Goal: Task Accomplishment & Management: Manage account settings

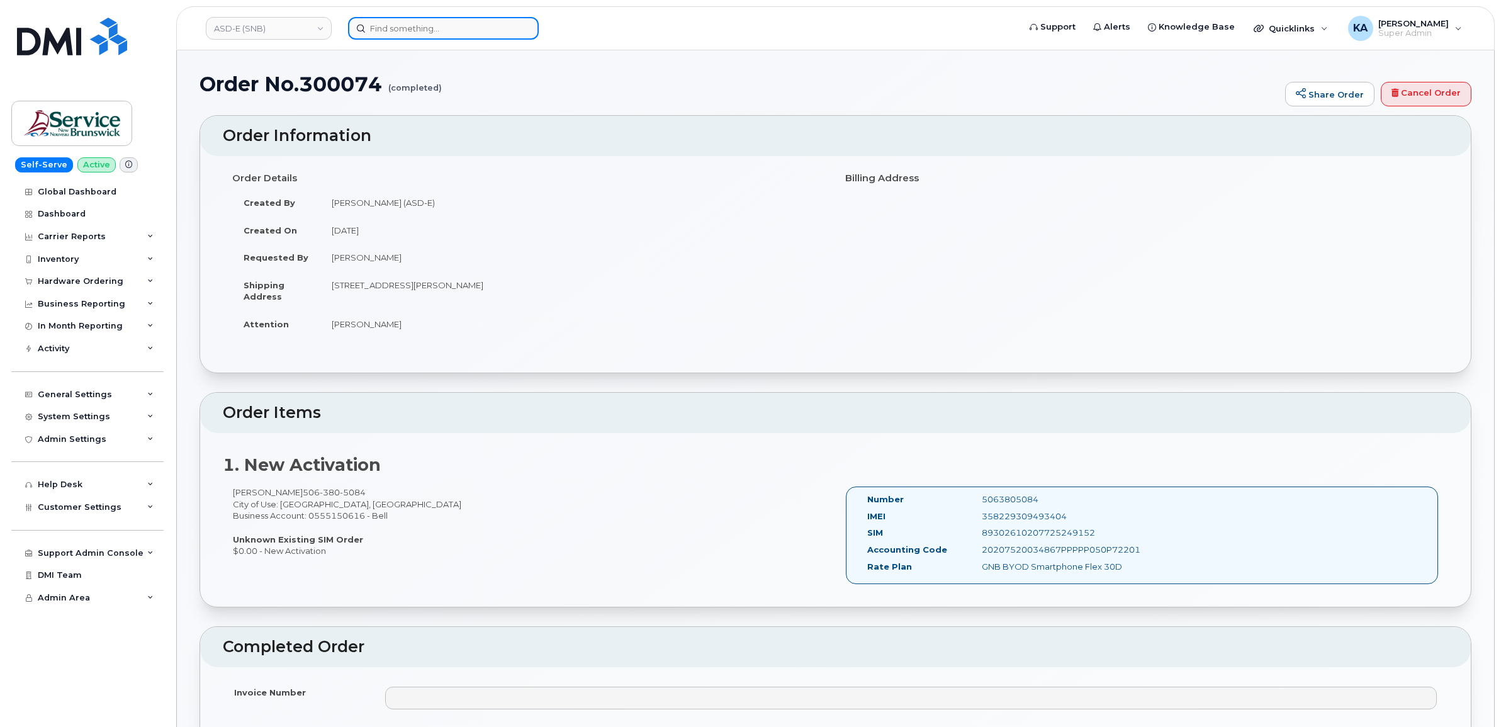
click at [389, 27] on input at bounding box center [443, 28] width 191 height 23
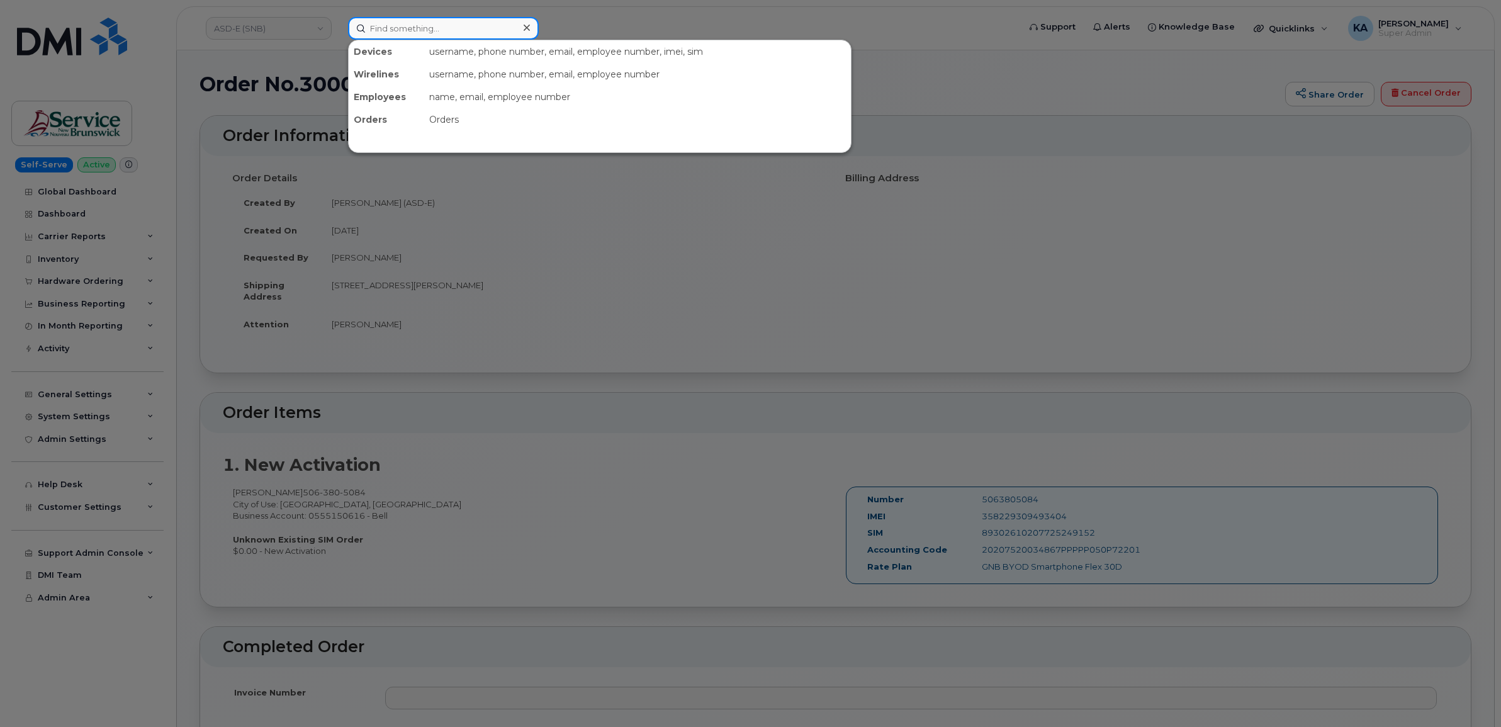
paste input "2369831387"
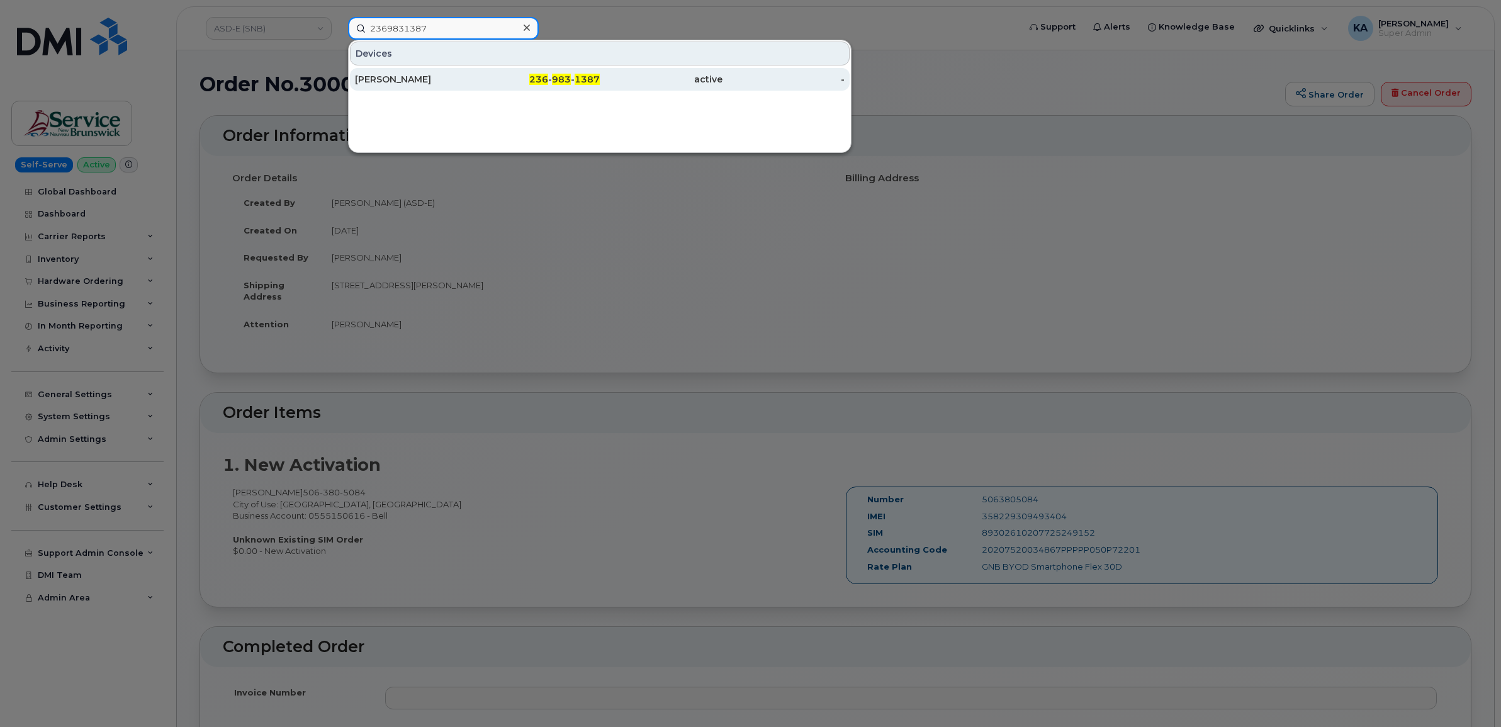
type input "2369831387"
click at [364, 82] on div "Cary Emley" at bounding box center [416, 79] width 123 height 13
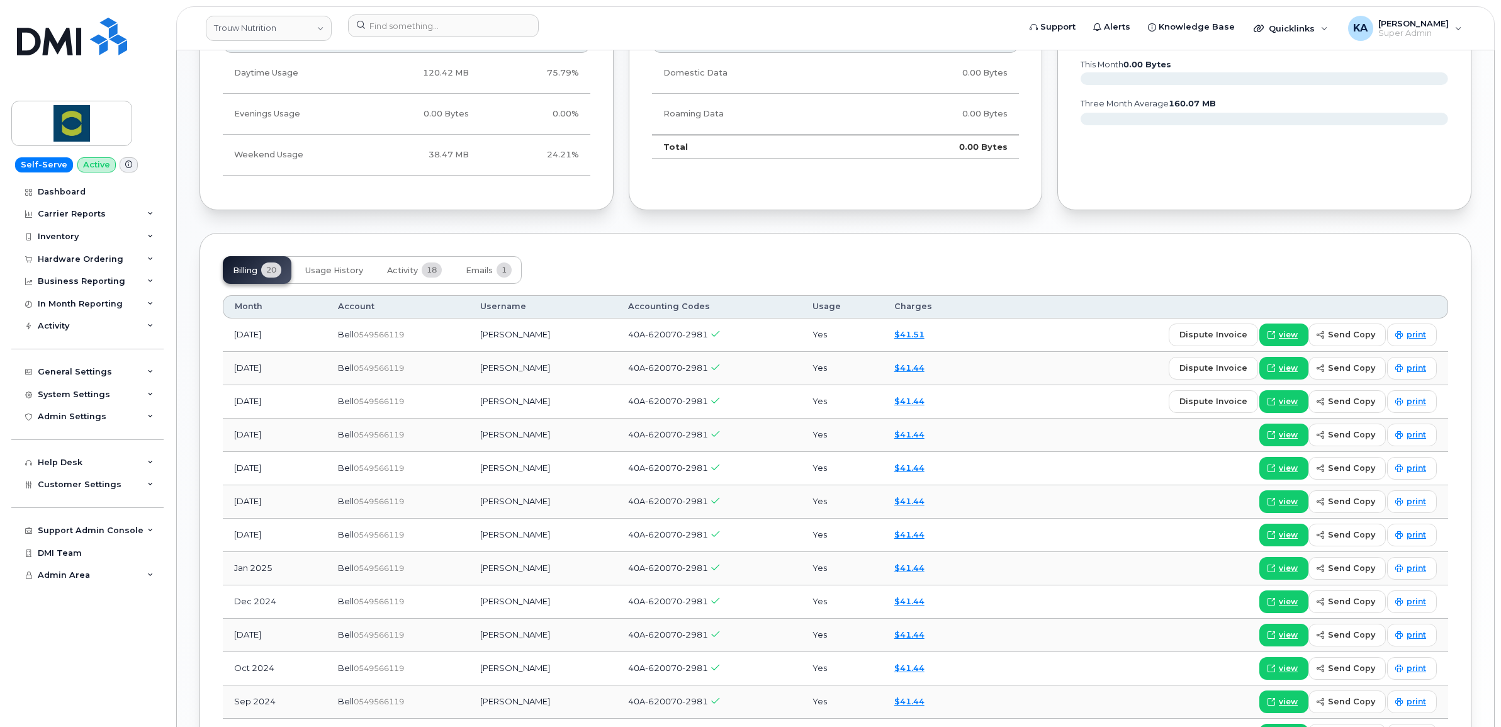
scroll to position [708, 0]
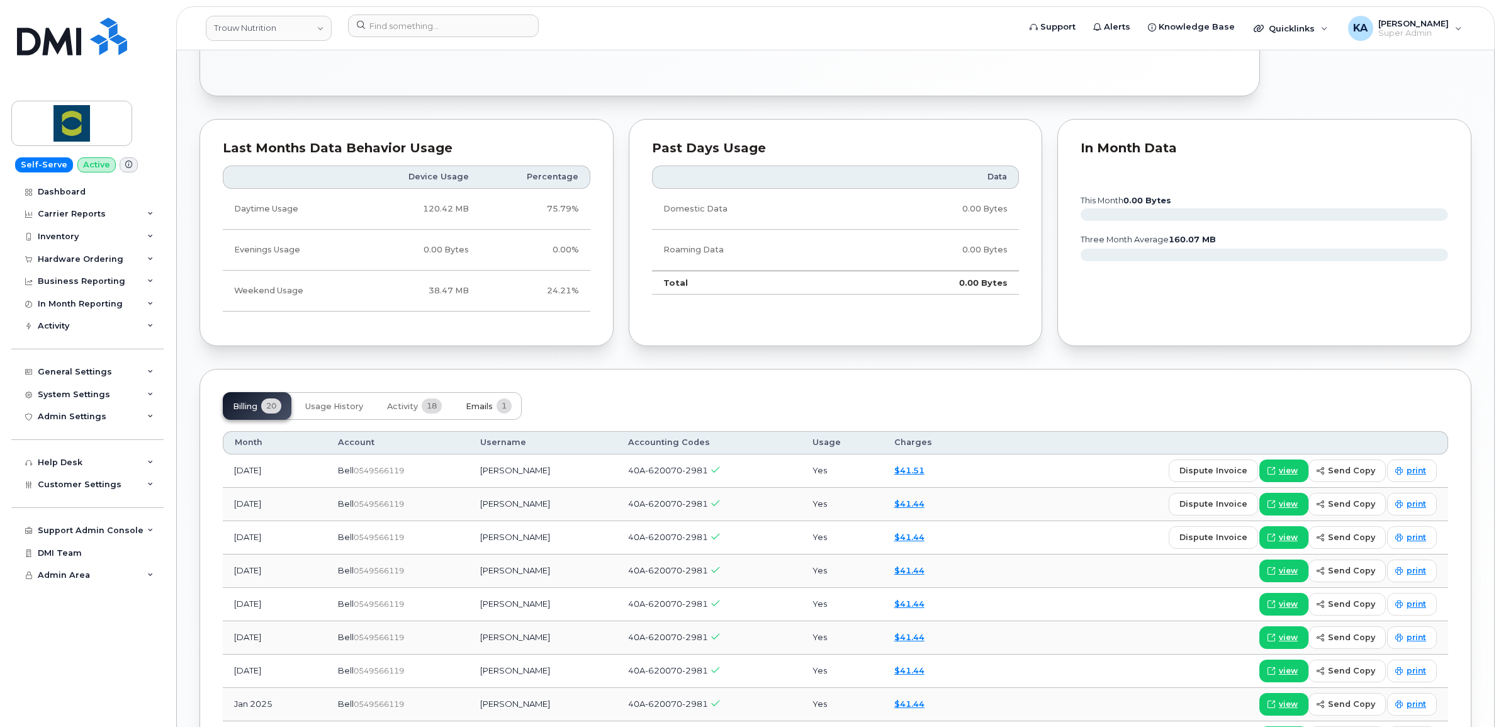
click at [477, 407] on span "Emails" at bounding box center [479, 406] width 27 height 10
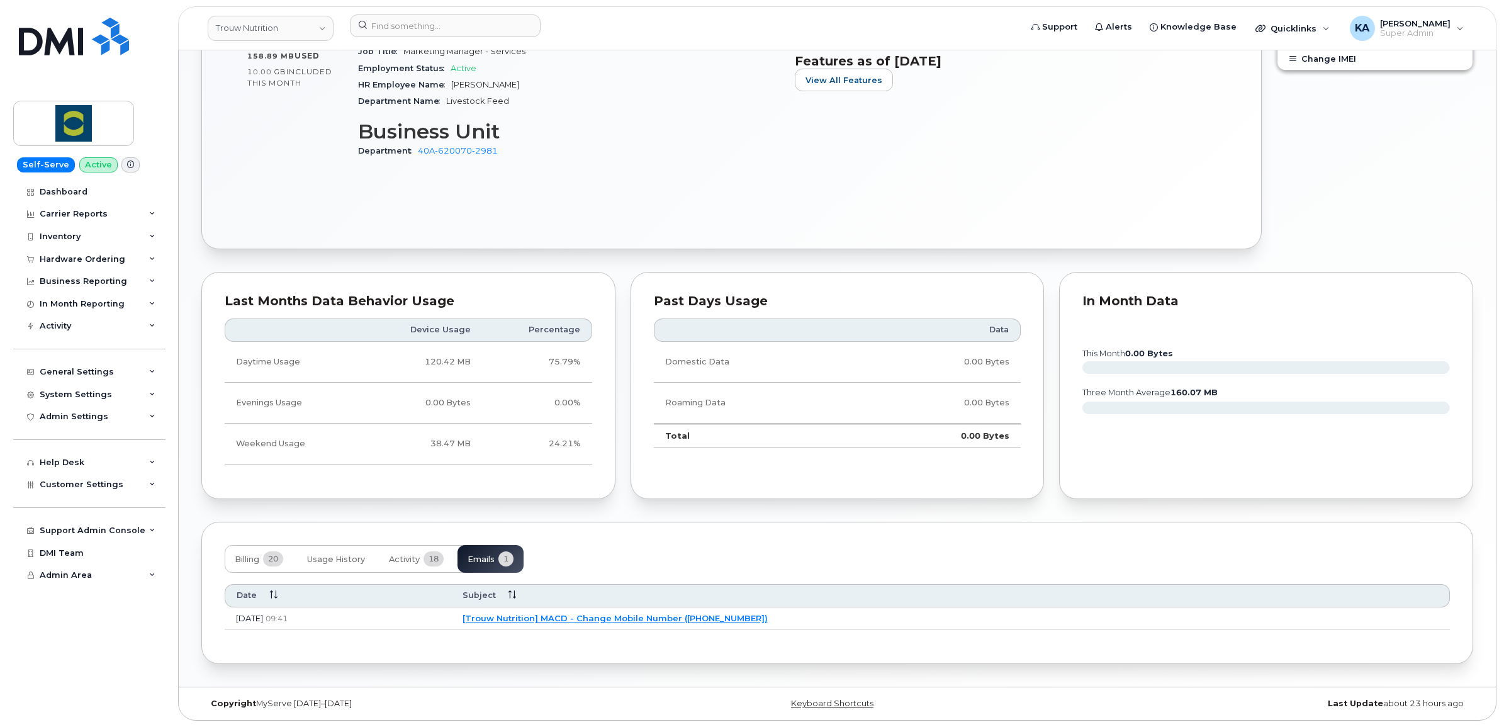
scroll to position [559, 0]
click at [592, 615] on link "[Trouw Nutrition] MACD - Change Mobile Number (2369831387)" at bounding box center [613, 618] width 305 height 10
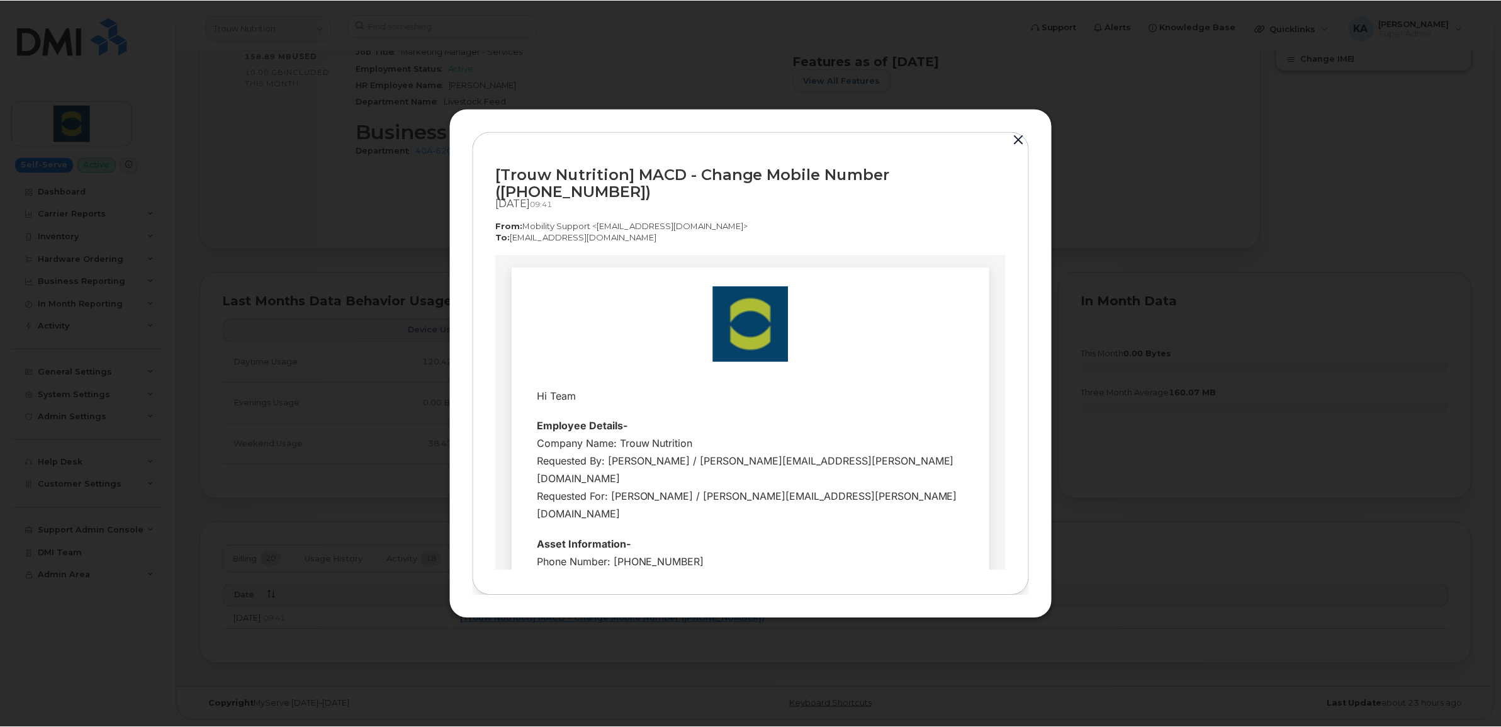
scroll to position [0, 0]
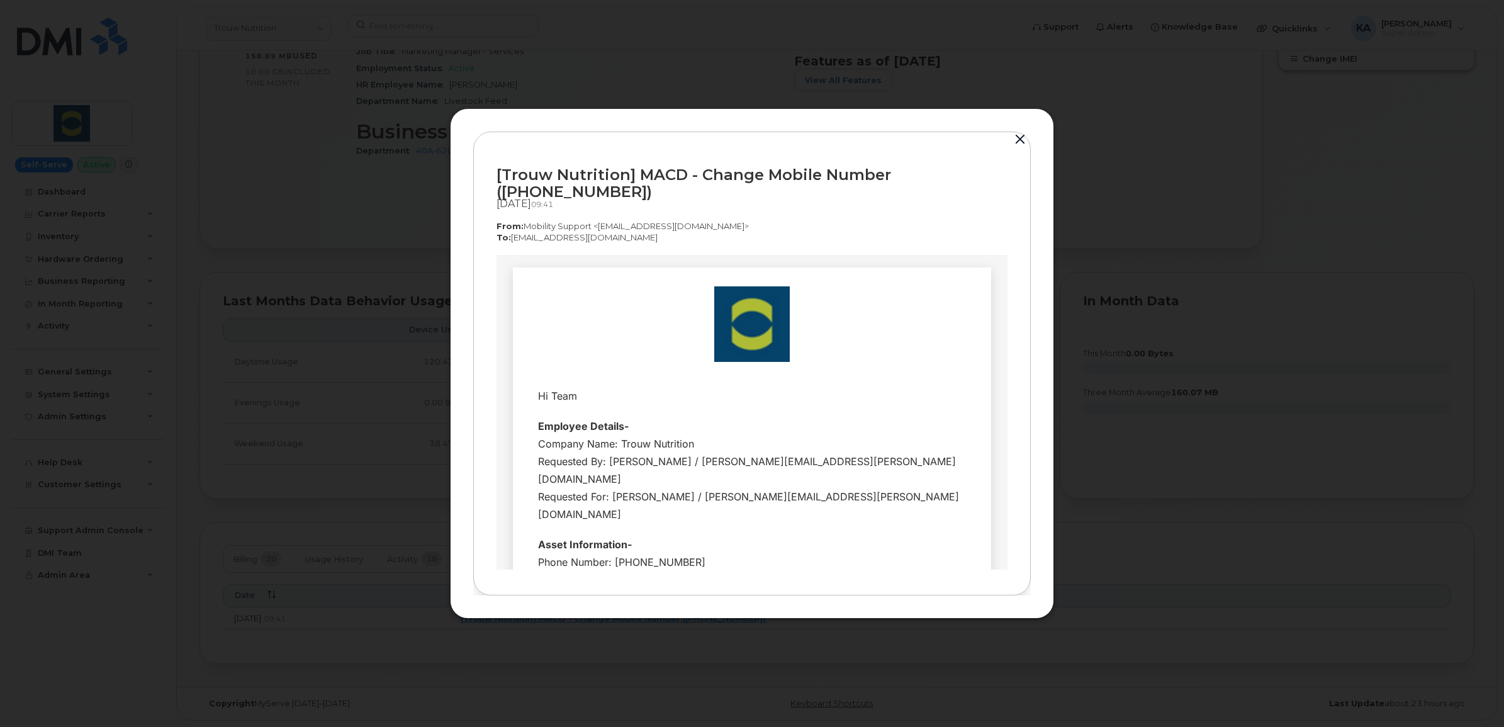
click at [1018, 149] on button "button" at bounding box center [1020, 140] width 19 height 18
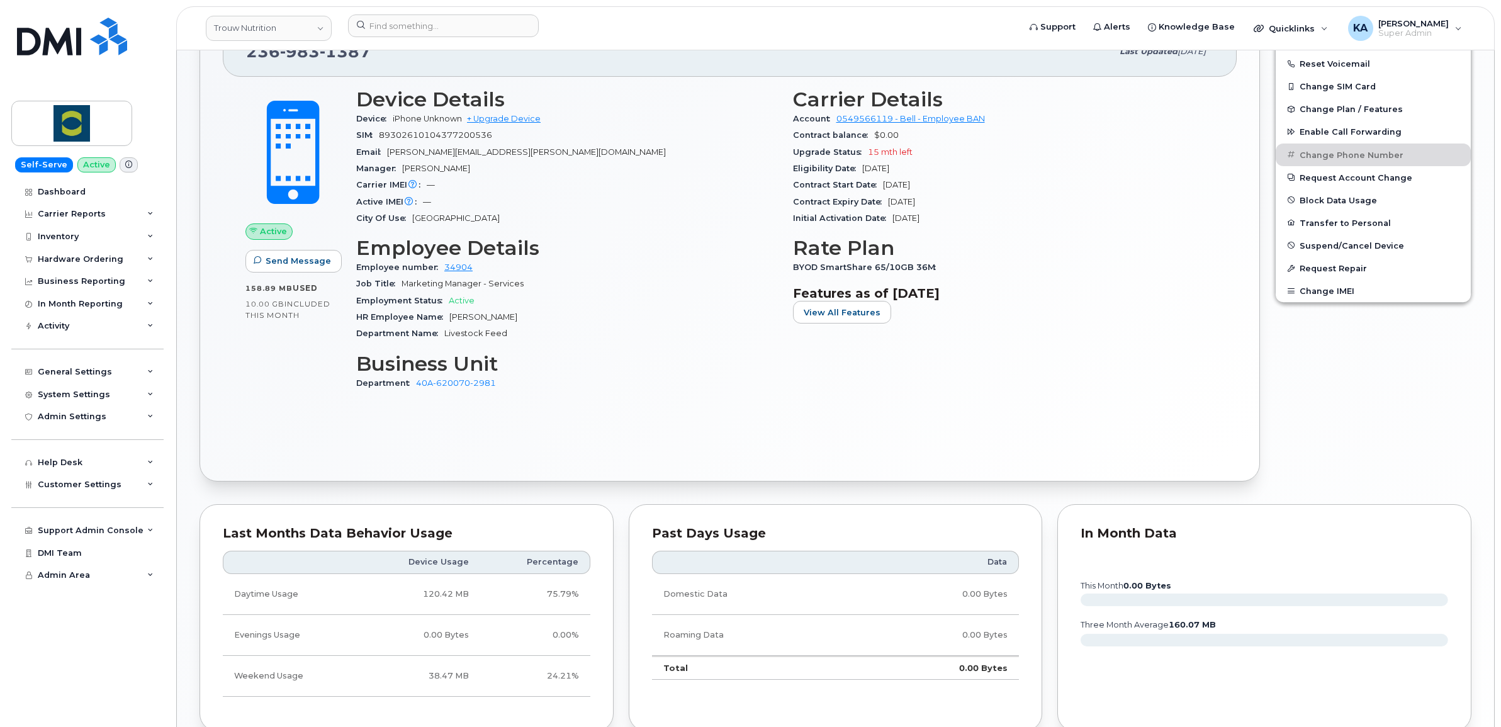
scroll to position [244, 0]
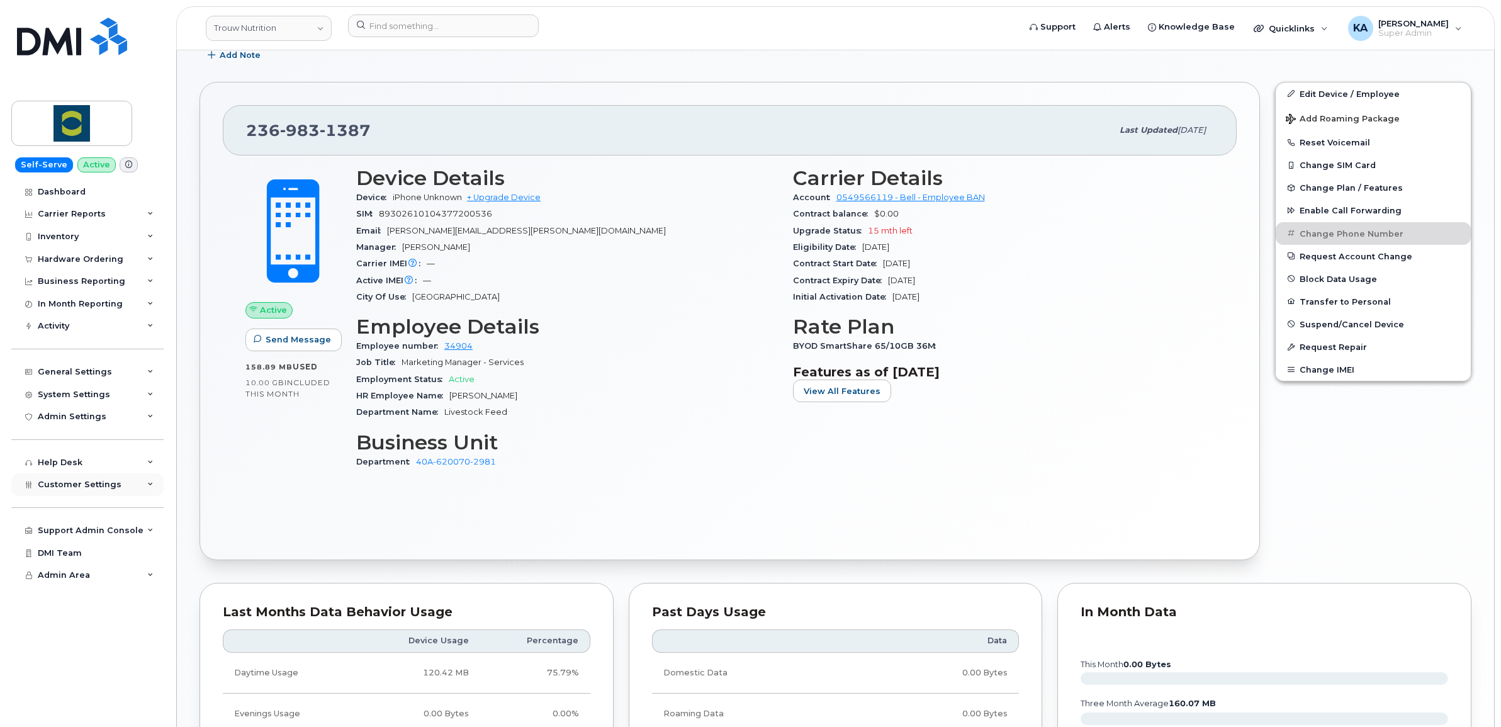
click at [76, 485] on span "Customer Settings" at bounding box center [80, 483] width 84 height 9
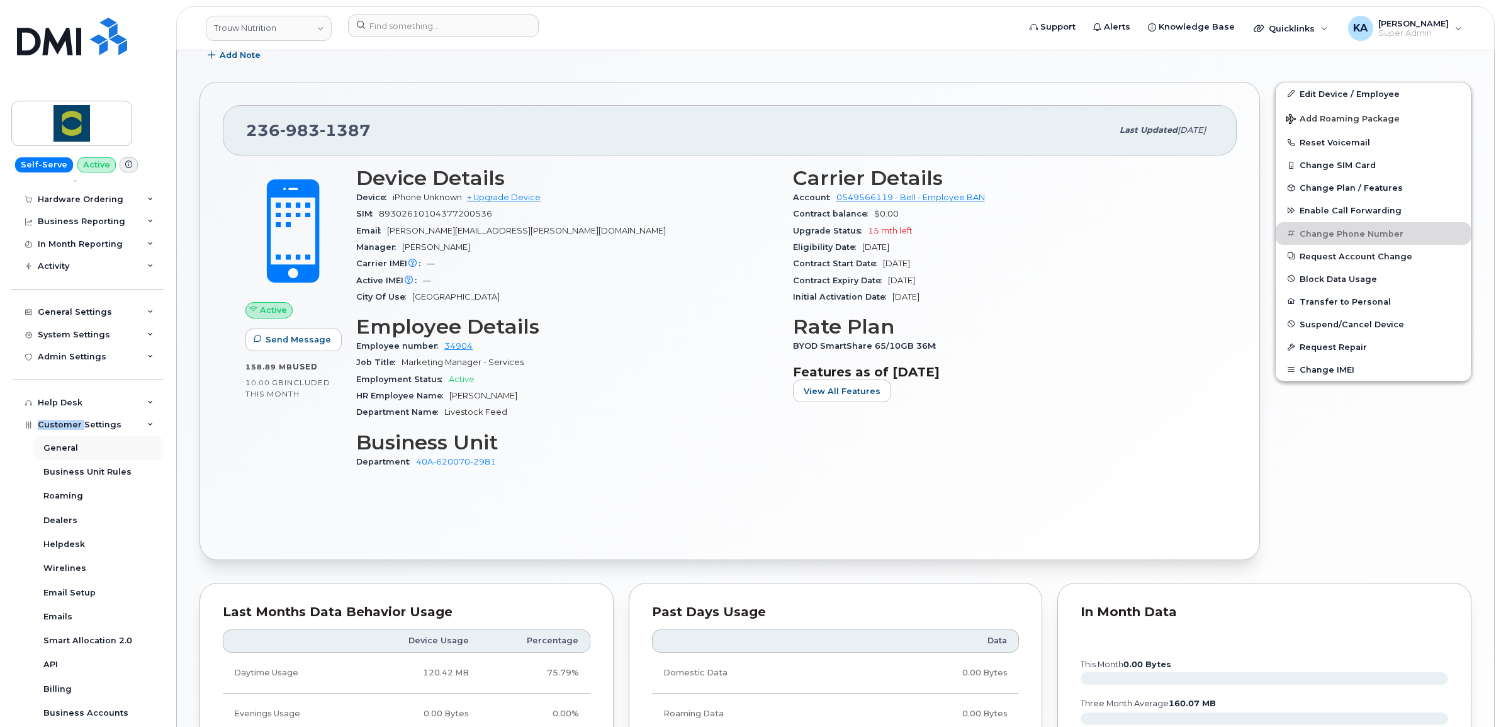
scroll to position [157, 0]
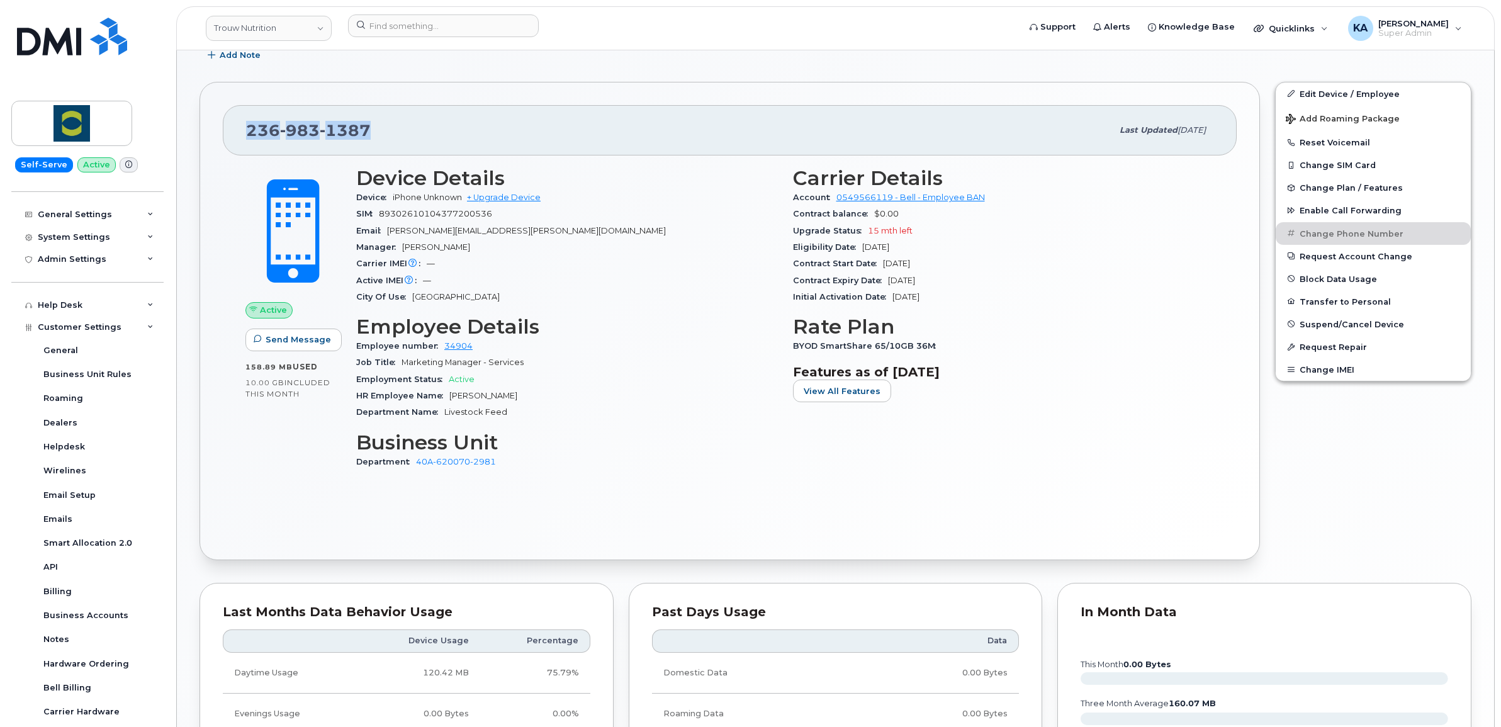
drag, startPoint x: 372, startPoint y: 134, endPoint x: 243, endPoint y: 131, distance: 129.0
click at [243, 131] on div "236 983 1387 Last updated Aug 15, 2024" at bounding box center [730, 130] width 1014 height 50
copy span "236 983 1387"
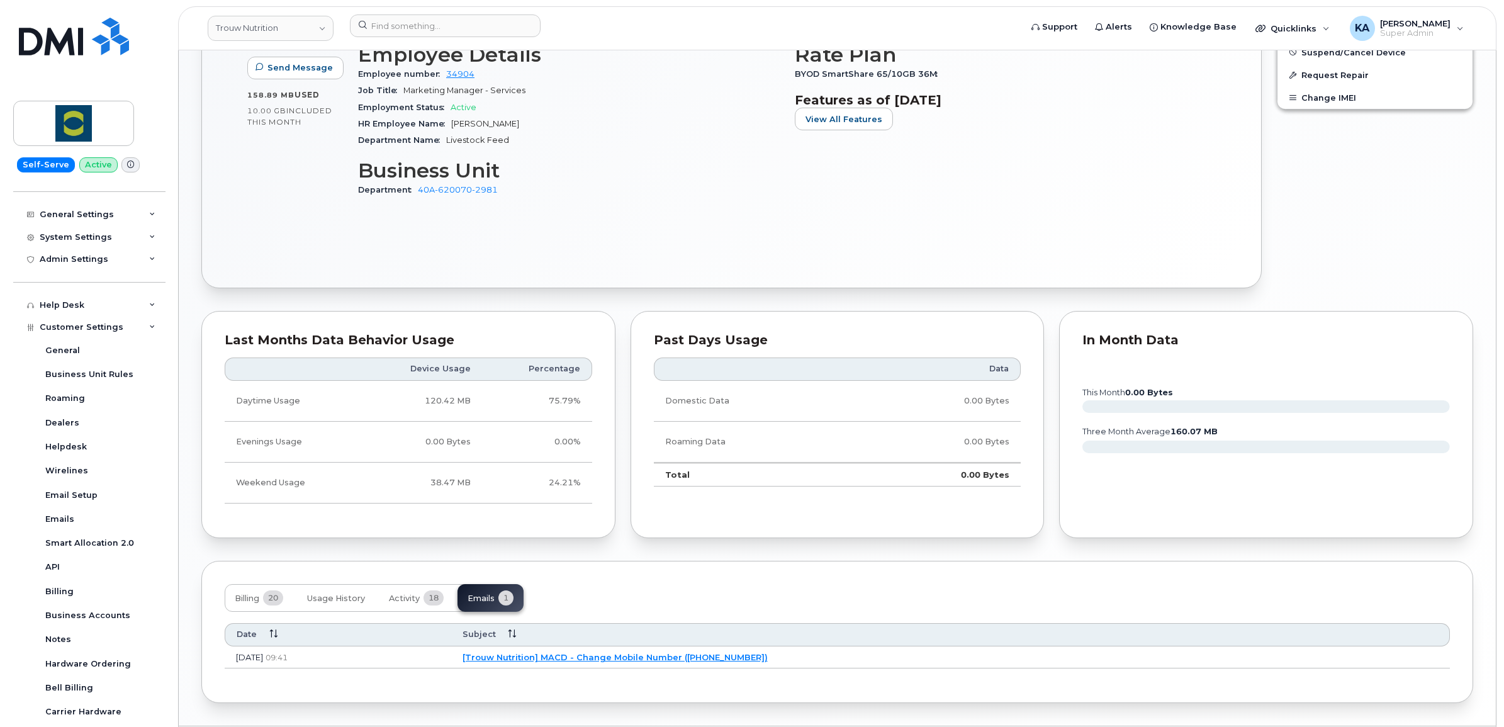
scroll to position [559, 0]
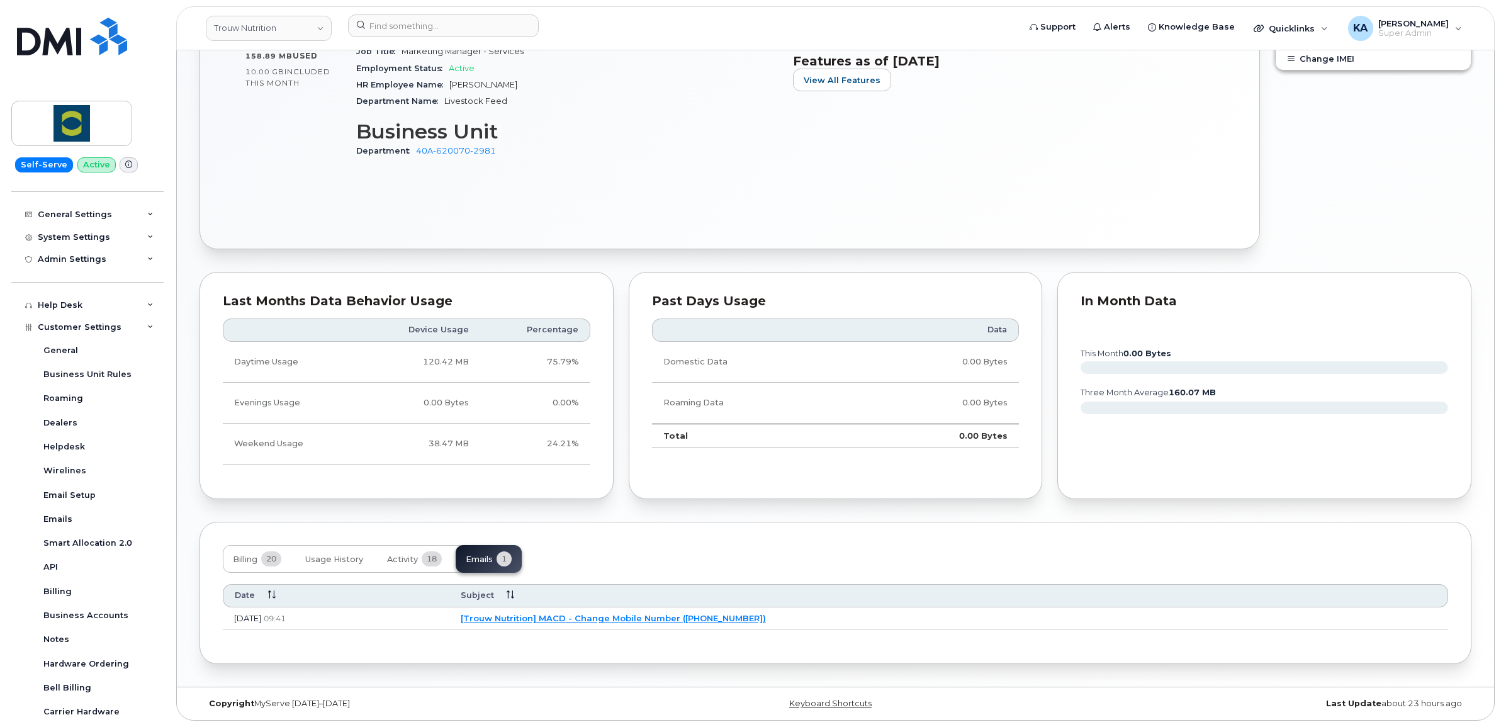
click at [637, 617] on link "[Trouw Nutrition] MACD - Change Mobile Number (2369831387)" at bounding box center [613, 618] width 305 height 10
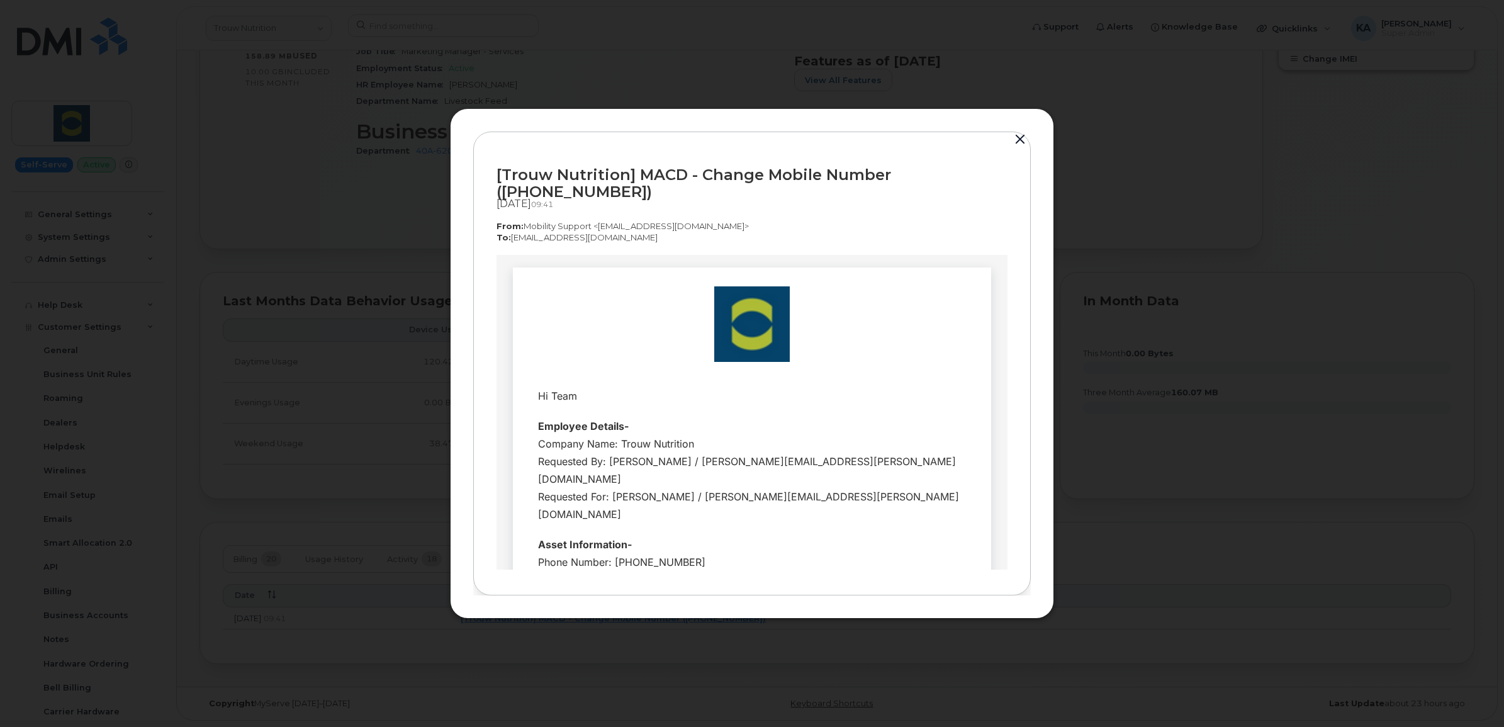
scroll to position [0, 0]
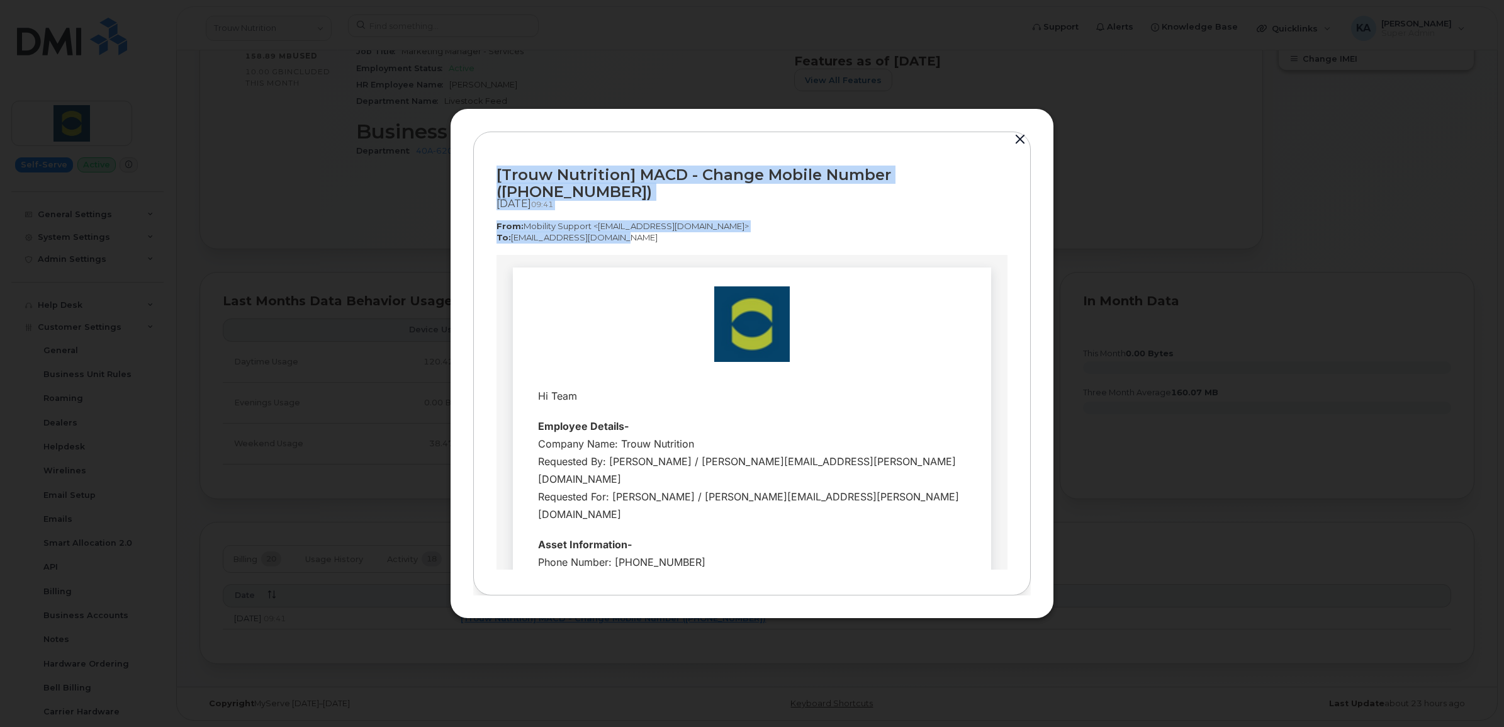
drag, startPoint x: 495, startPoint y: 176, endPoint x: 608, endPoint y: 228, distance: 124.7
click at [608, 228] on div "[Trouw Nutrition] MACD - Change Mobile Number (2369831387) Sep 17, 2025  09:41 …" at bounding box center [752, 364] width 558 height 464
copy div "[Trouw Nutrition] MACD - Change Mobile Number (2369831387) Sep 17, 2025  09:41 …"
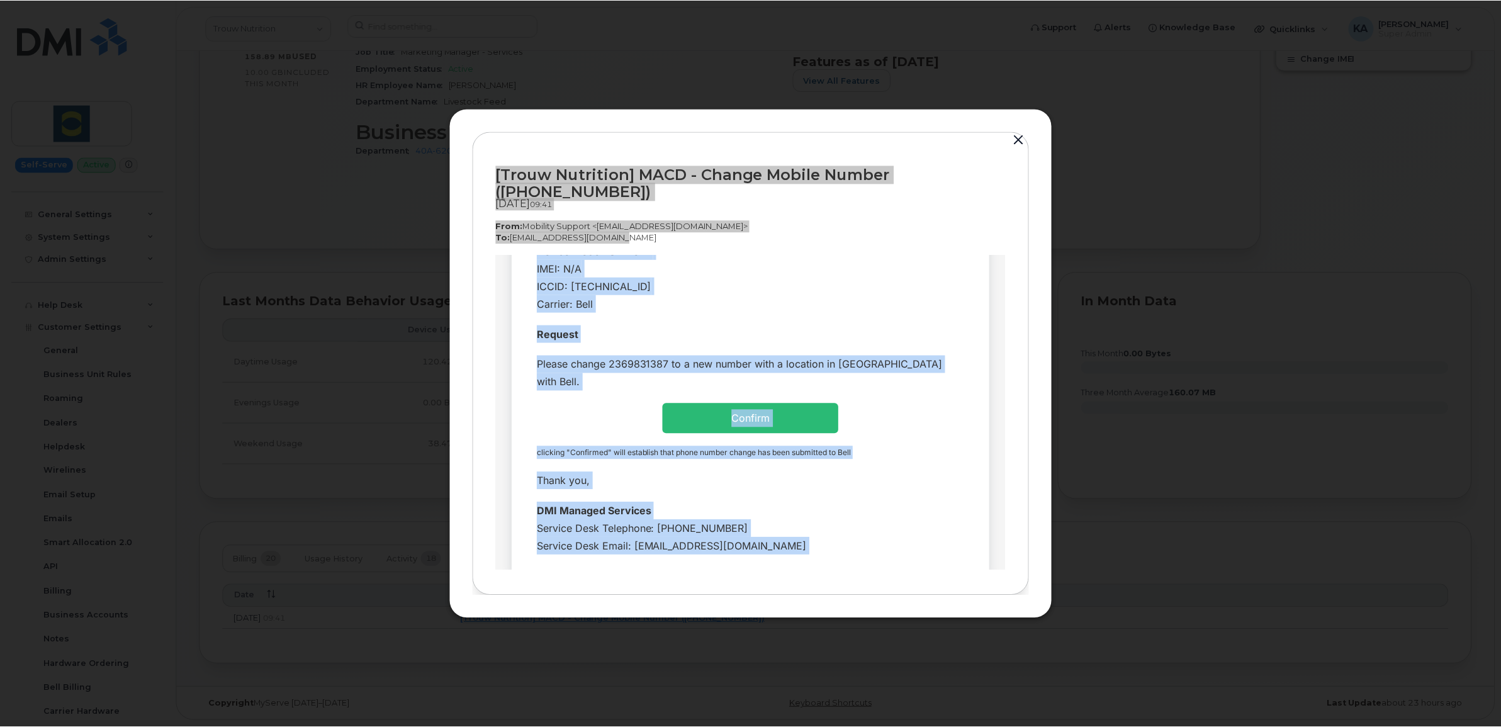
scroll to position [391, 0]
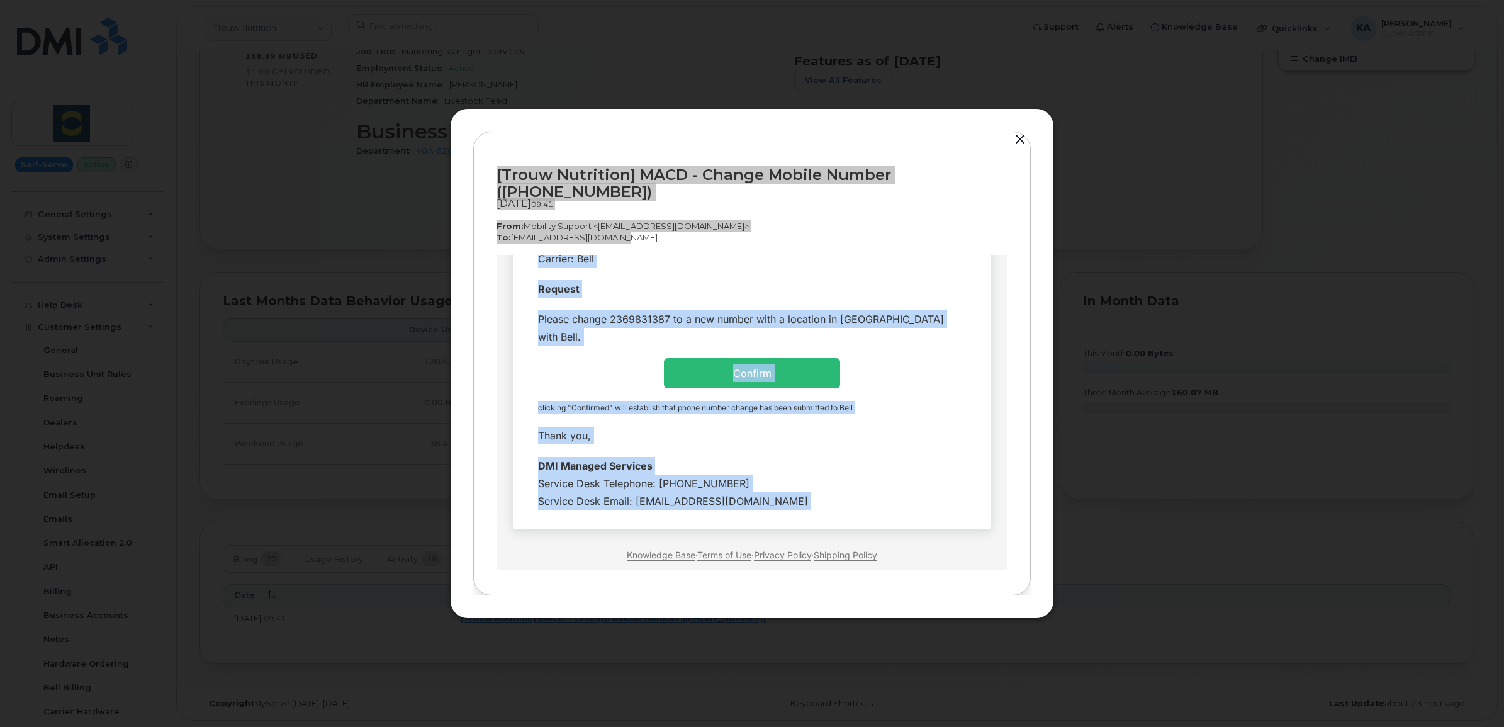
drag, startPoint x: 528, startPoint y: 393, endPoint x: 792, endPoint y: 459, distance: 271.7
click at [792, 459] on tbody "Hi Team Employee Details- Company Name: Trouw Nutrition Requested By: Maria Esp…" at bounding box center [751, 252] width 459 height 527
copy tbody "Hi Team Employee Details- Company Name: Trouw Nutrition Requested By: Maria Esp…"
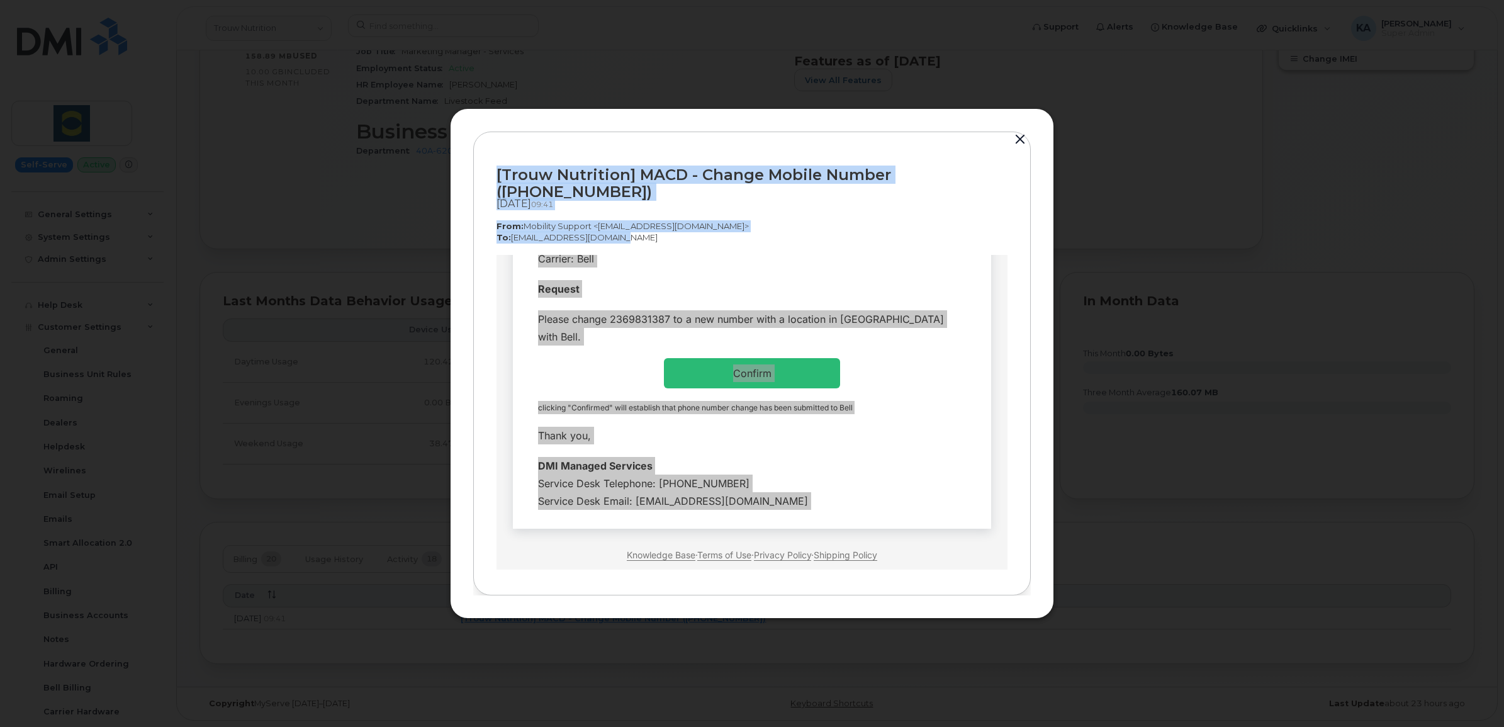
click at [1019, 143] on button "button" at bounding box center [1020, 140] width 19 height 18
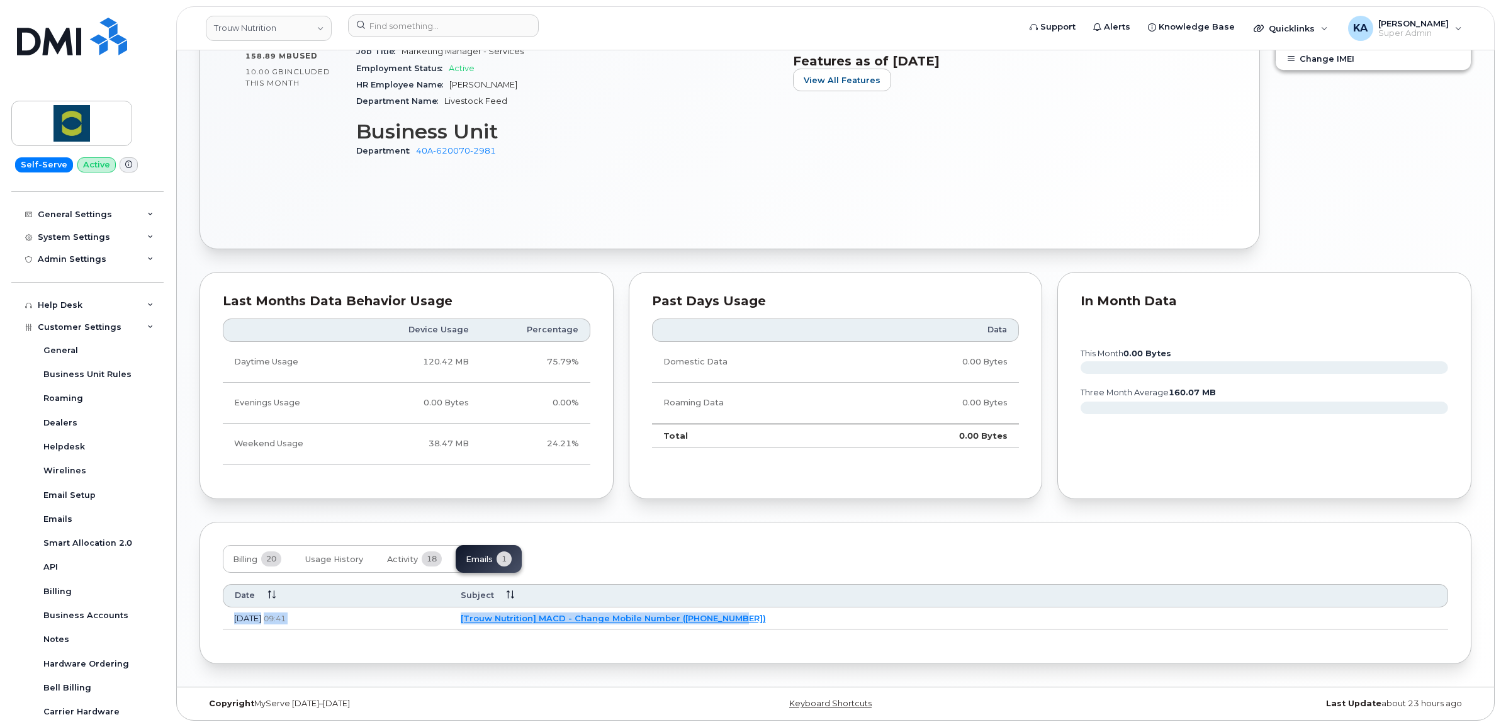
drag, startPoint x: 228, startPoint y: 615, endPoint x: 837, endPoint y: 608, distance: 609.2
click at [837, 608] on tr "Sep 17, 2025 09:41 [Trouw Nutrition] MACD - Change Mobile Number (2369831387)" at bounding box center [835, 618] width 1225 height 23
copy tr "Sep 17, 2025 09:41 [Trouw Nutrition] MACD - Change Mobile Number (2369831387)"
click at [400, 554] on span "Activity" at bounding box center [402, 559] width 31 height 10
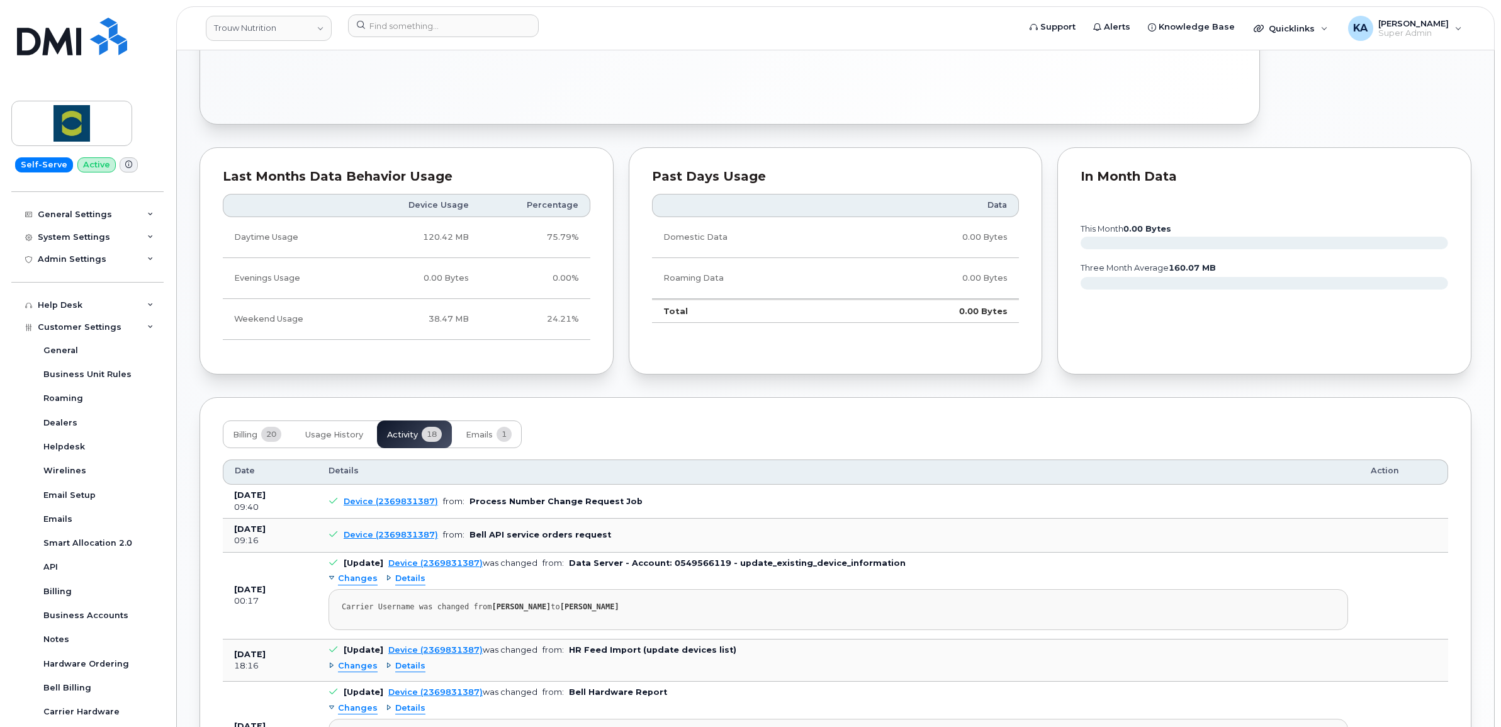
scroll to position [716, 0]
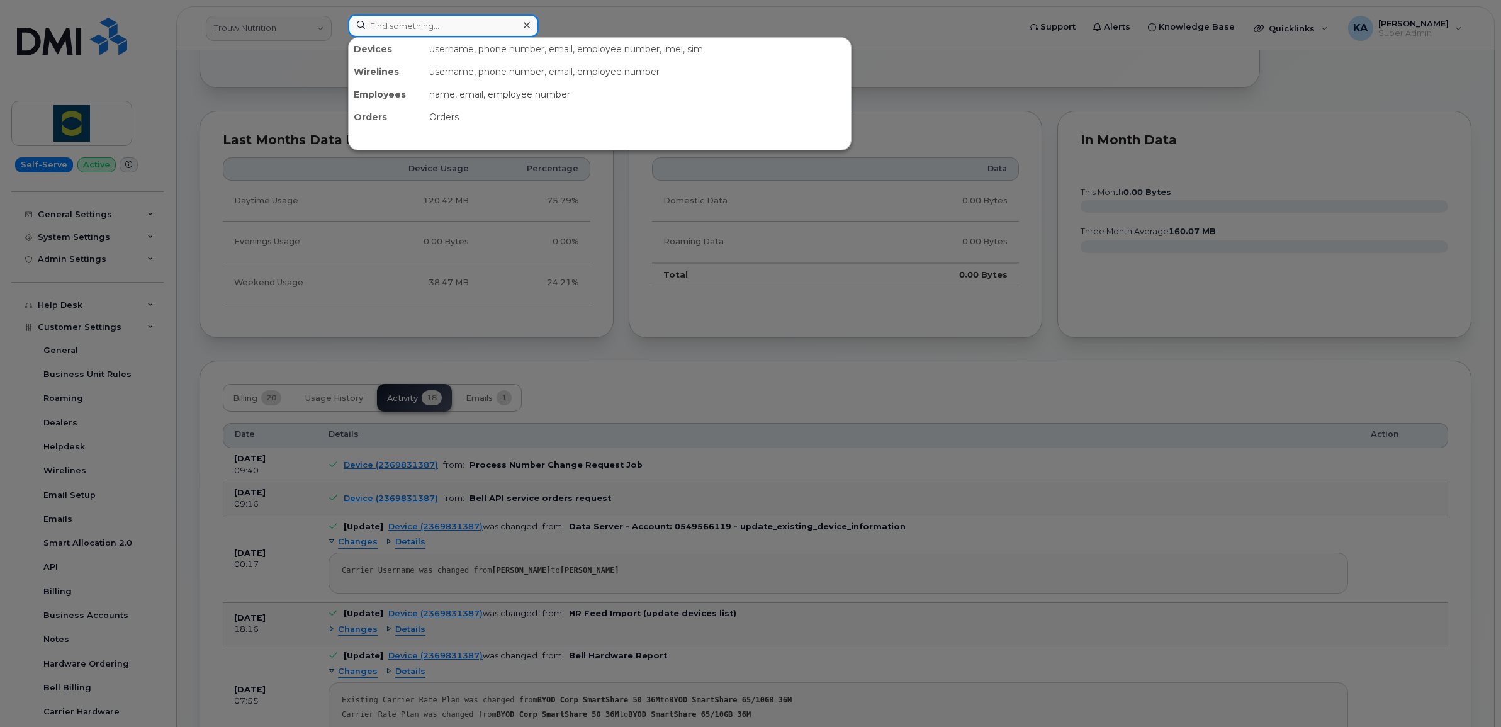
click at [422, 26] on input at bounding box center [443, 25] width 191 height 23
paste input "4035102360"
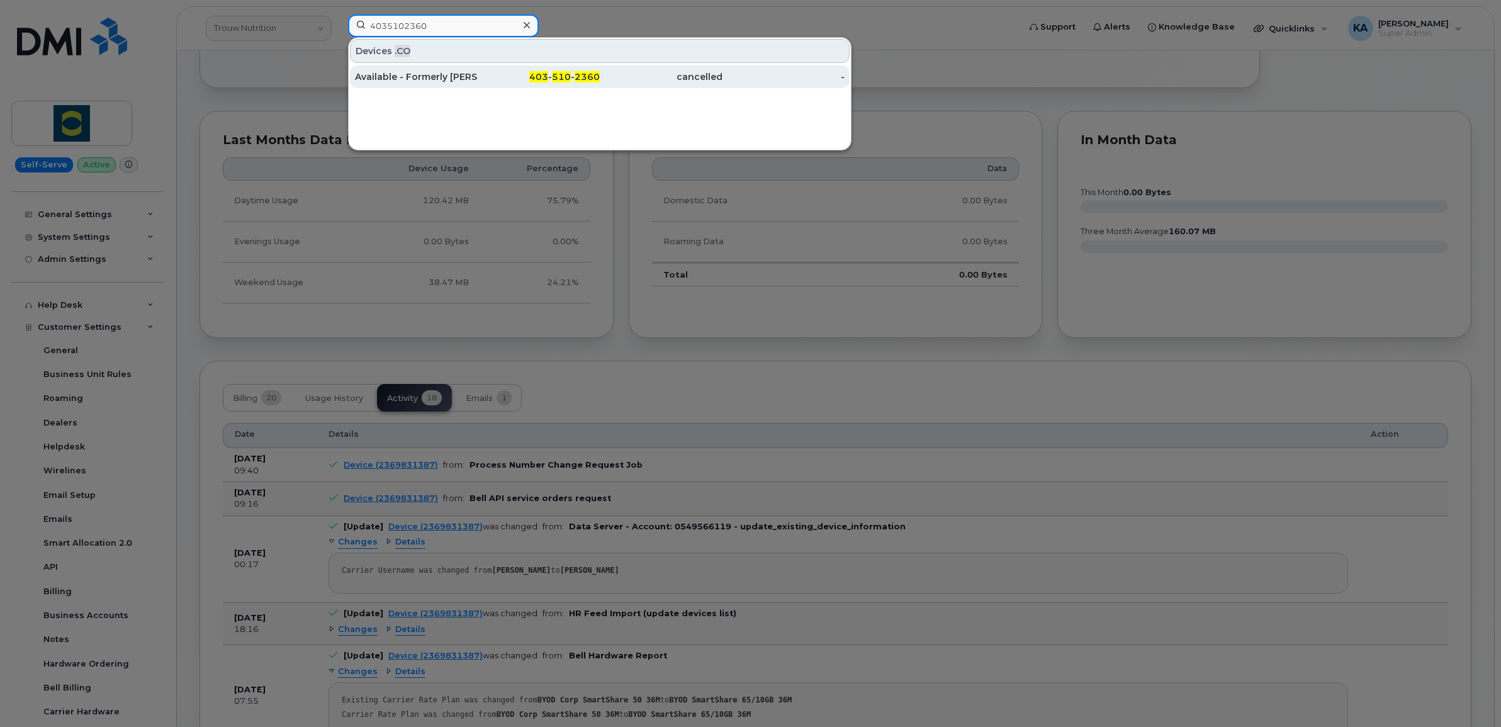
type input "4035102360"
click at [415, 79] on div "Available - Formerly Beau Kirkey" at bounding box center [416, 76] width 123 height 13
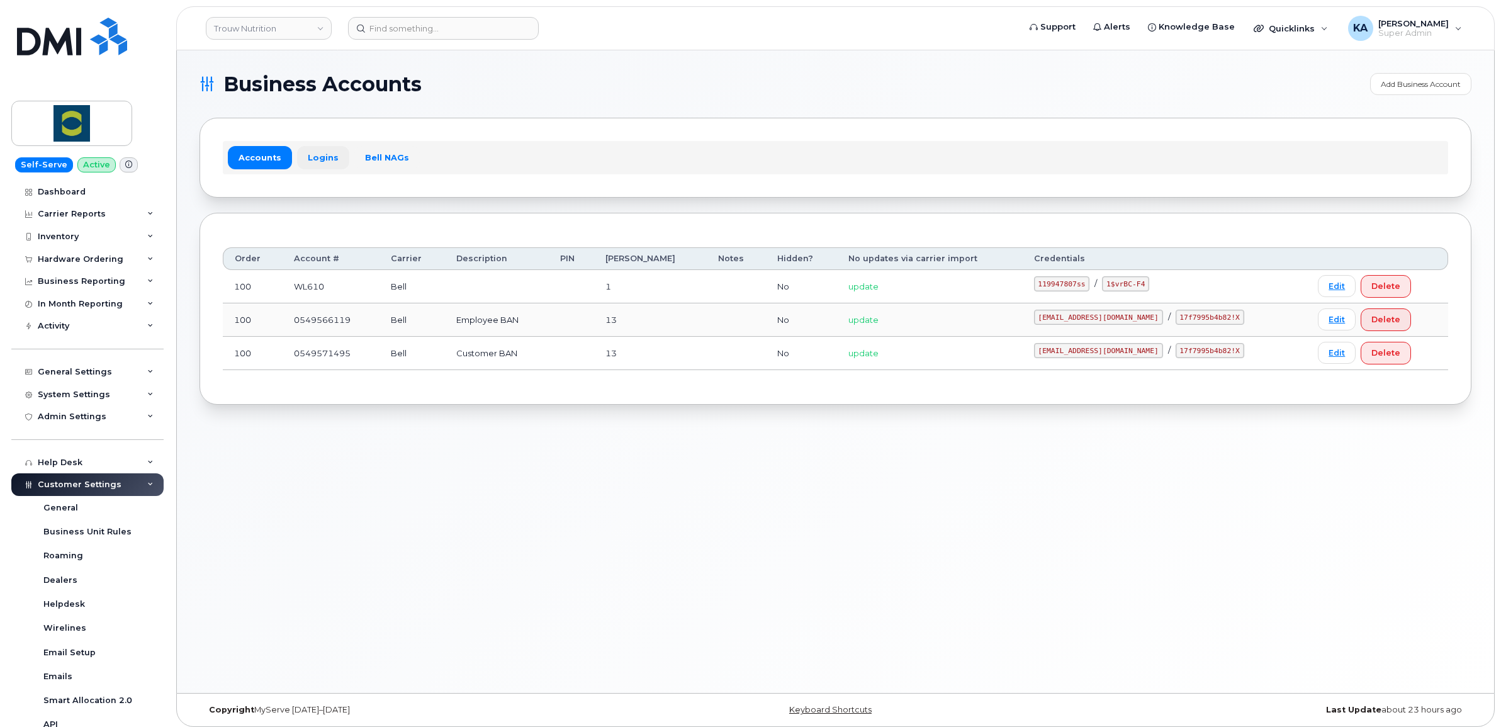
click at [316, 157] on link "Logins" at bounding box center [323, 157] width 52 height 23
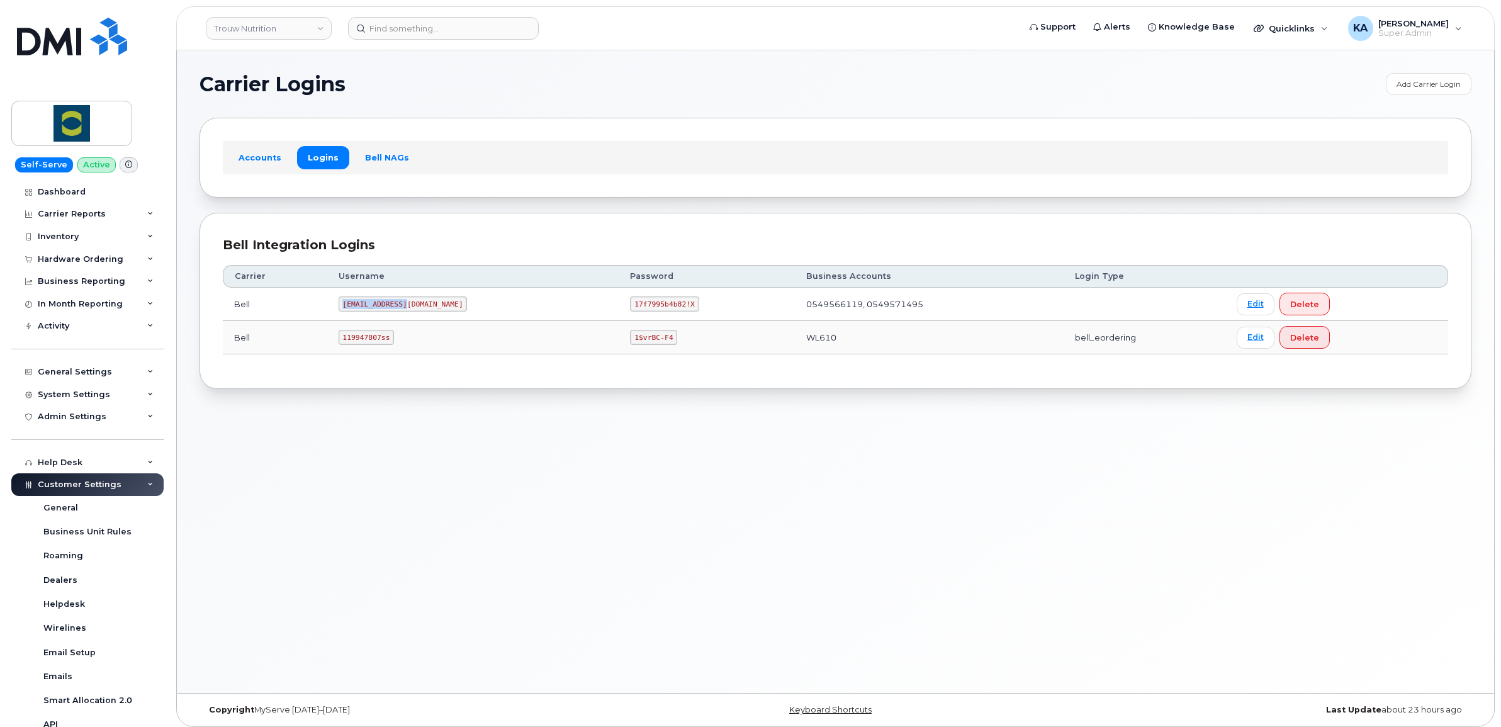
drag, startPoint x: 350, startPoint y: 307, endPoint x: 410, endPoint y: 307, distance: 60.4
click at [410, 307] on code "trouw@myserve.ca" at bounding box center [403, 303] width 129 height 15
click at [335, 308] on td "trouw@myserve.ca" at bounding box center [473, 304] width 292 height 33
drag, startPoint x: 348, startPoint y: 307, endPoint x: 420, endPoint y: 315, distance: 72.2
click at [420, 315] on td "trouw@myserve.ca" at bounding box center [473, 304] width 292 height 33
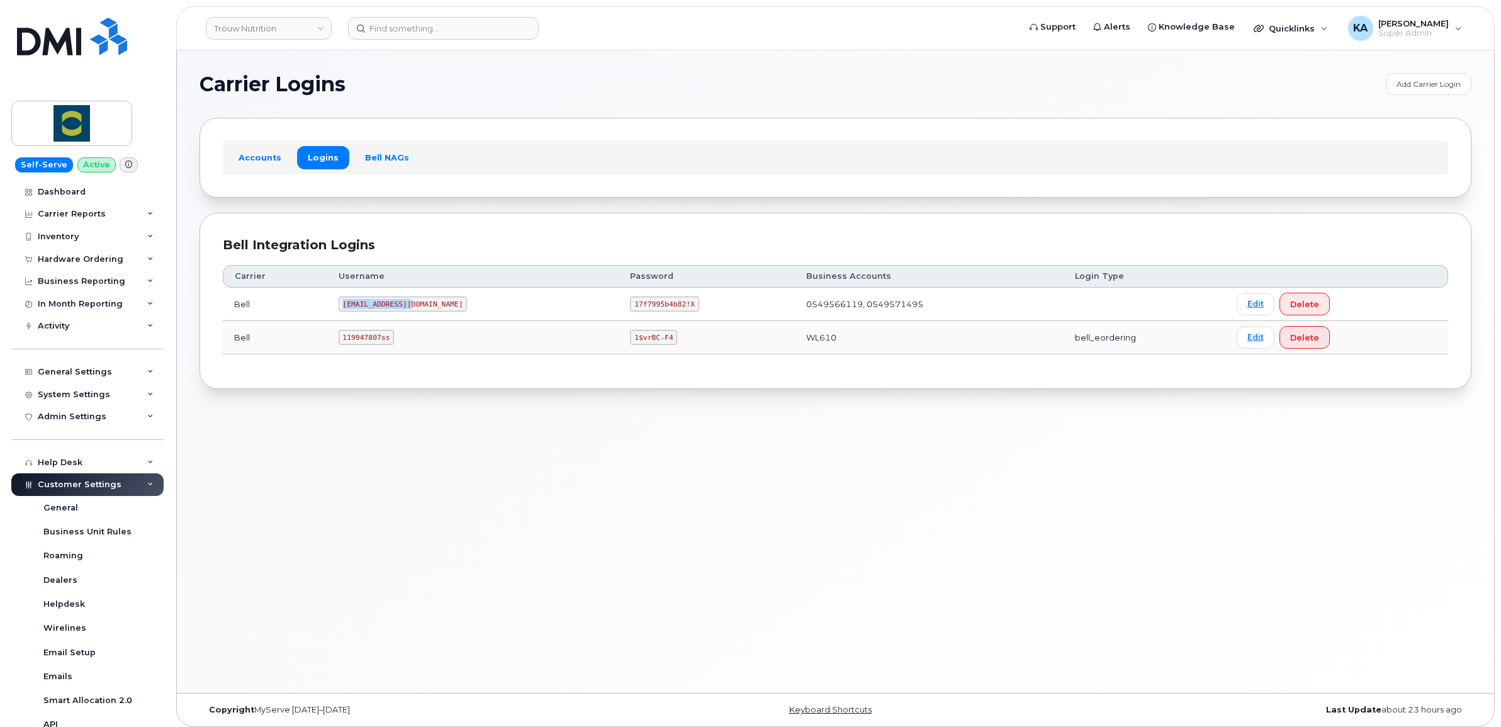
copy code "trouw@myserve.ca"
drag, startPoint x: 551, startPoint y: 305, endPoint x: 619, endPoint y: 312, distance: 68.3
click at [619, 312] on td "17f7995b4b82!X" at bounding box center [707, 304] width 176 height 33
copy code "17f7995b4b82!X"
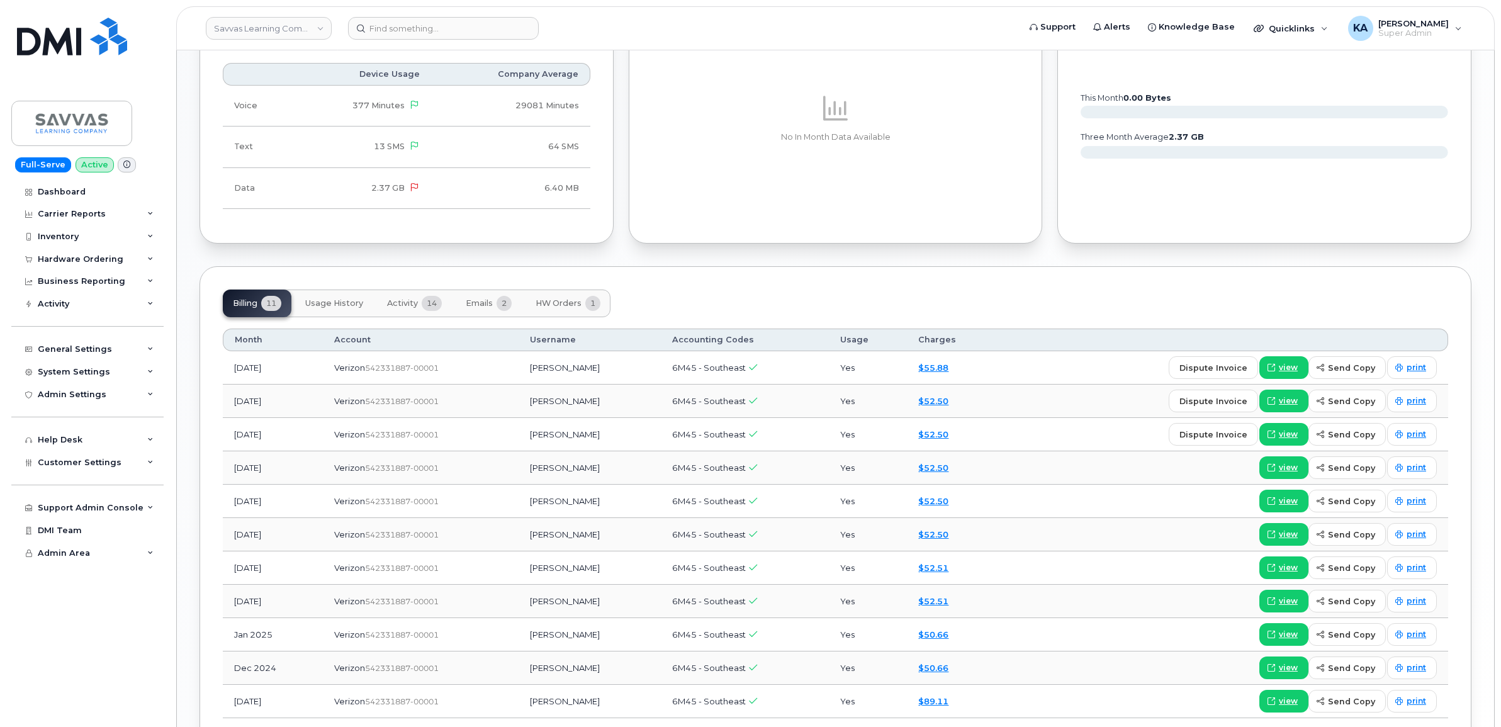
scroll to position [865, 0]
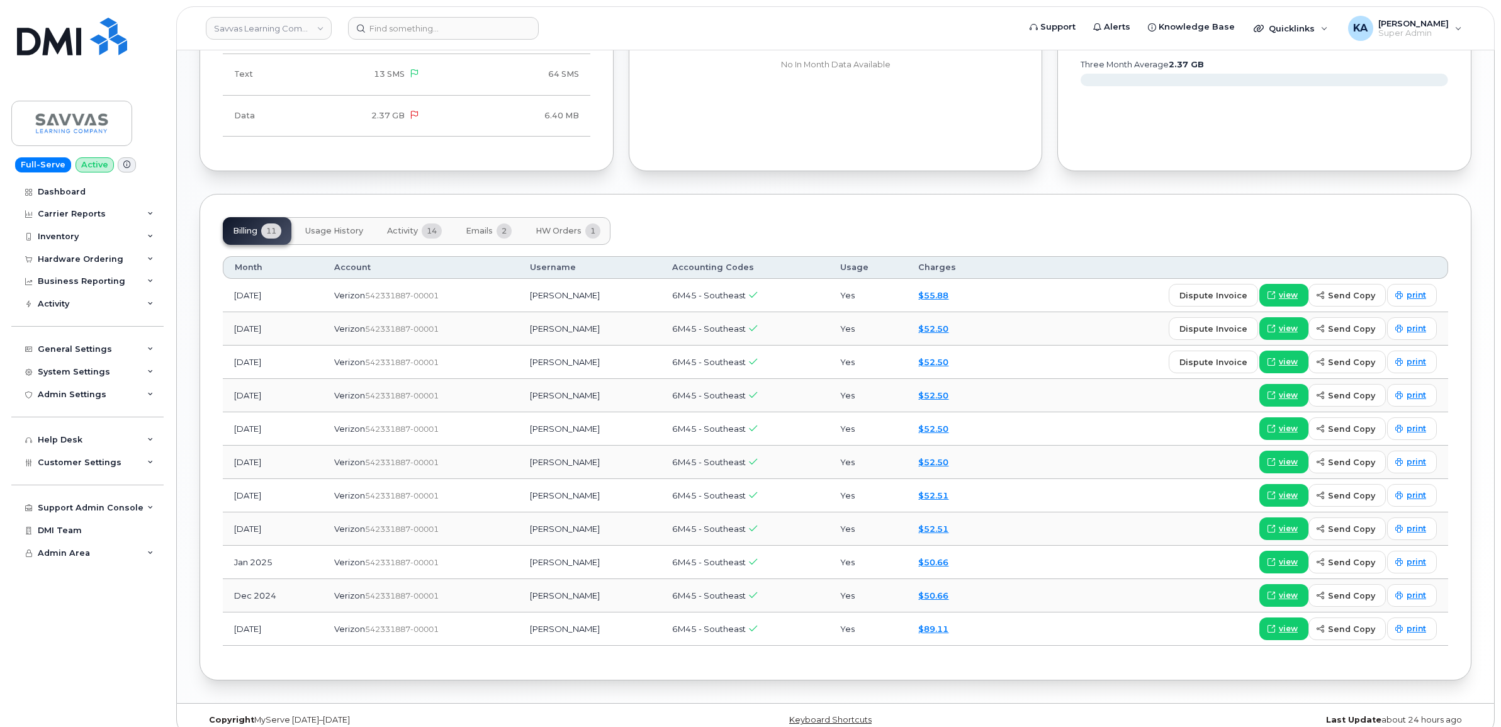
click at [477, 236] on span "Emails" at bounding box center [479, 231] width 27 height 10
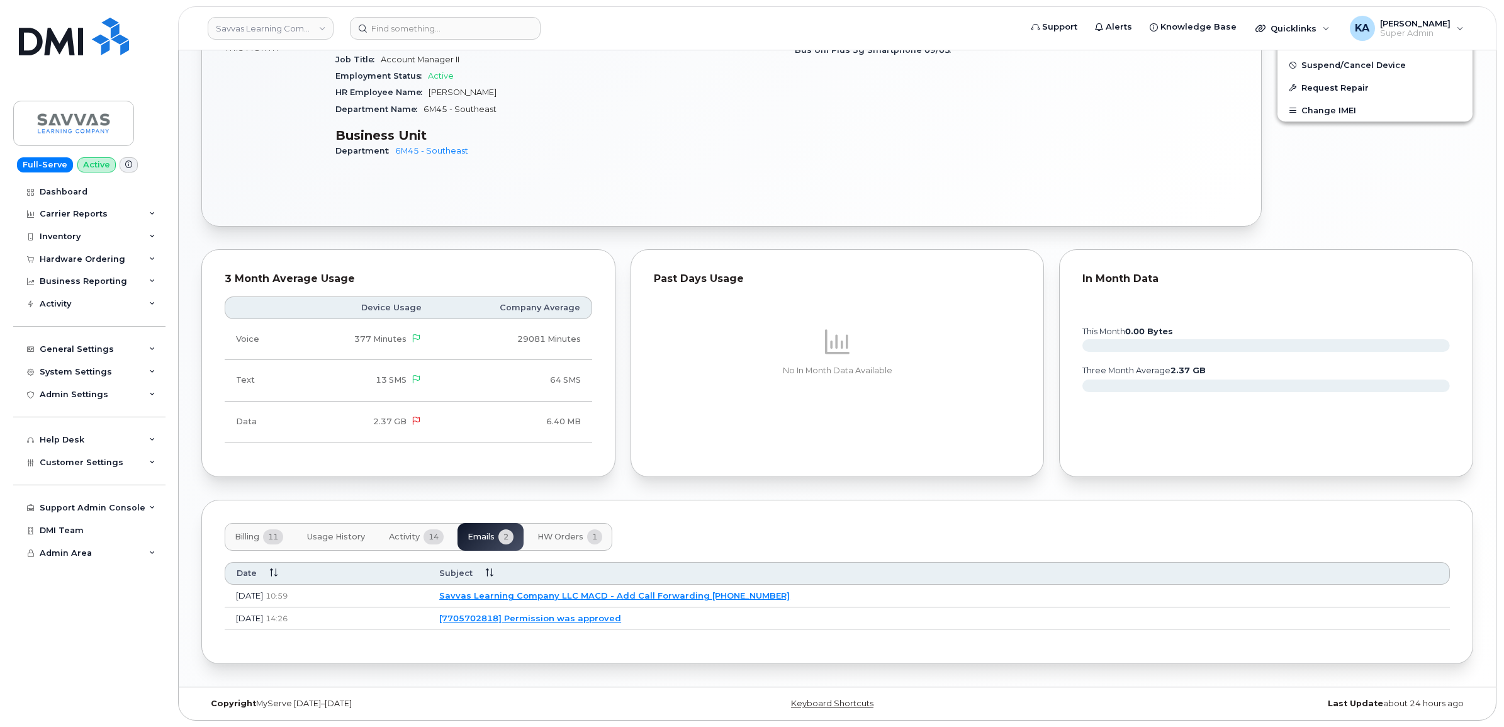
scroll to position [564, 0]
click at [610, 593] on link "Savvas Learning Company LLC MACD - Add Call Forwarding 7705702818" at bounding box center [612, 595] width 350 height 10
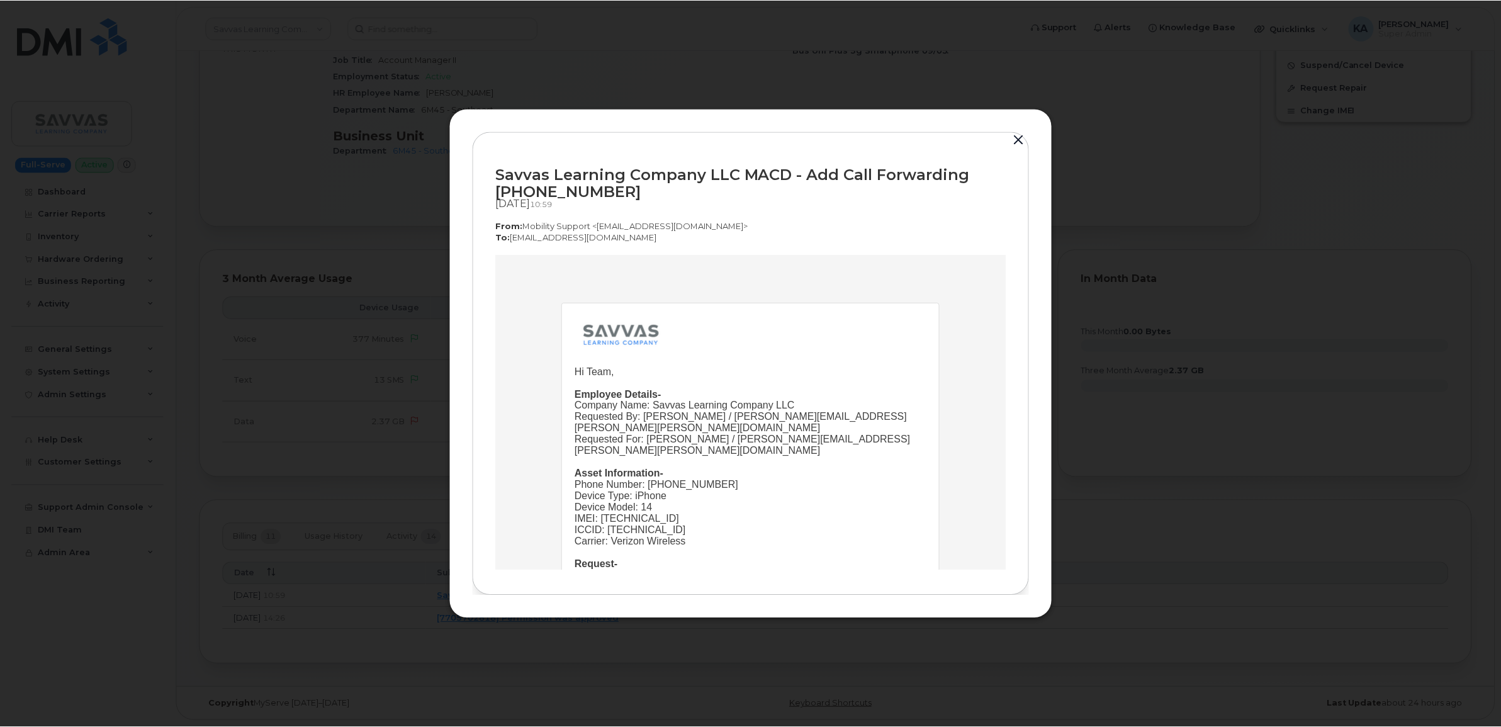
scroll to position [0, 0]
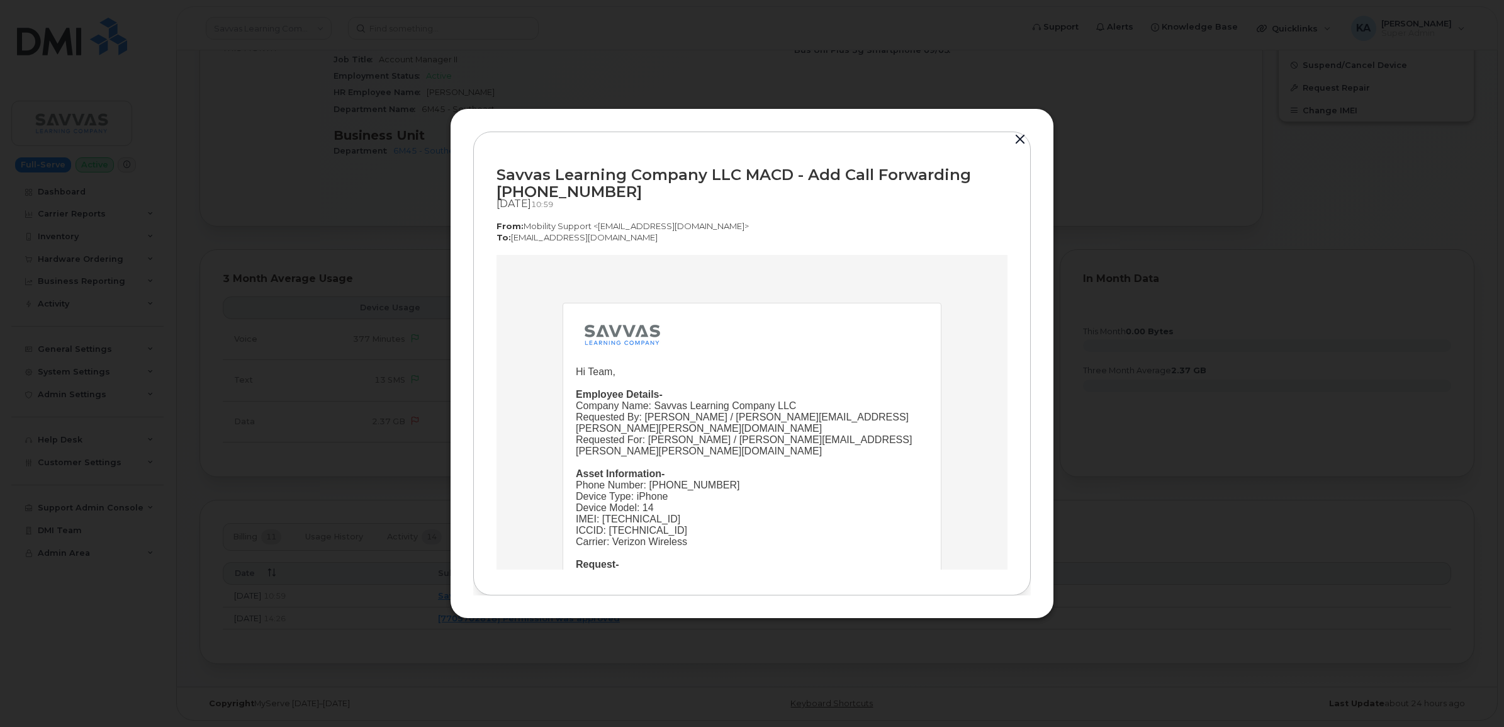
click at [1017, 139] on button "button" at bounding box center [1020, 140] width 19 height 18
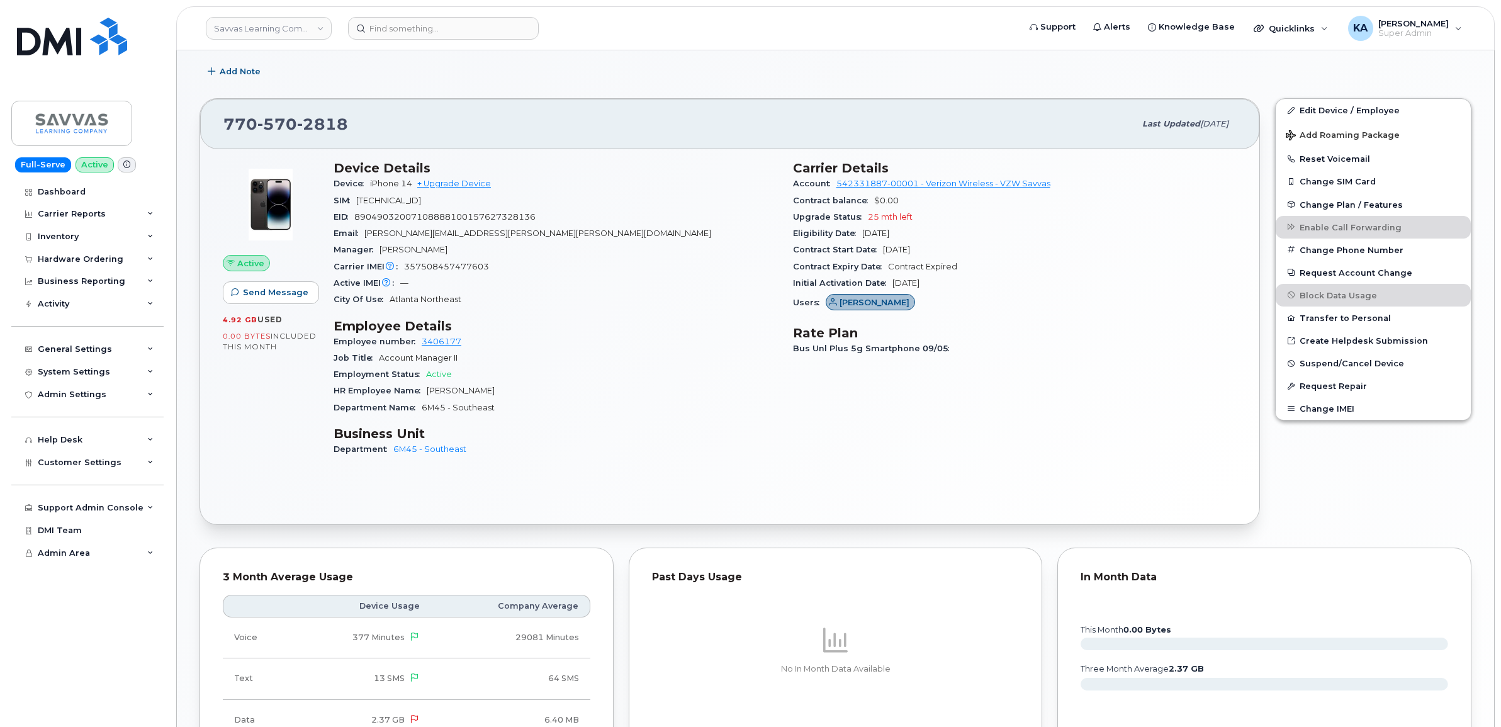
scroll to position [249, 0]
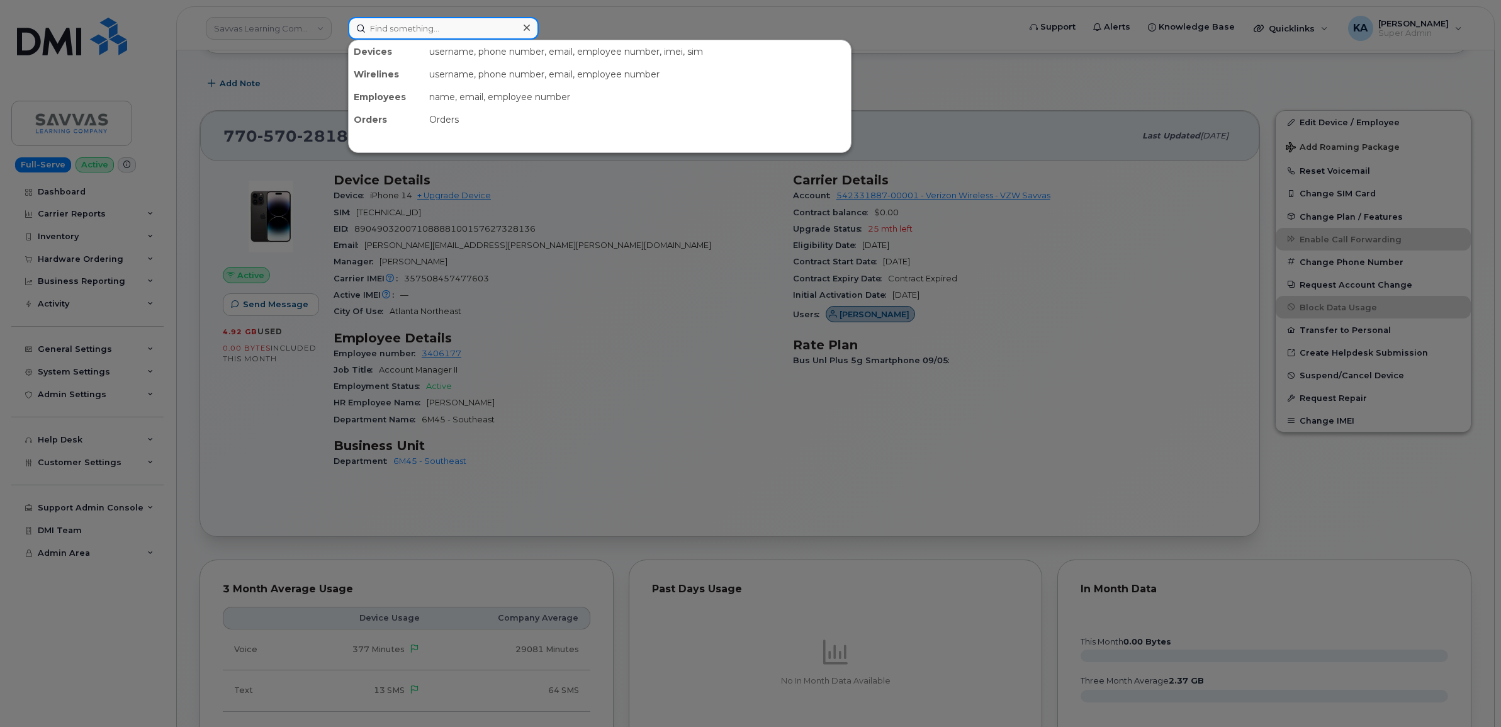
click at [392, 29] on input at bounding box center [443, 28] width 191 height 23
paste input "4503687814"
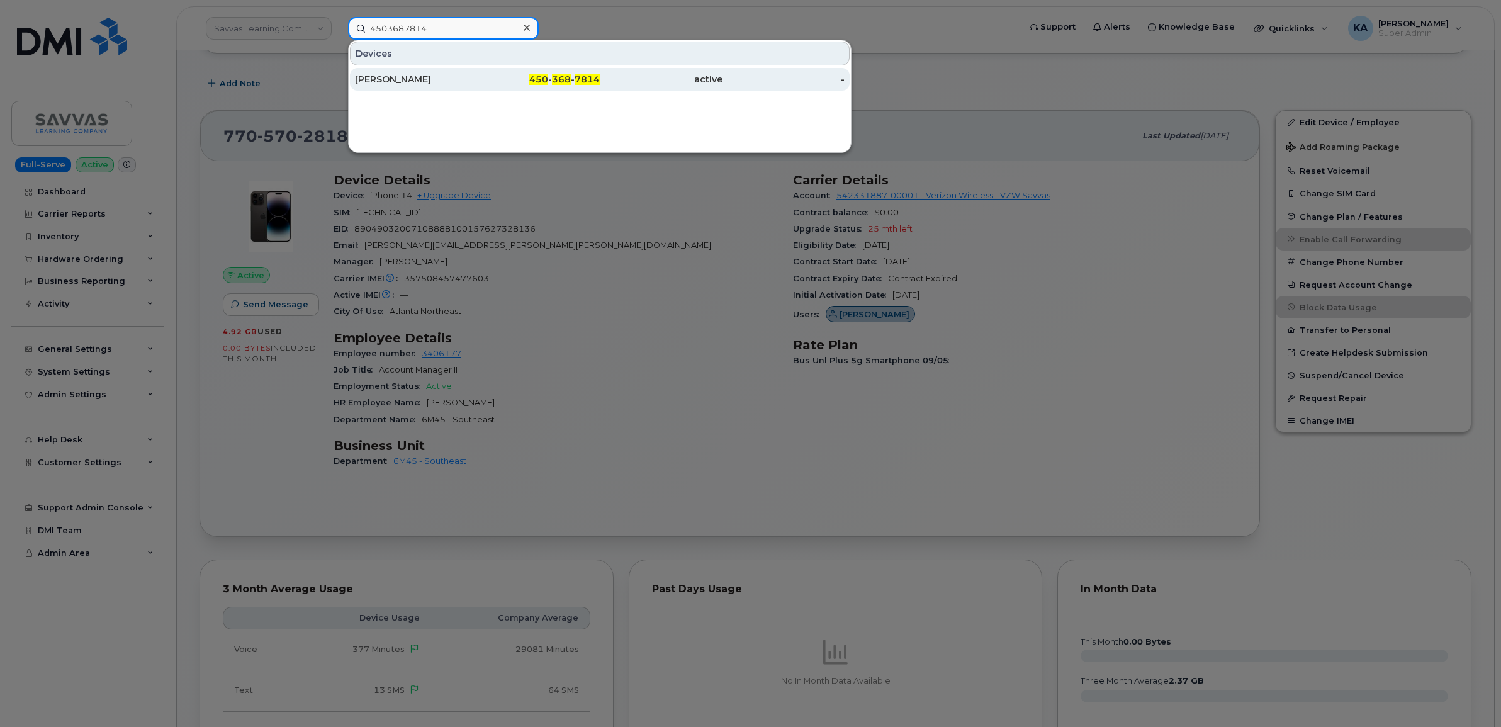
type input "4503687814"
click at [379, 76] on div "Dave Perreault" at bounding box center [416, 79] width 123 height 13
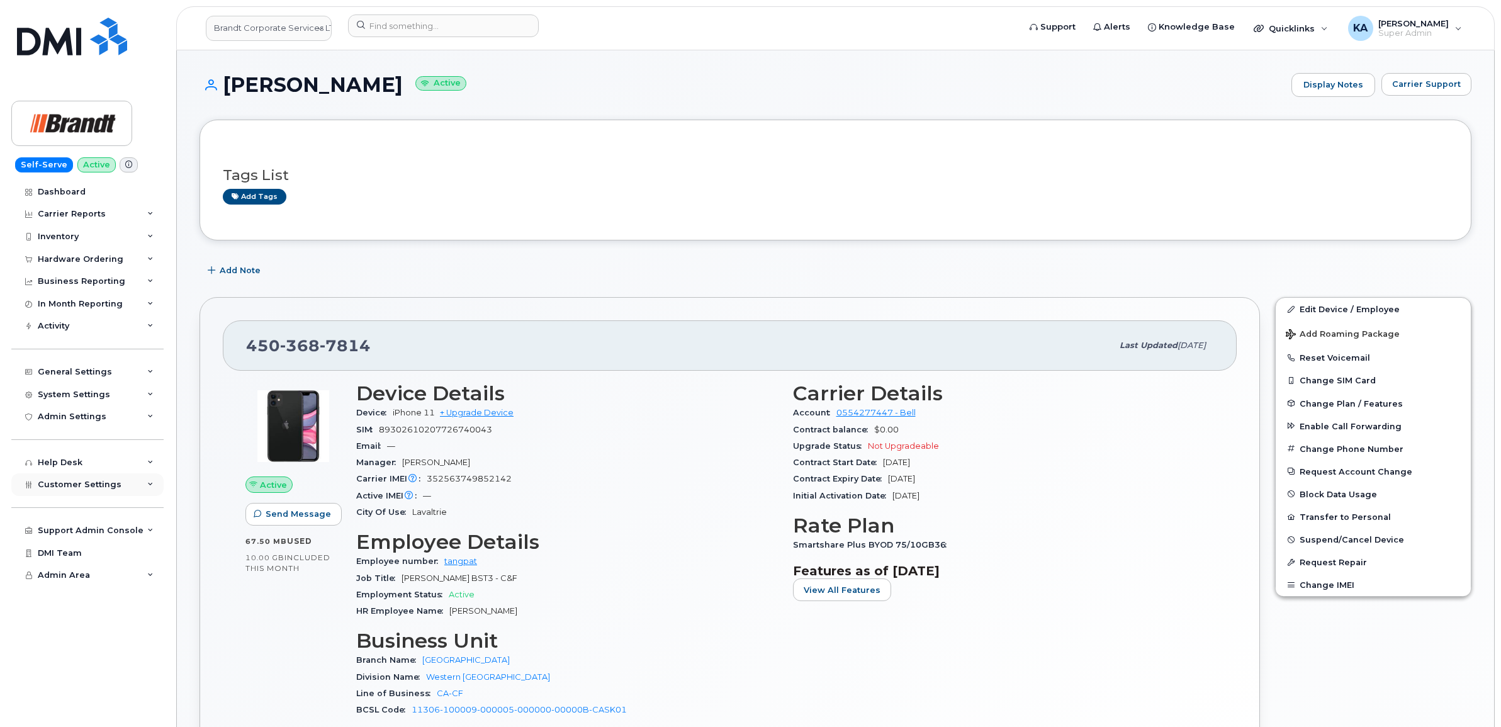
click at [45, 488] on span "Customer Settings" at bounding box center [80, 483] width 84 height 9
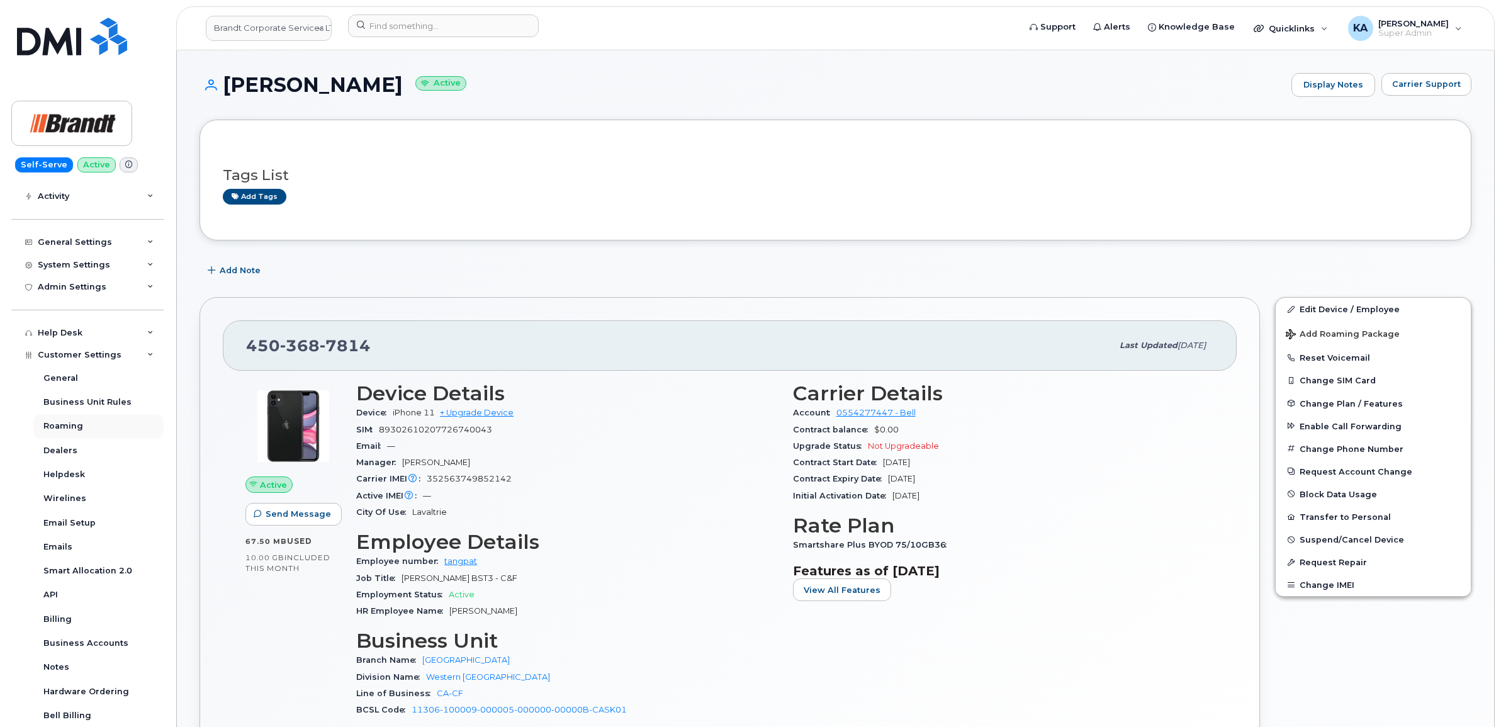
scroll to position [157, 0]
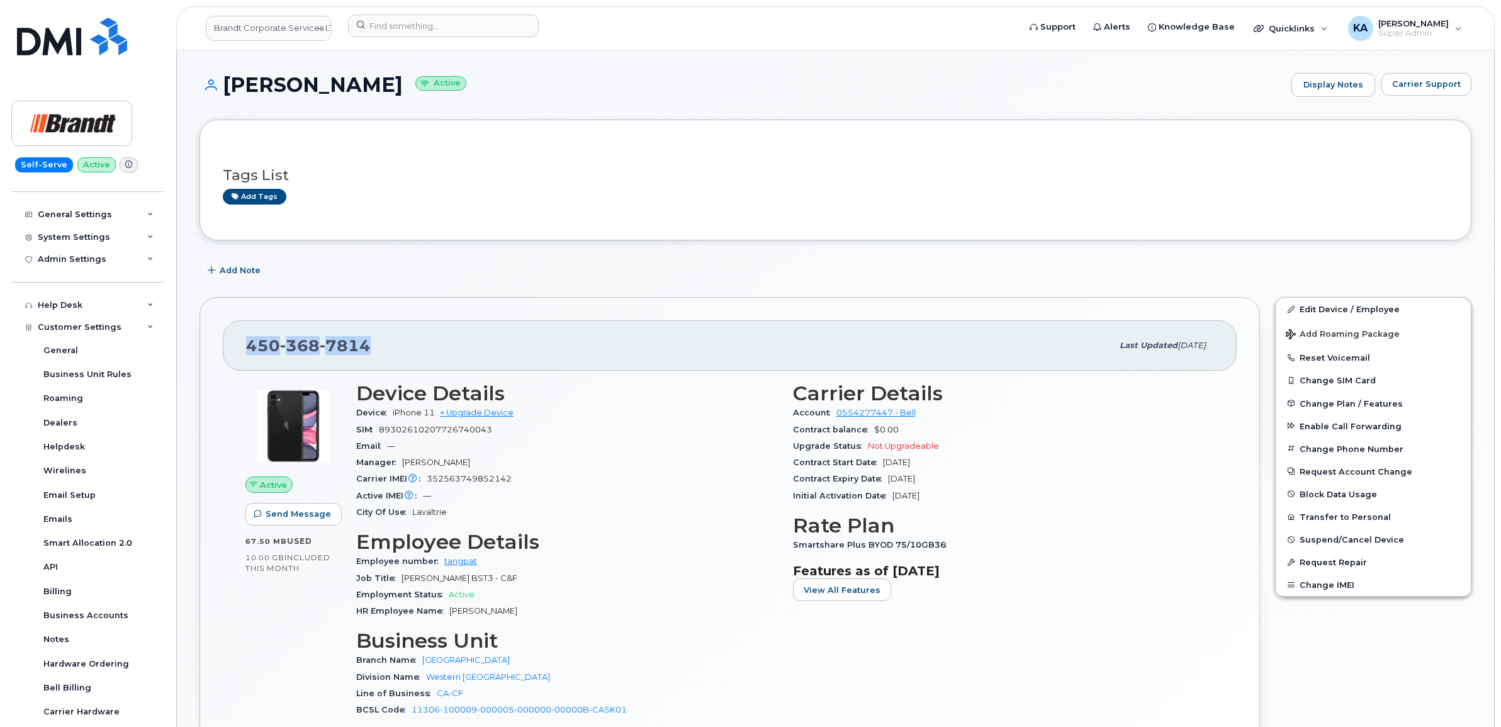
drag, startPoint x: 379, startPoint y: 345, endPoint x: 235, endPoint y: 348, distance: 144.8
click at [235, 348] on div "[PHONE_NUMBER] Last updated [DATE]" at bounding box center [730, 345] width 1014 height 50
copy span "[PHONE_NUMBER]"
drag, startPoint x: 381, startPoint y: 88, endPoint x: 225, endPoint y: 98, distance: 156.4
click at [225, 98] on div "[PERSON_NAME] Active Display Notes Carrier Support" at bounding box center [835, 96] width 1272 height 47
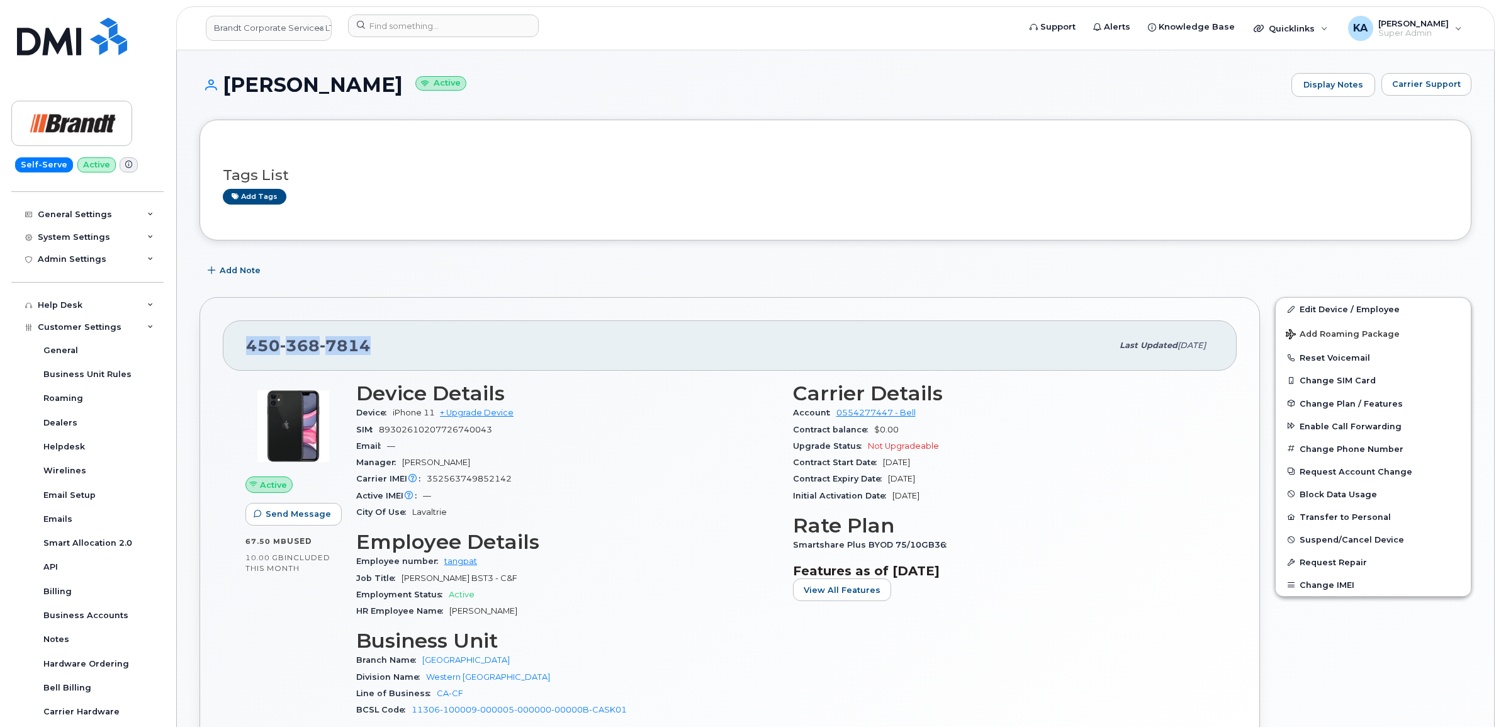
drag, startPoint x: 225, startPoint y: 98, endPoint x: 237, endPoint y: 90, distance: 14.0
copy h1 "[PERSON_NAME]"
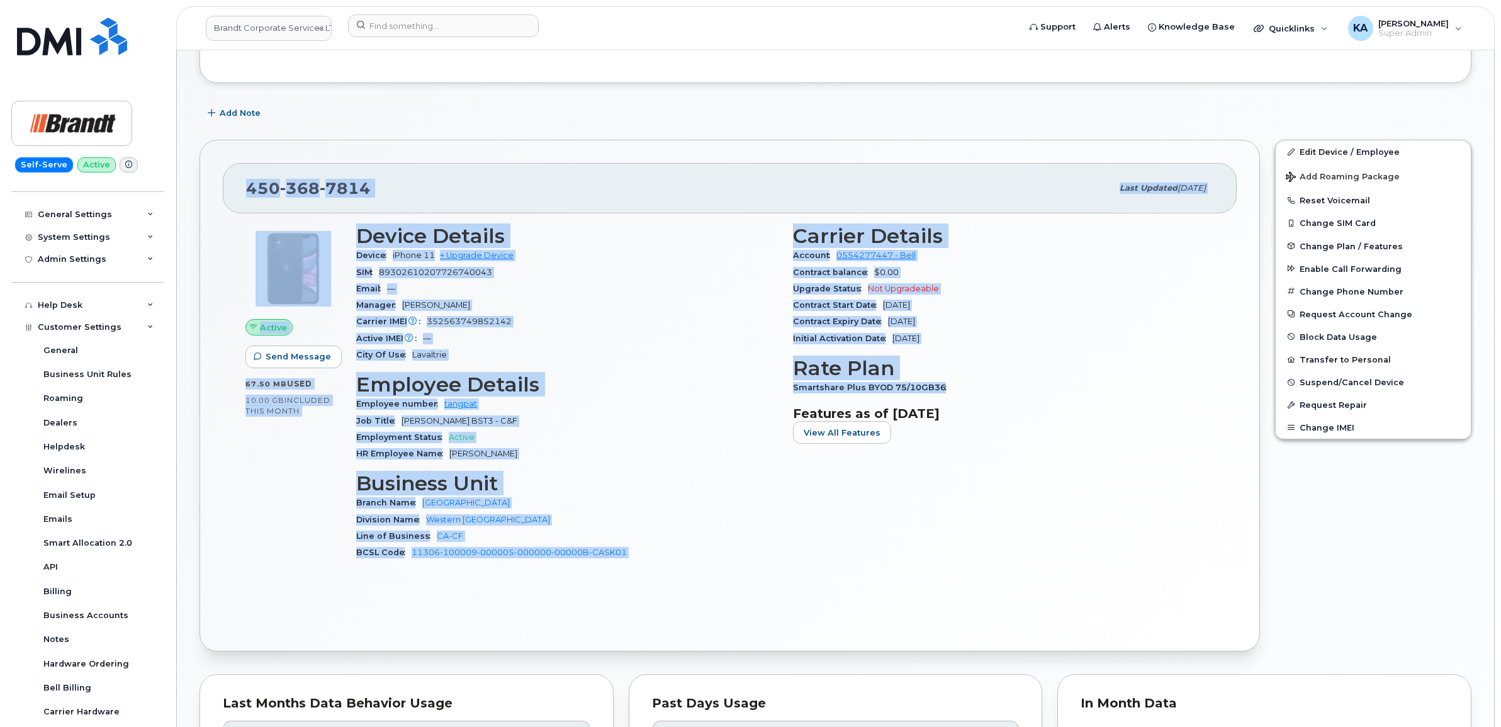
drag, startPoint x: 244, startPoint y: 186, endPoint x: 958, endPoint y: 396, distance: 743.9
click at [958, 396] on div "450 368 7814 Last updated Sep 17, 2025 Active Send Message 67.50 MB  used 10.00…" at bounding box center [729, 396] width 1060 height 512
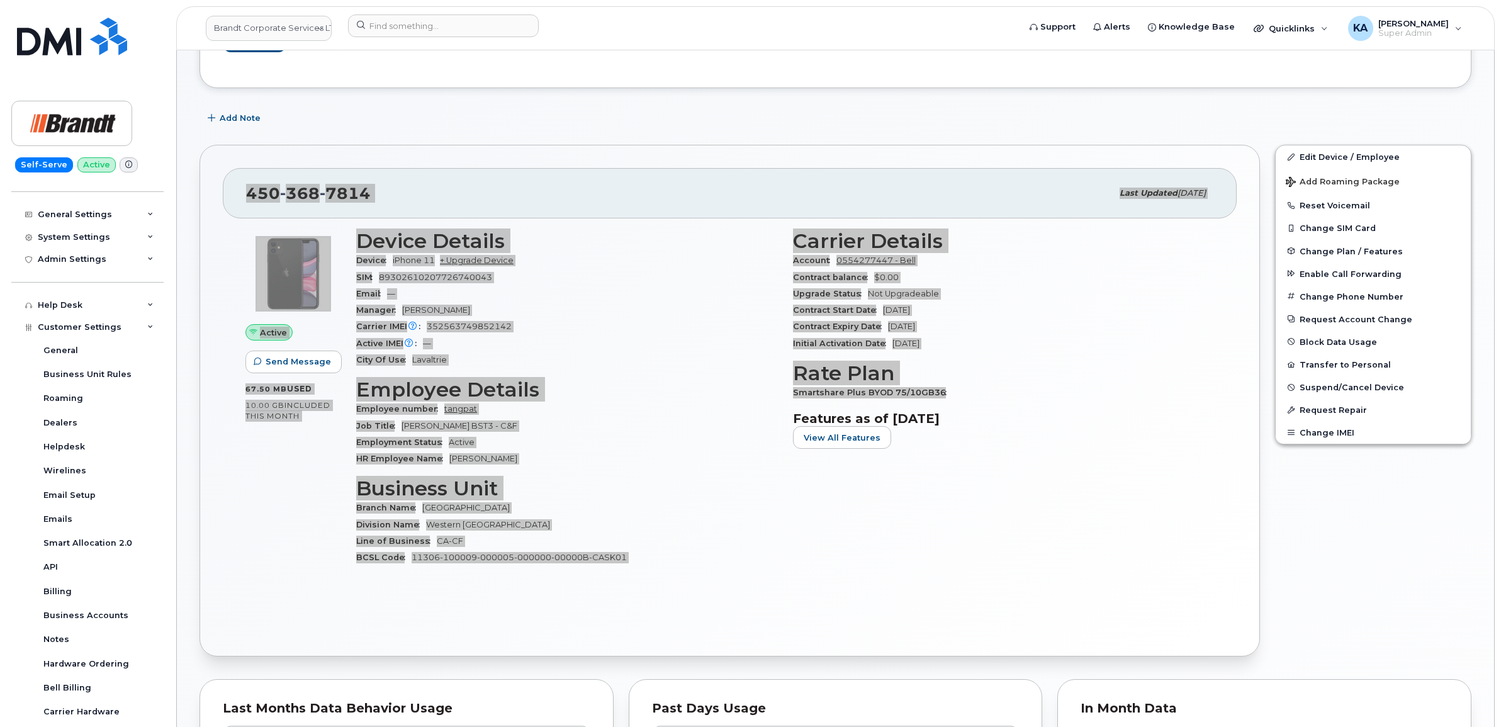
scroll to position [0, 0]
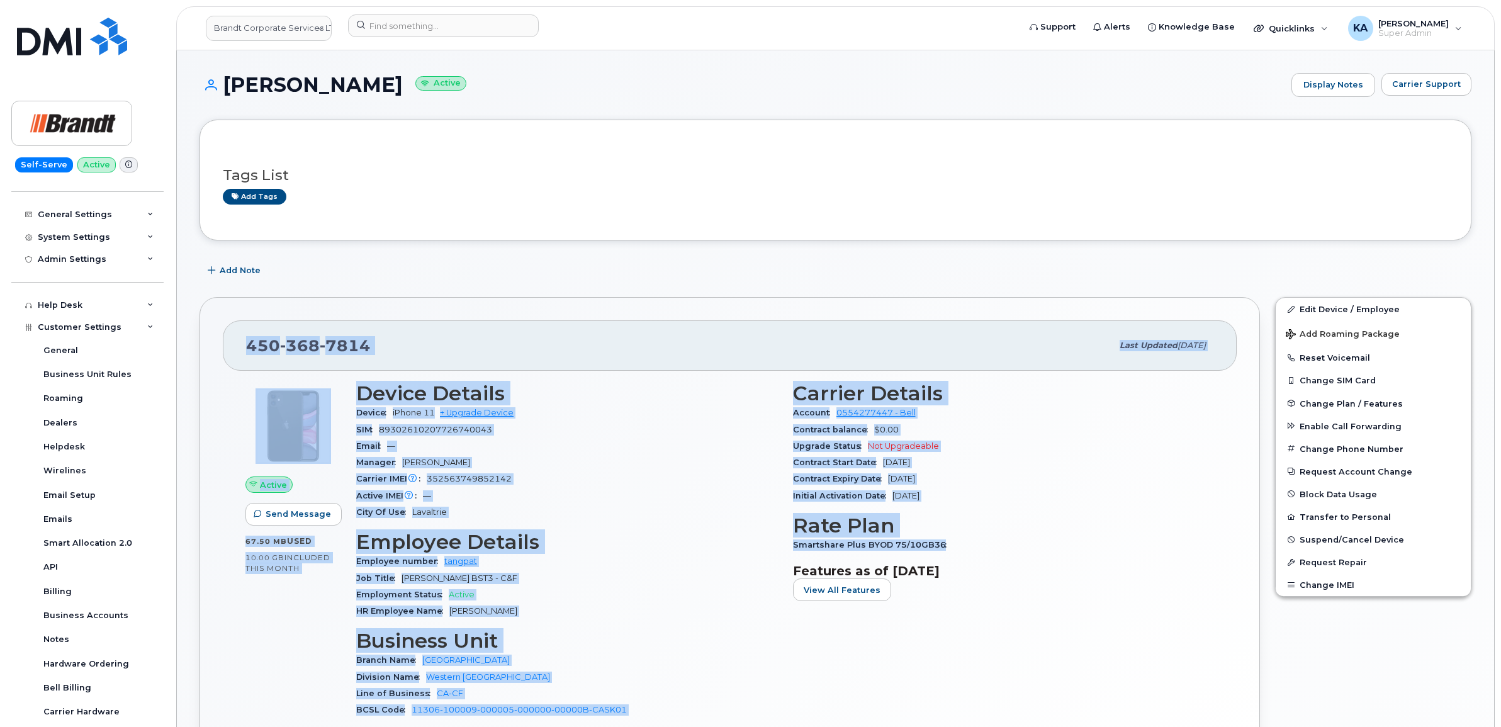
drag, startPoint x: 381, startPoint y: 87, endPoint x: 231, endPoint y: 93, distance: 149.9
click at [231, 93] on h1 "Dave Perreault Active" at bounding box center [741, 85] width 1085 height 22
copy h1 "Dave Perreault"
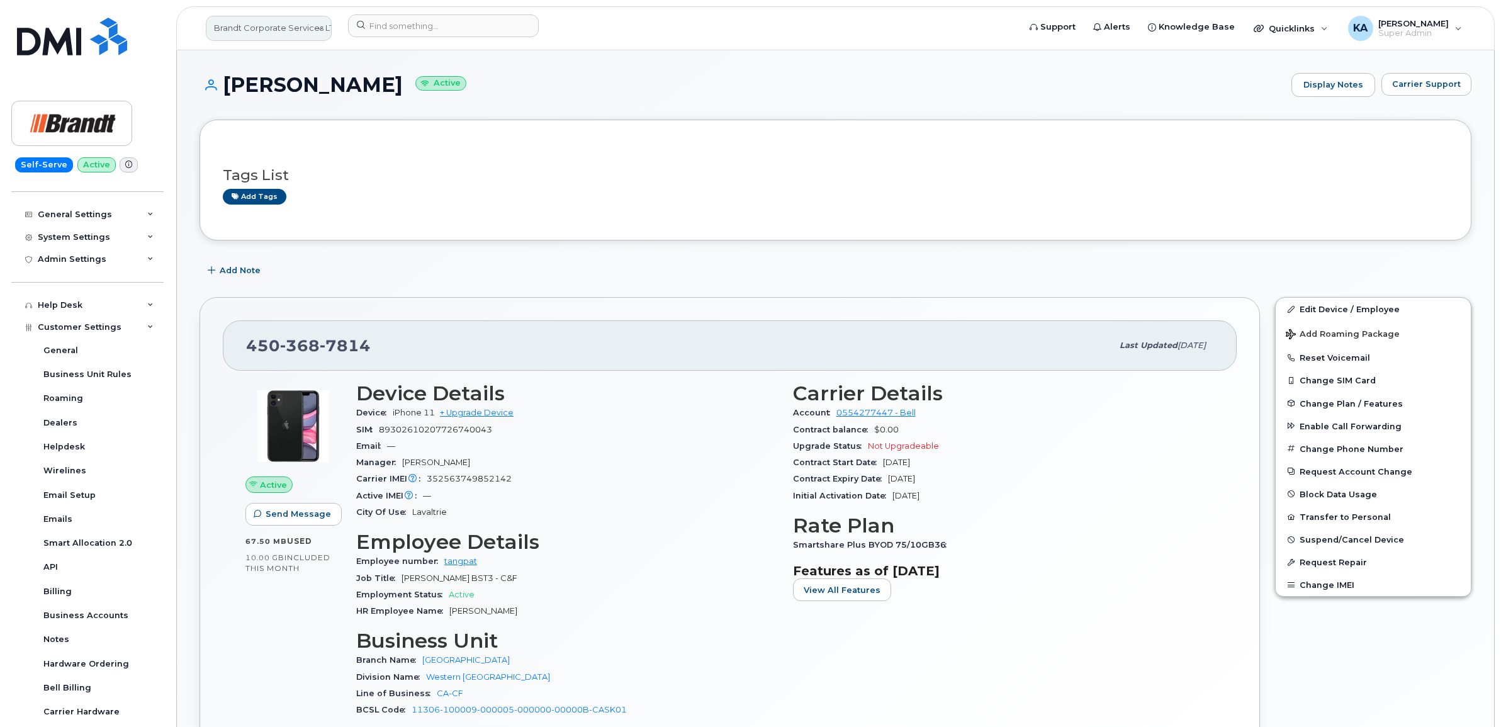
click at [261, 31] on link "Brandt Corporate Services LTD" at bounding box center [269, 28] width 126 height 25
type input "bmw"
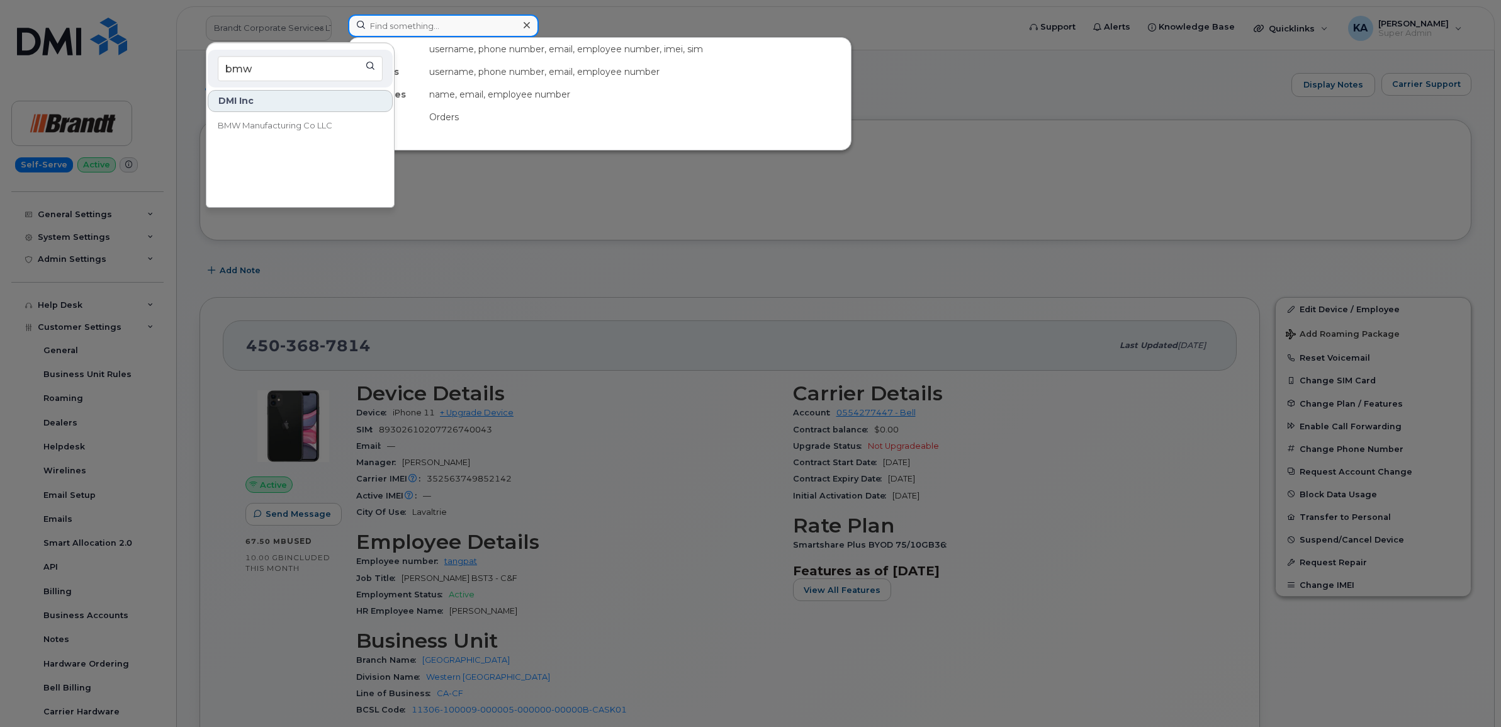
click at [419, 26] on input at bounding box center [443, 25] width 191 height 23
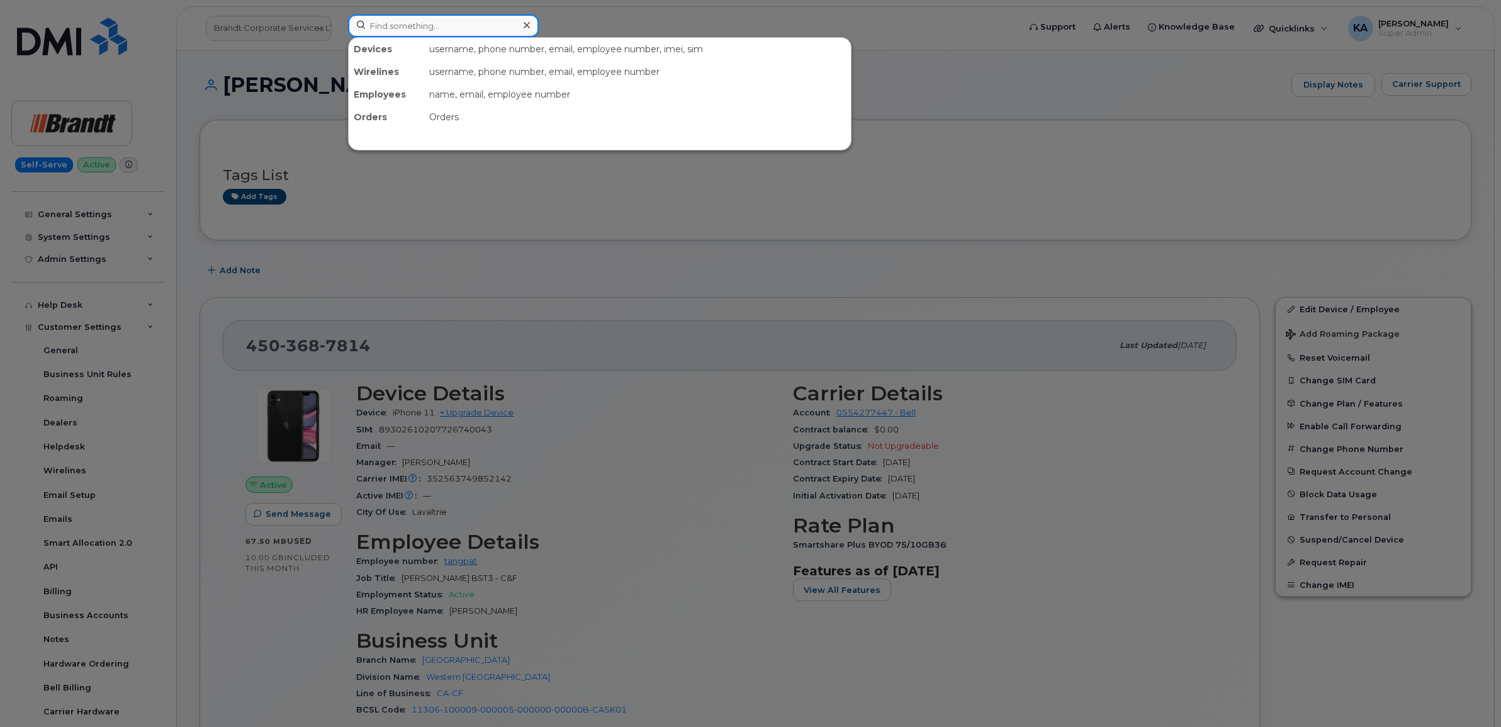
paste input "5142686993"
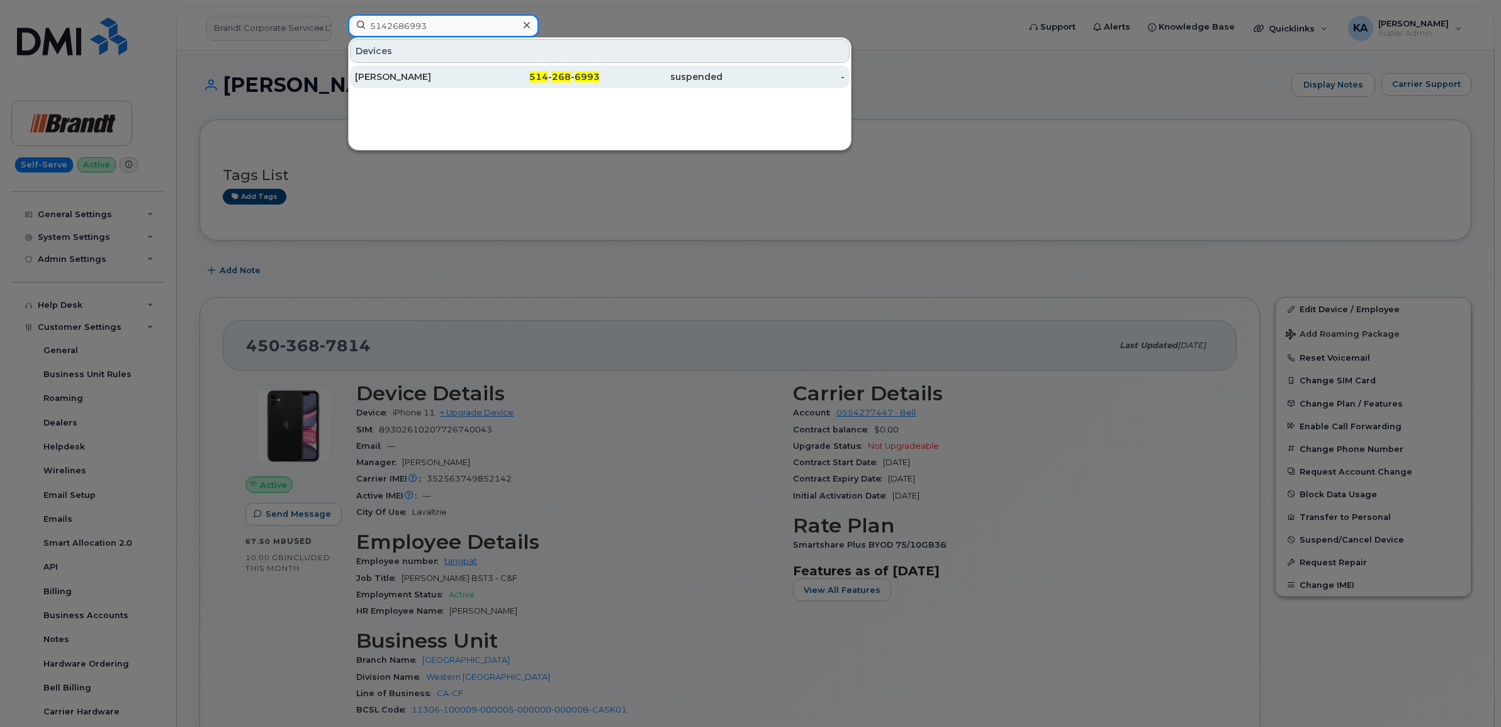
type input "5142686993"
click at [383, 77] on div "Anas Touijar" at bounding box center [416, 76] width 123 height 13
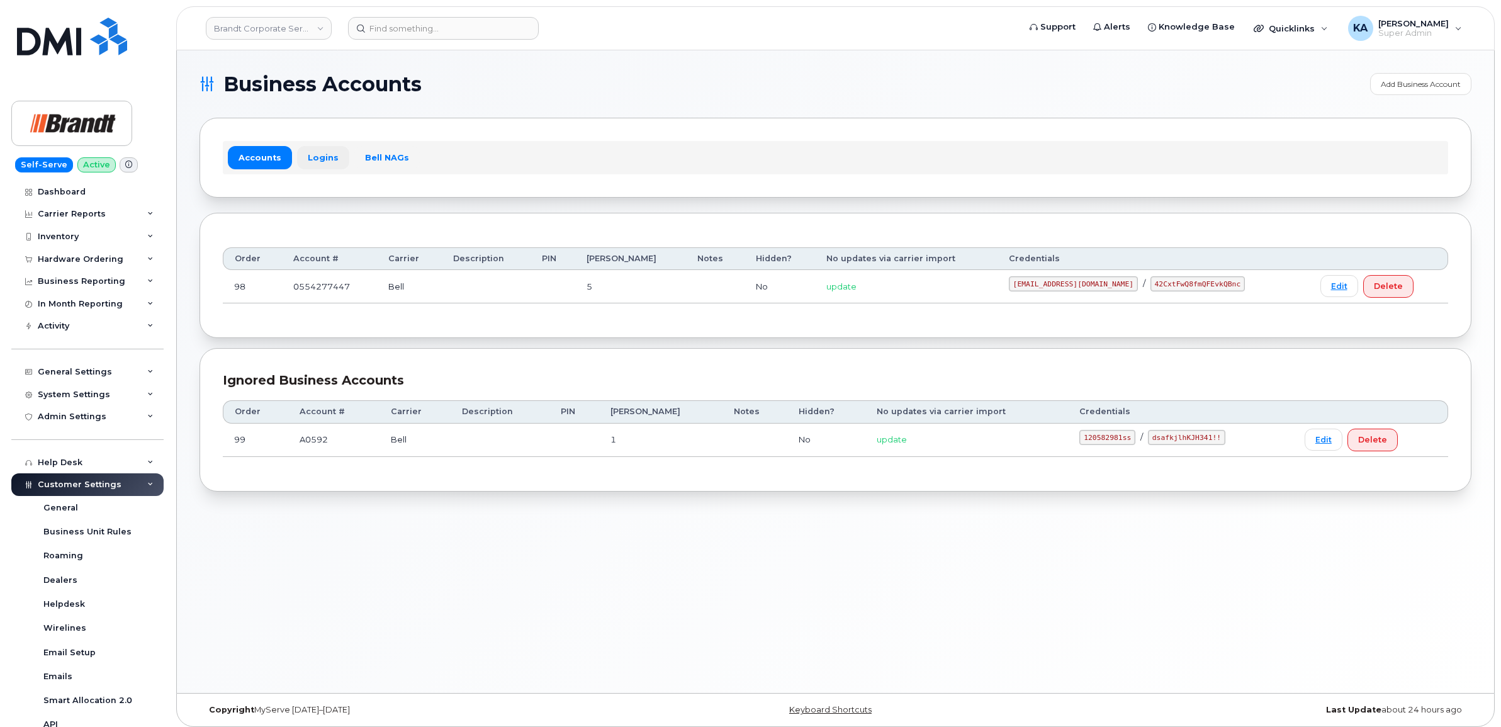
click at [319, 149] on link "Logins" at bounding box center [323, 157] width 52 height 23
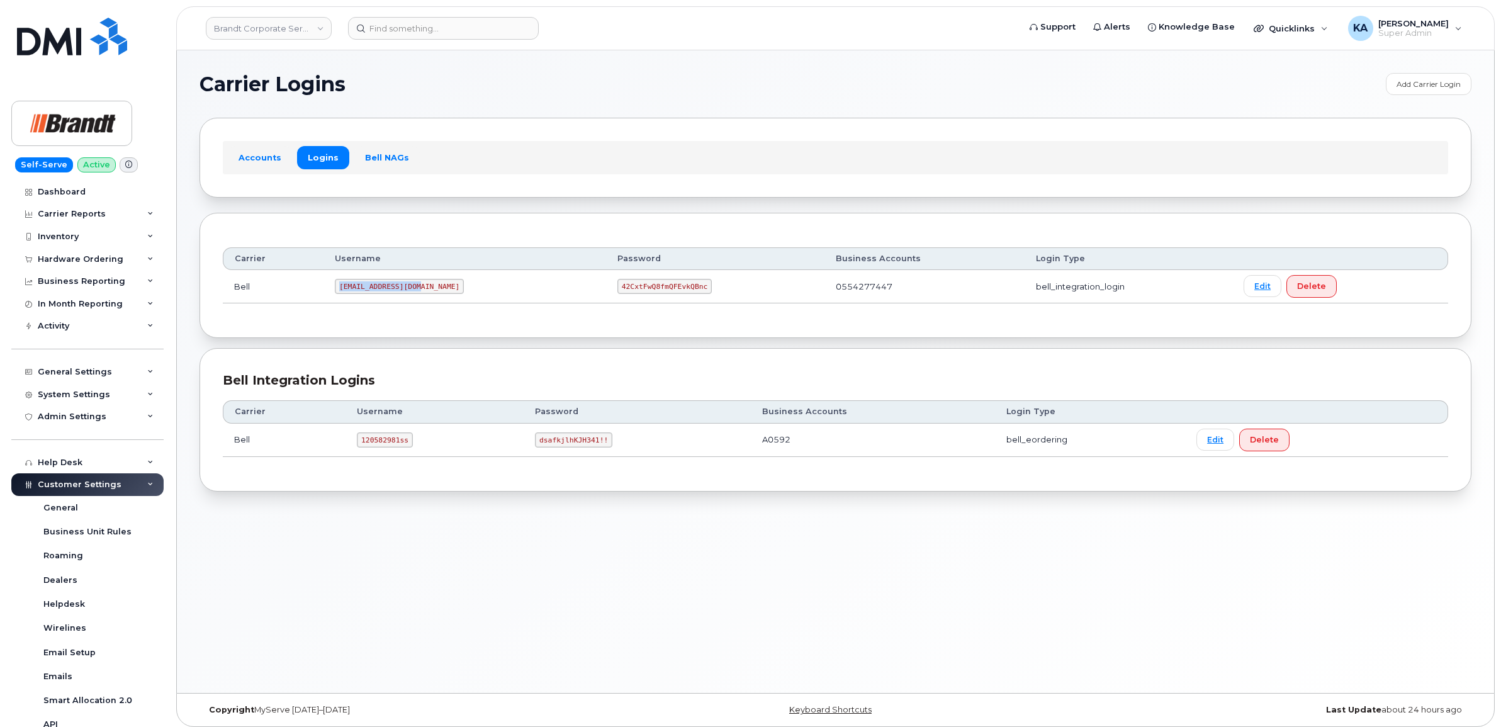
drag, startPoint x: 343, startPoint y: 289, endPoint x: 426, endPoint y: 289, distance: 83.1
click at [426, 289] on td "tphillips@dminc.com" at bounding box center [464, 286] width 283 height 33
drag, startPoint x: 426, startPoint y: 289, endPoint x: 406, endPoint y: 285, distance: 20.6
copy code "tphillips@dminc.com"
drag, startPoint x: 564, startPoint y: 288, endPoint x: 648, endPoint y: 291, distance: 84.4
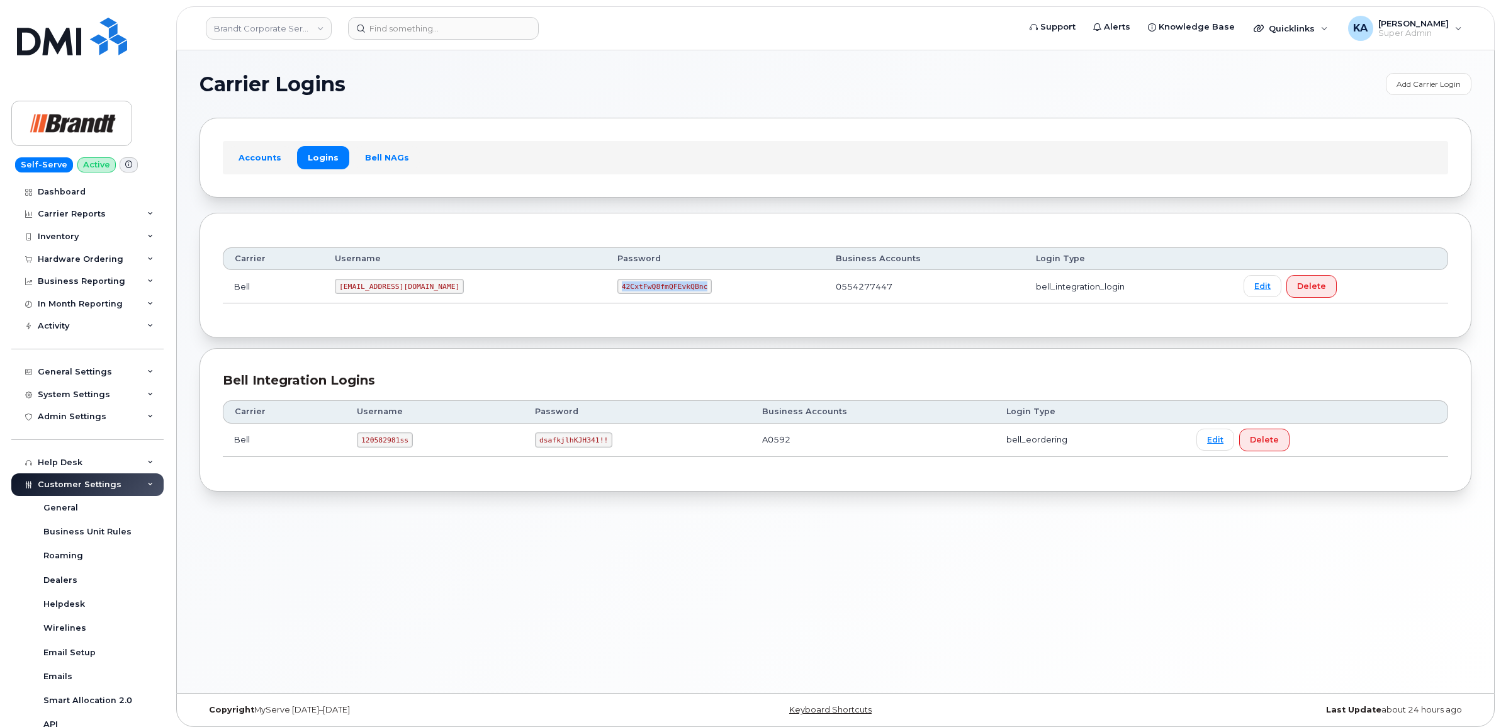
click at [648, 291] on td "42CxtFwQ8fmQFEvkQBnc" at bounding box center [715, 286] width 218 height 33
copy code "42CxtFwQ8fmQFEvkQBnc"
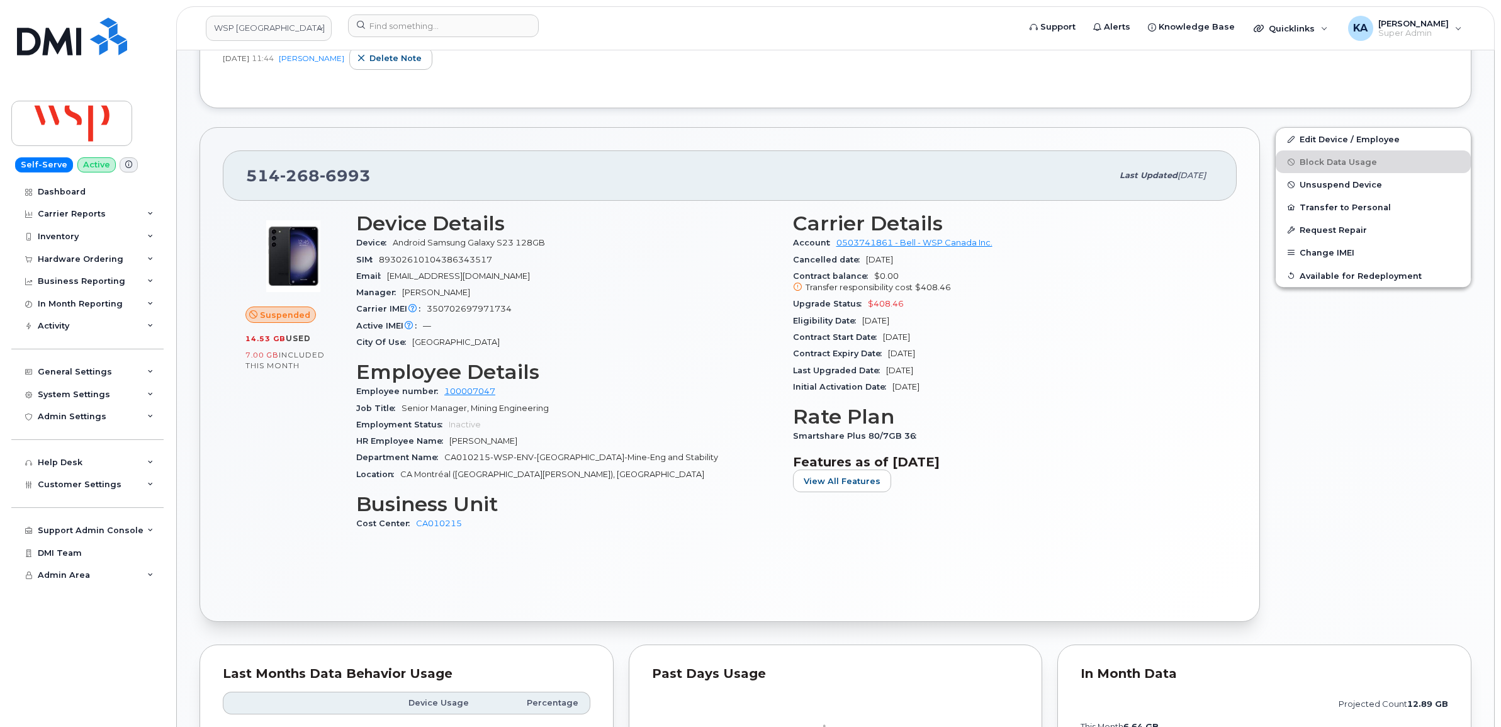
scroll to position [472, 0]
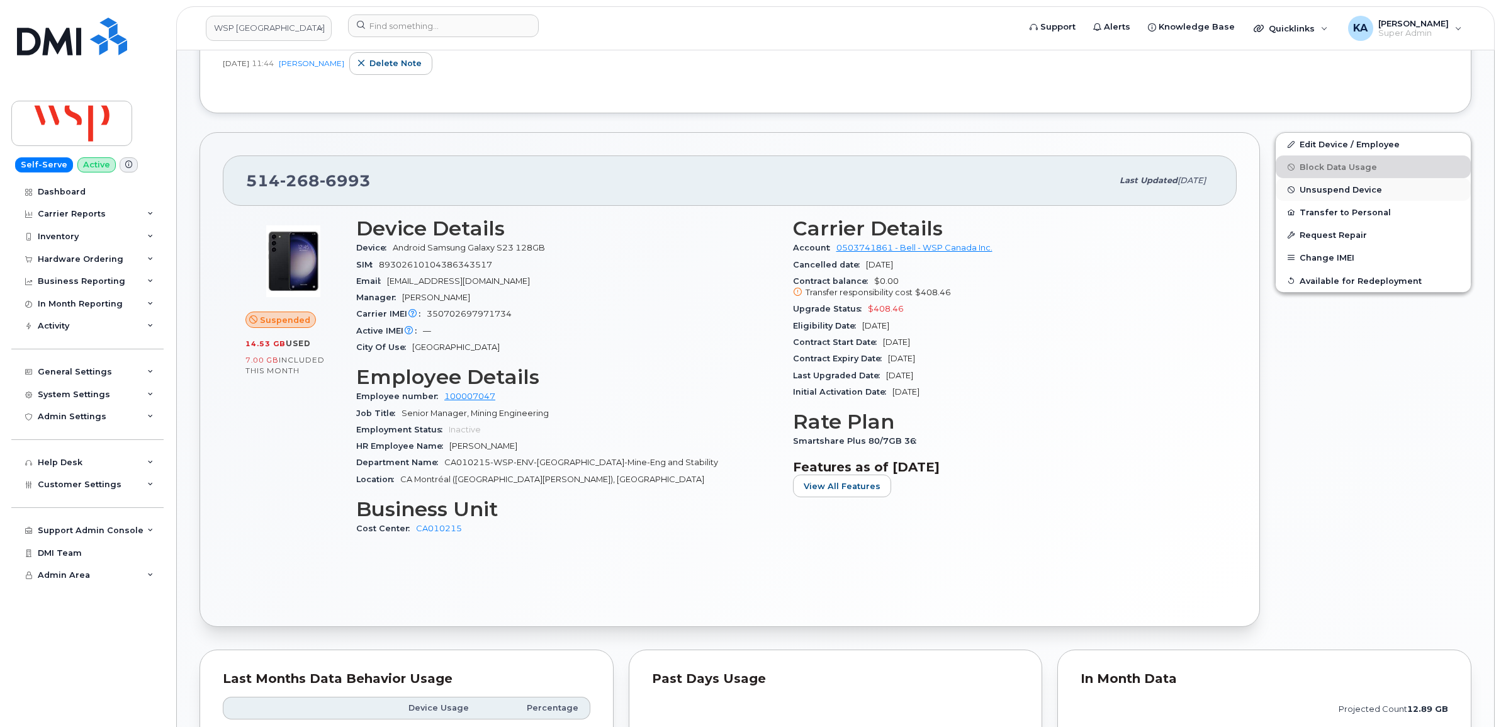
click at [1328, 188] on span "Unsuspend Device" at bounding box center [1340, 189] width 82 height 9
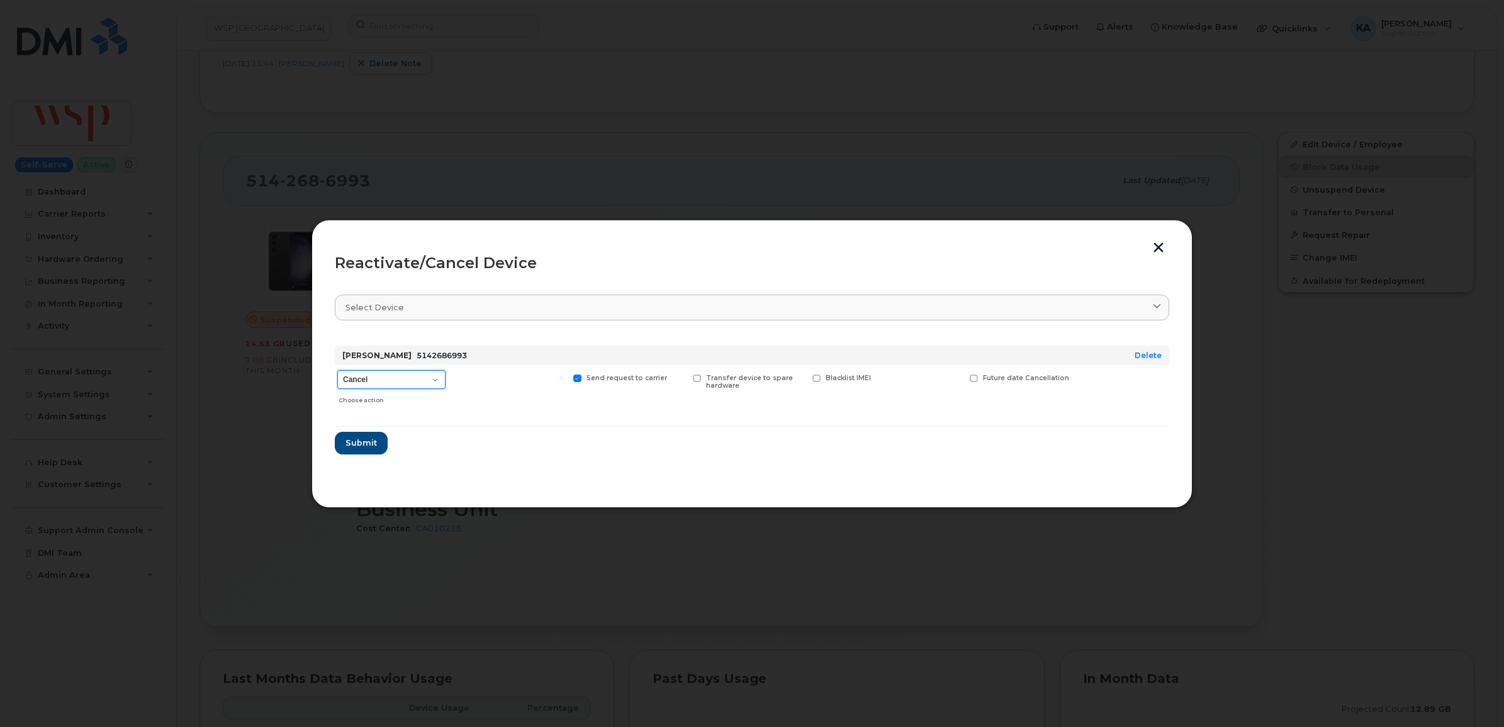
click at [436, 379] on select "Cancel Suspend - Extend Suspension Reactivate" at bounding box center [391, 379] width 108 height 19
select select "[object Object]"
click at [337, 370] on select "Cancel Suspend - Extend Suspension Reactivate" at bounding box center [391, 379] width 108 height 19
click at [362, 445] on span "Submit" at bounding box center [360, 443] width 31 height 12
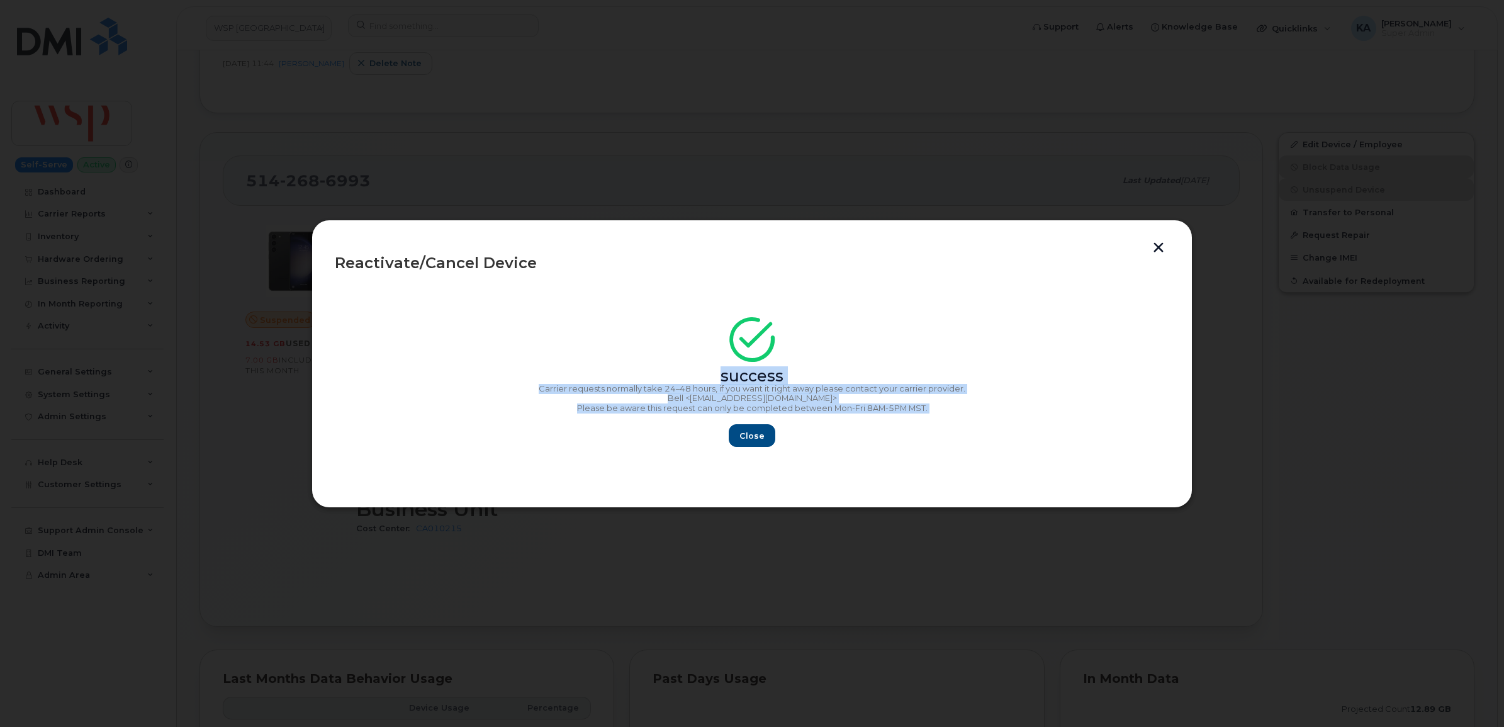
drag, startPoint x: 718, startPoint y: 376, endPoint x: 923, endPoint y: 413, distance: 208.4
click at [927, 413] on div "success Carrier requests normally take 24–48 hours, if you want it right away p…" at bounding box center [752, 386] width 834 height 123
drag, startPoint x: 923, startPoint y: 413, endPoint x: 909, endPoint y: 410, distance: 14.1
copy div "success Carrier requests normally take 24–48 hours, if you want it right away p…"
click at [754, 435] on span "Close" at bounding box center [751, 436] width 25 height 12
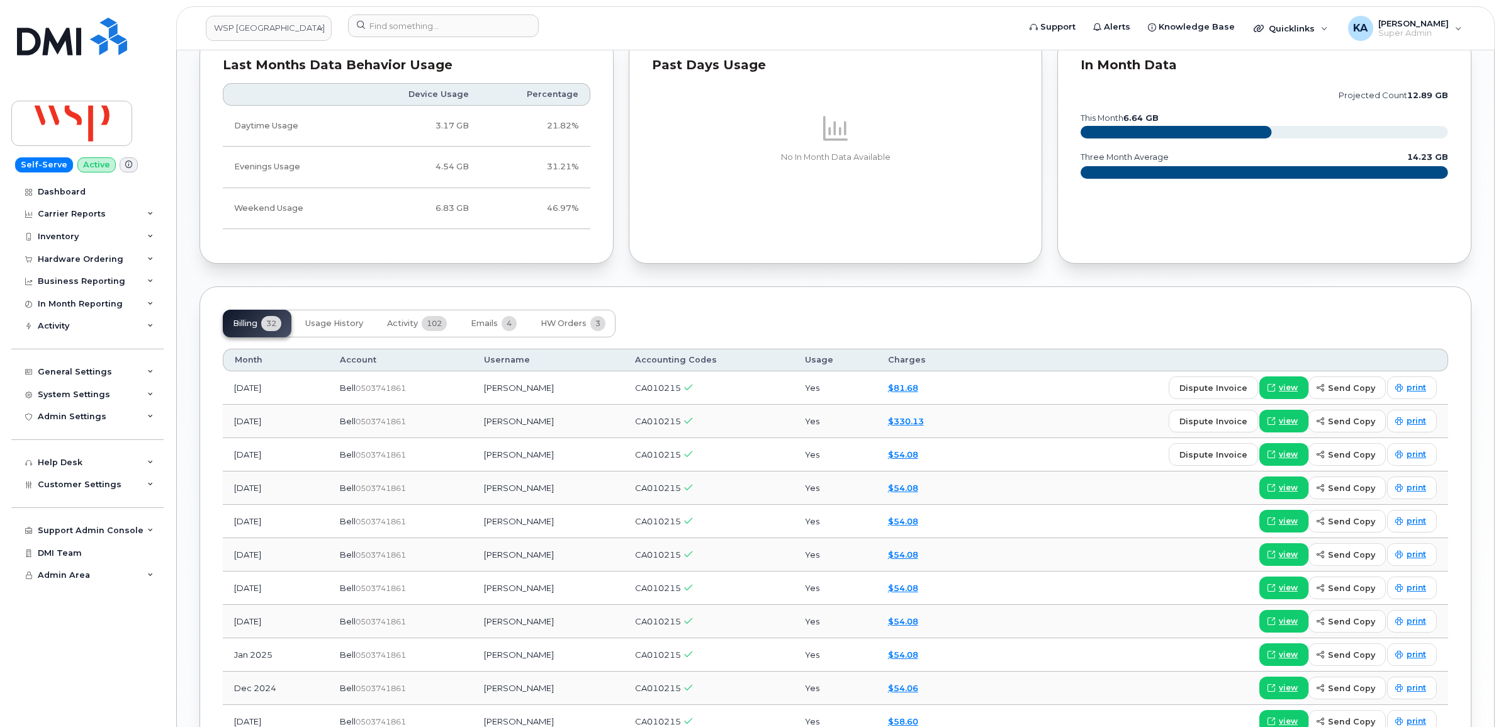
scroll to position [1101, 0]
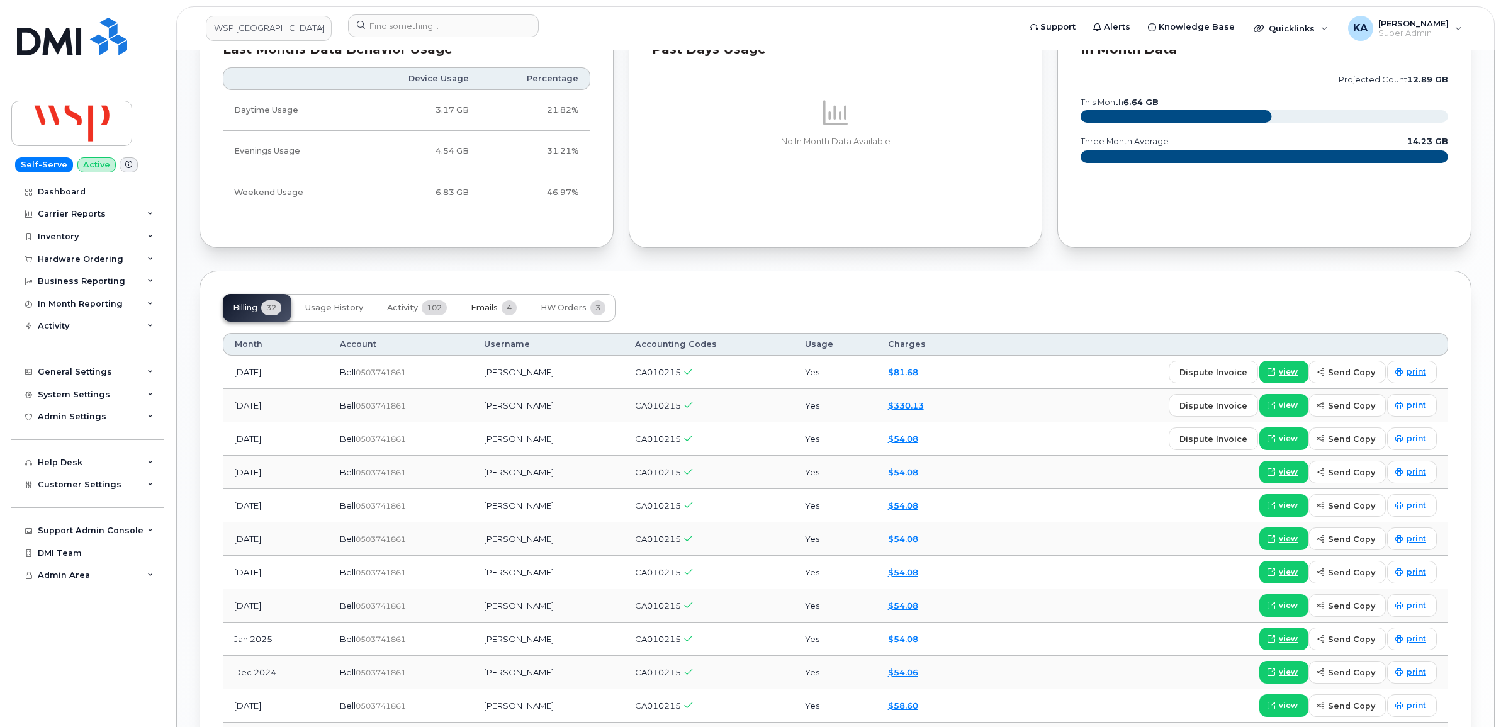
click at [490, 308] on span "Emails" at bounding box center [484, 308] width 27 height 10
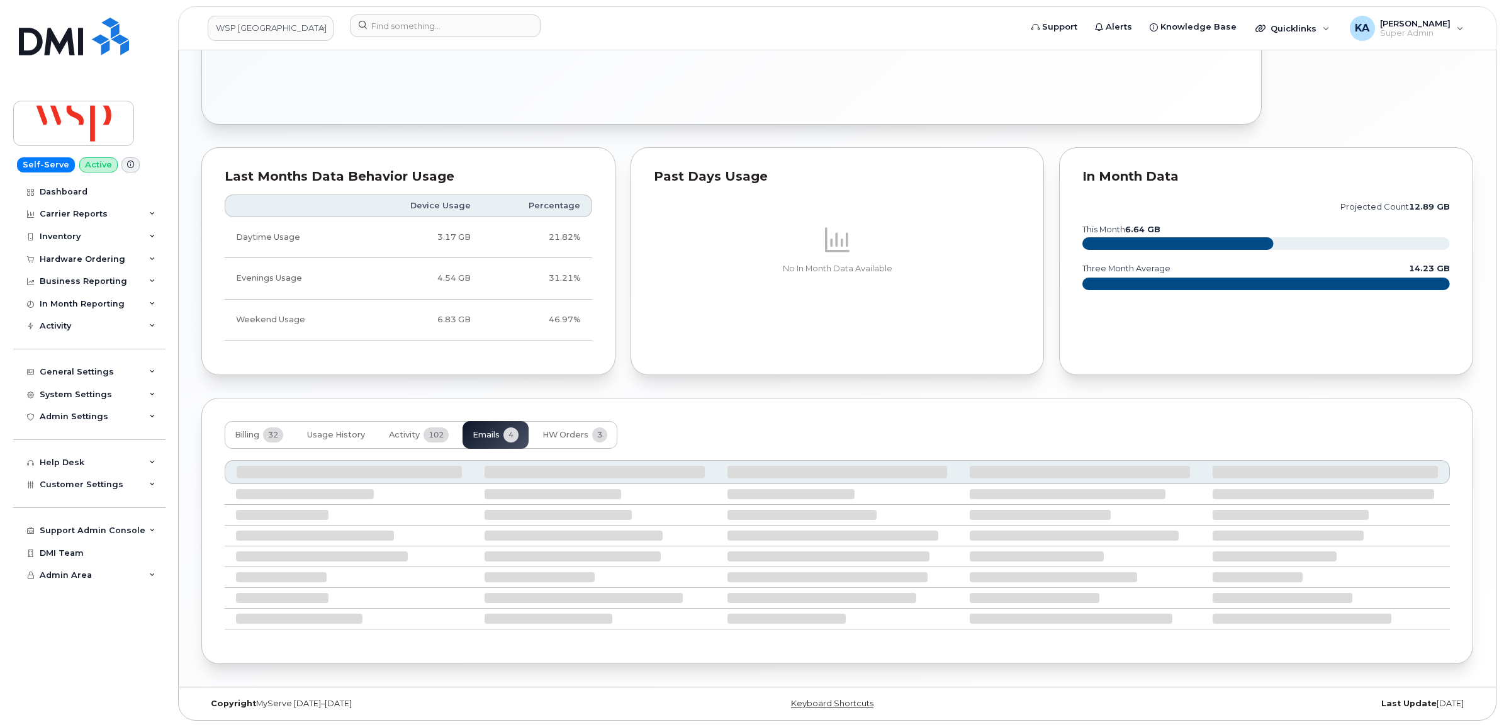
scroll to position [945, 0]
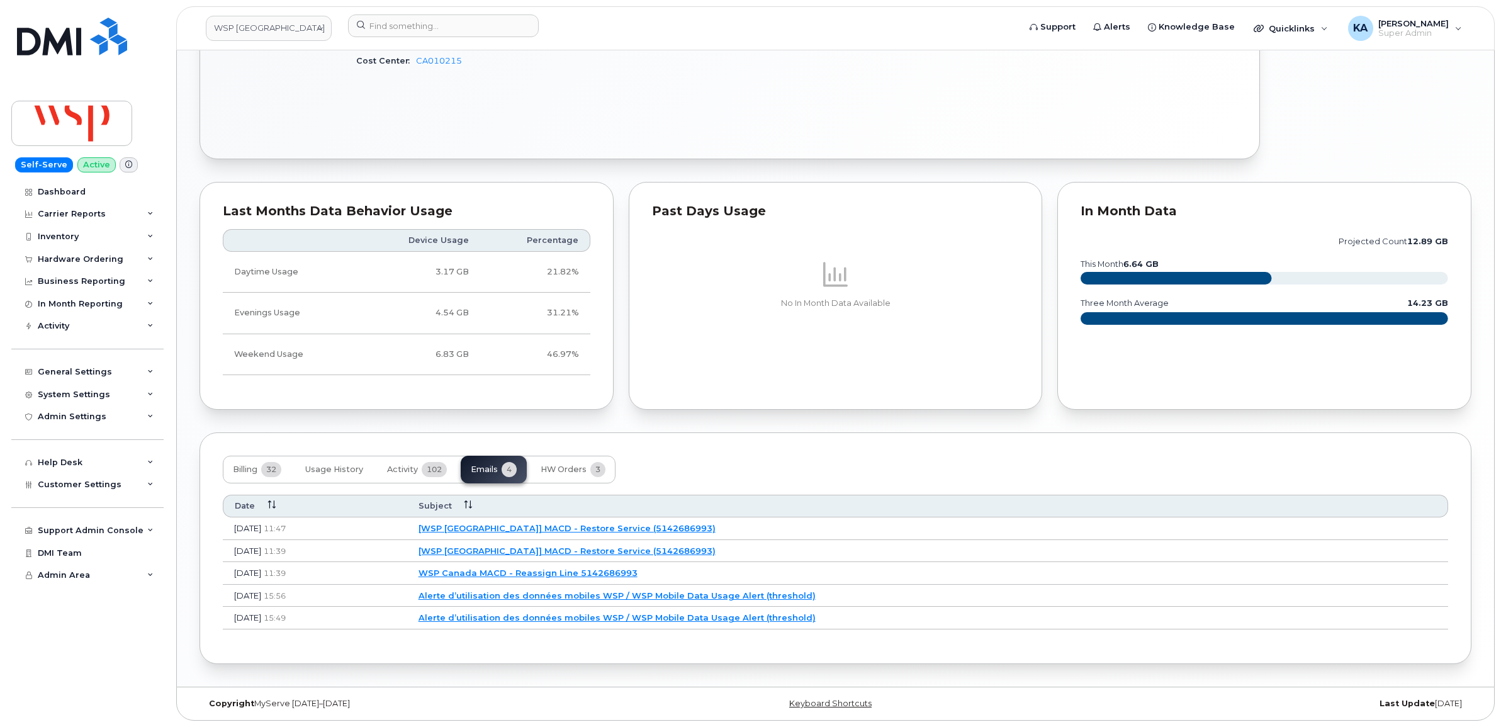
click at [532, 524] on link "[WSP Canada] MACD - Restore Service (5142686993)" at bounding box center [566, 528] width 297 height 10
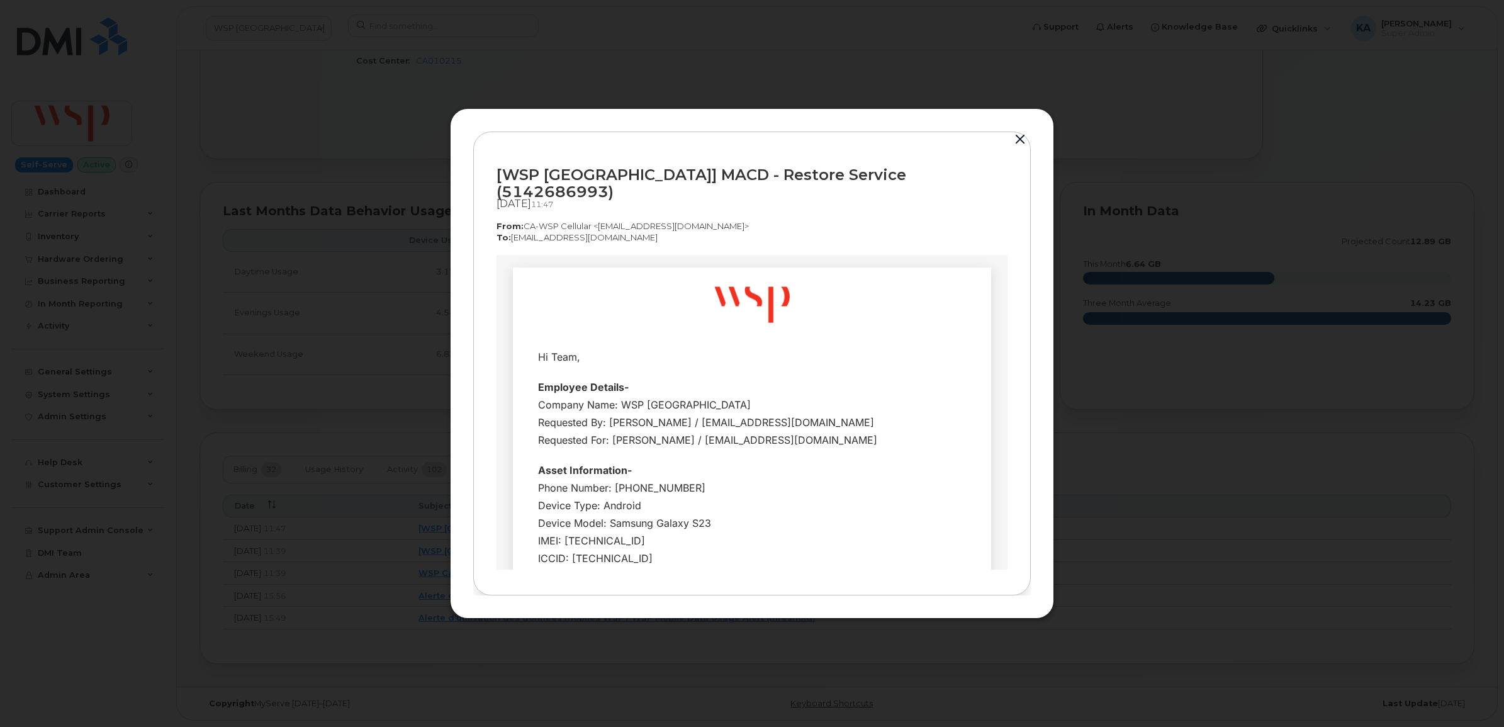
scroll to position [0, 0]
click at [1020, 149] on button "button" at bounding box center [1020, 140] width 19 height 18
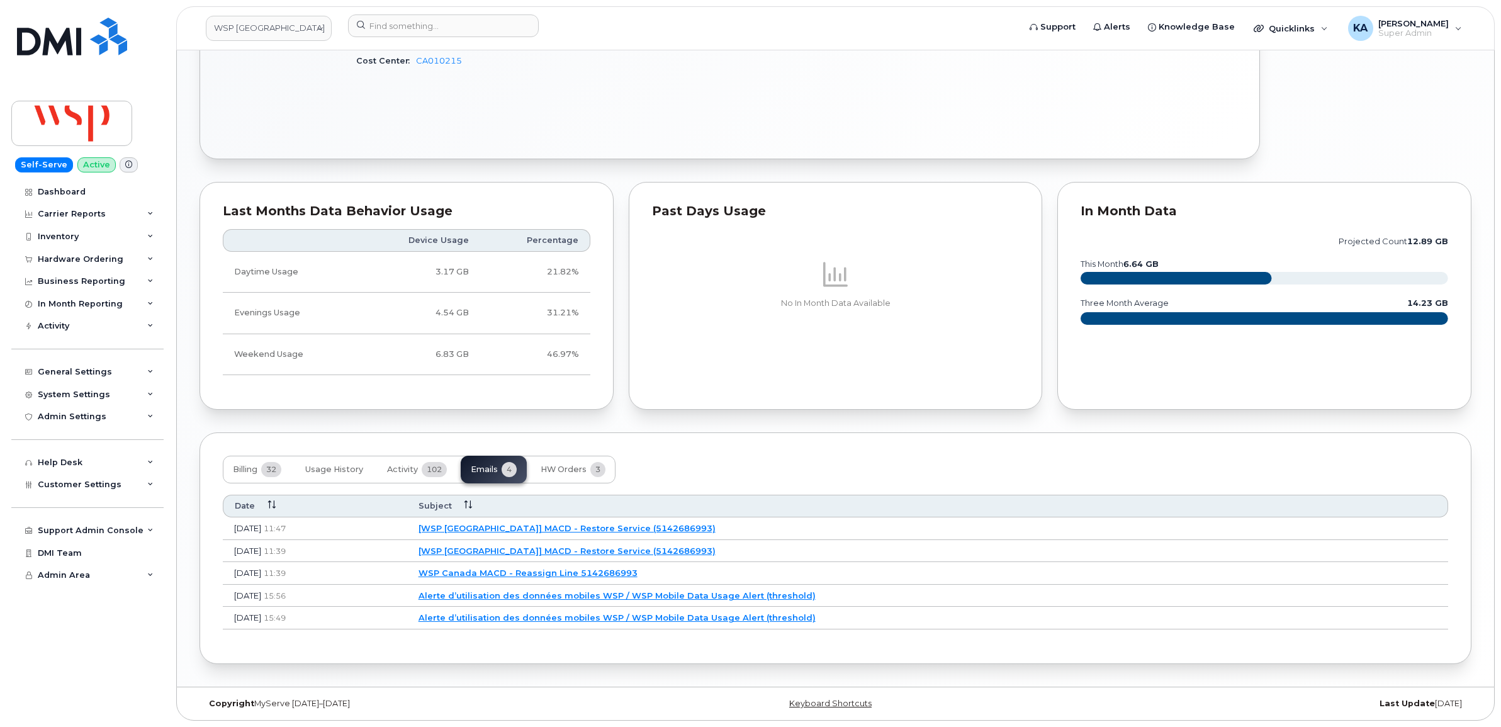
click at [548, 546] on link "[WSP Canada] MACD - Restore Service (5142686993)" at bounding box center [566, 551] width 297 height 10
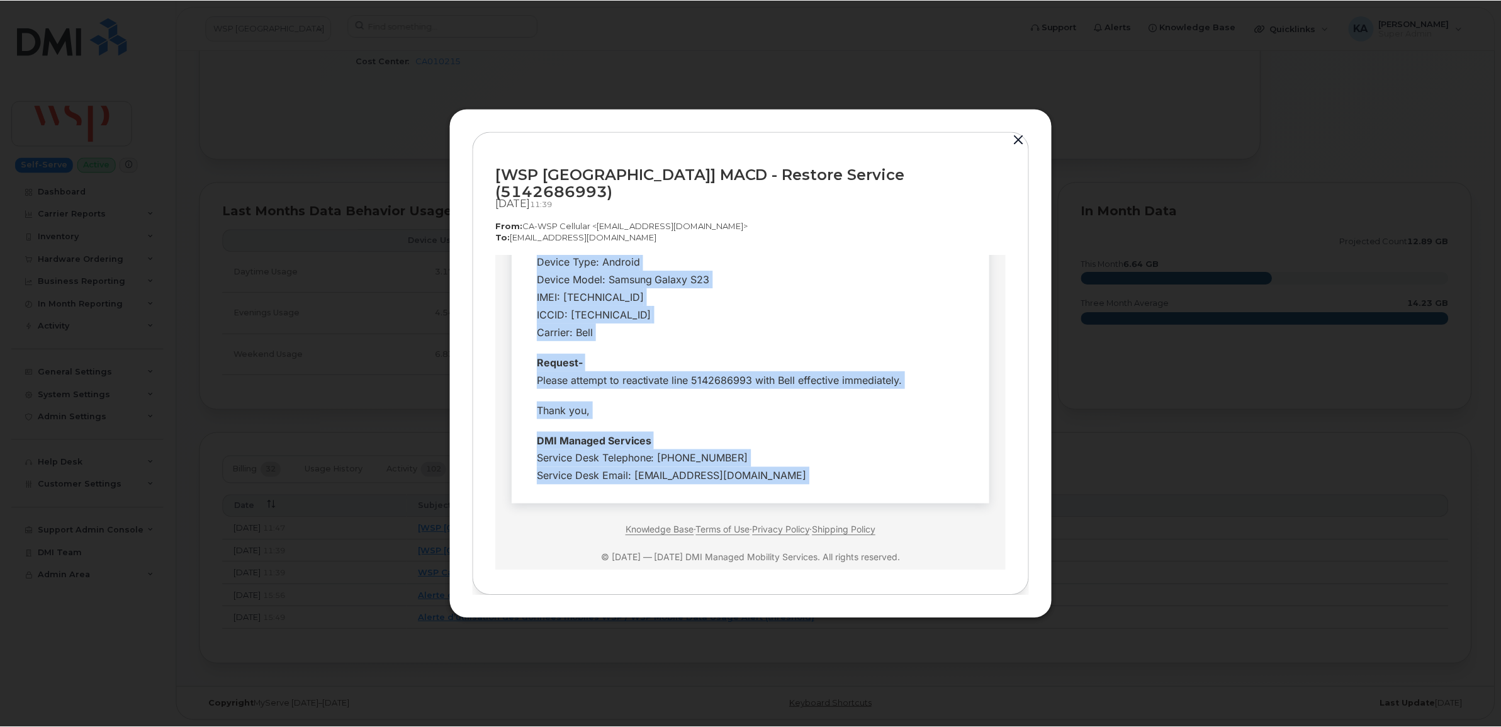
scroll to position [271, 0]
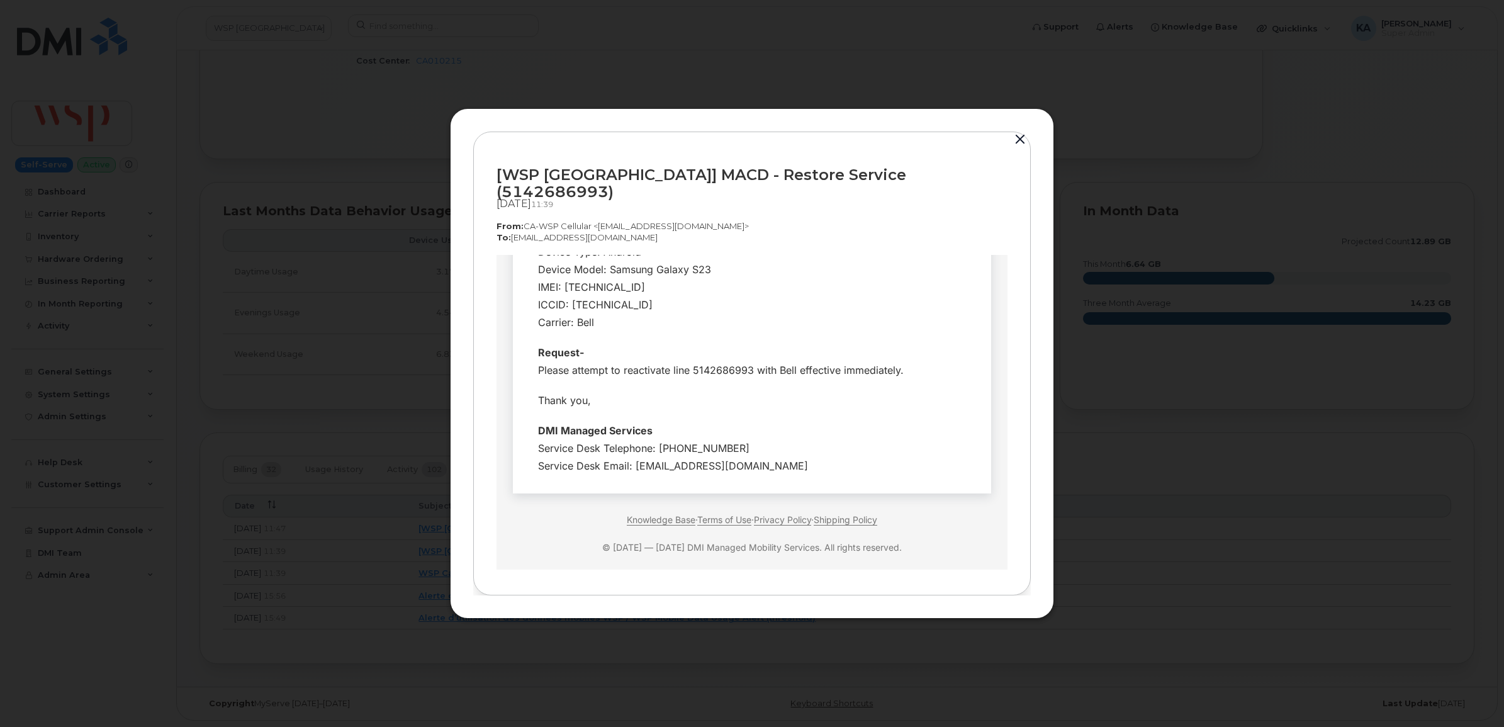
drag, startPoint x: 528, startPoint y: 354, endPoint x: 788, endPoint y: 463, distance: 282.3
click at [788, 463] on td "Hi Team, Request-" at bounding box center [752, 244] width 478 height 497
drag, startPoint x: 788, startPoint y: 463, endPoint x: 726, endPoint y: 440, distance: 66.7
copy table
click at [1020, 143] on button "button" at bounding box center [1020, 140] width 19 height 18
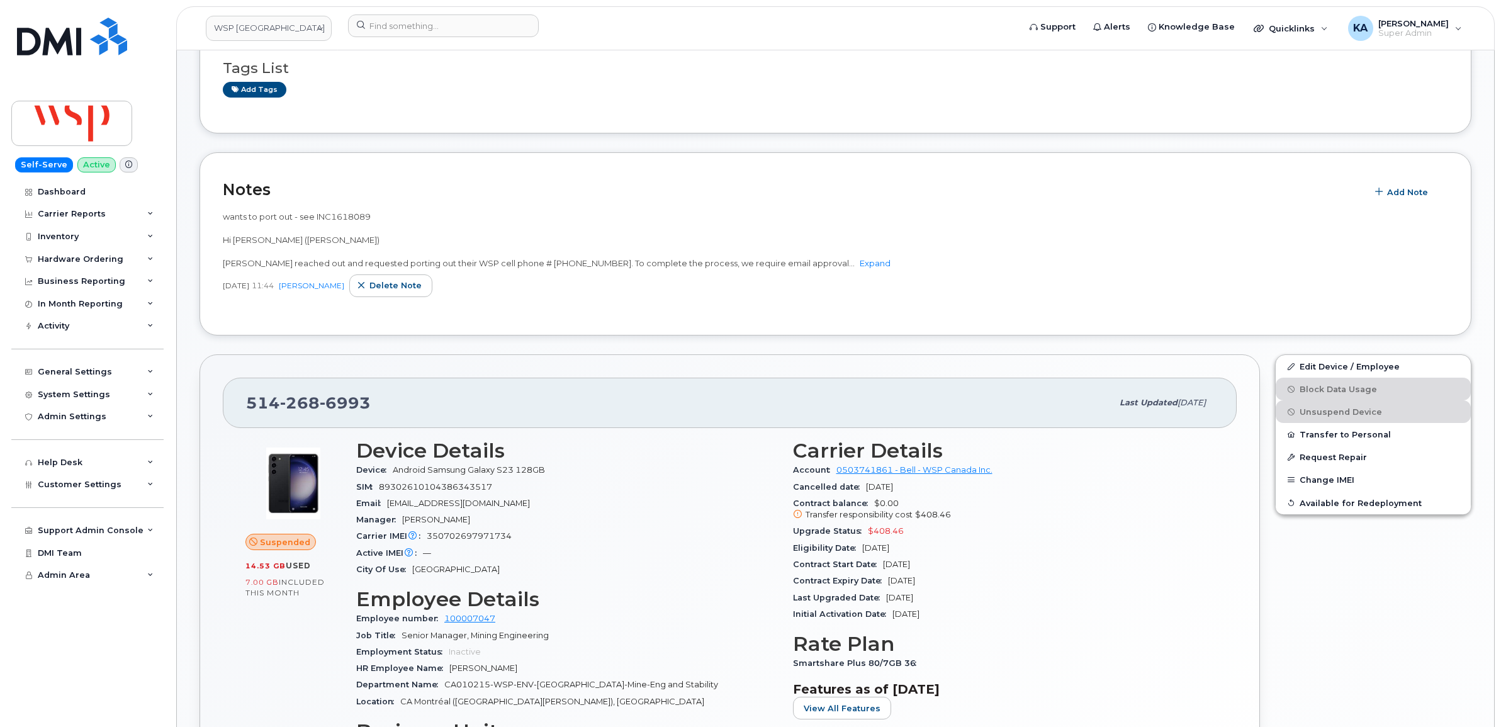
scroll to position [473, 0]
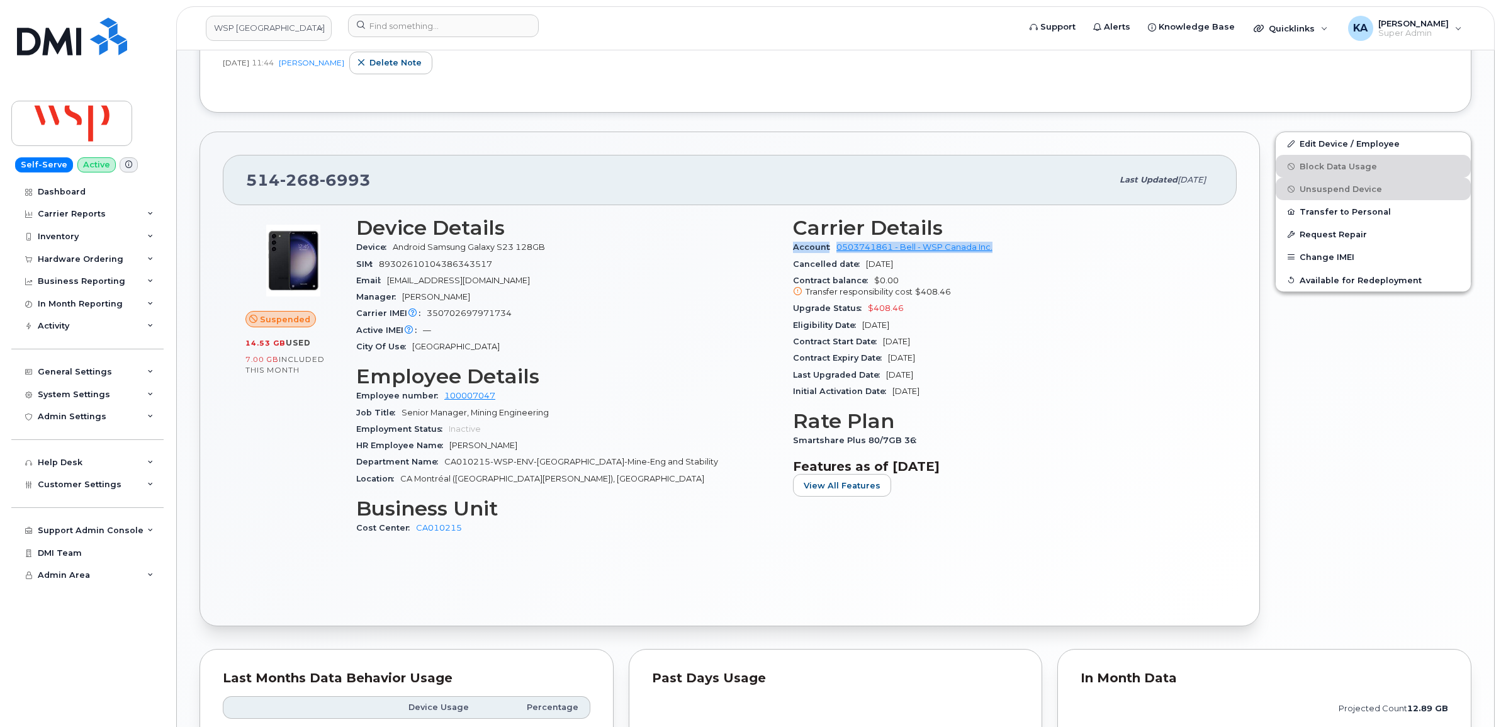
drag, startPoint x: 791, startPoint y: 249, endPoint x: 995, endPoint y: 253, distance: 203.9
click at [995, 253] on div "Carrier Details Account 0503741861 - Bell - WSP Canada Inc. Cancelled date Sep …" at bounding box center [1003, 381] width 437 height 345
copy div "Account 0503741861 - Bell - WSP Canada Inc."
click at [268, 31] on link "WSP Canada" at bounding box center [269, 28] width 126 height 25
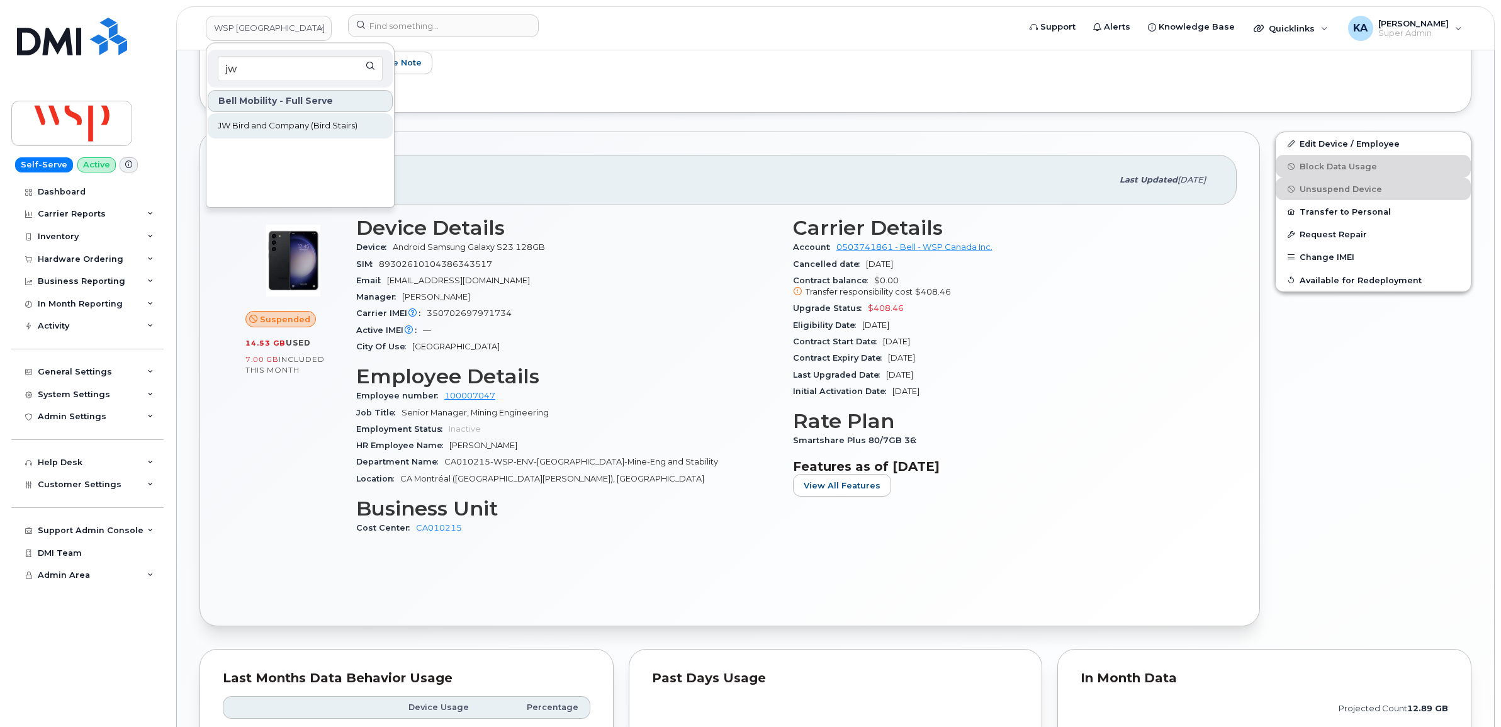
type input "jw"
click at [255, 126] on span "JW Bird and Company (Bird Stairs)" at bounding box center [288, 126] width 140 height 13
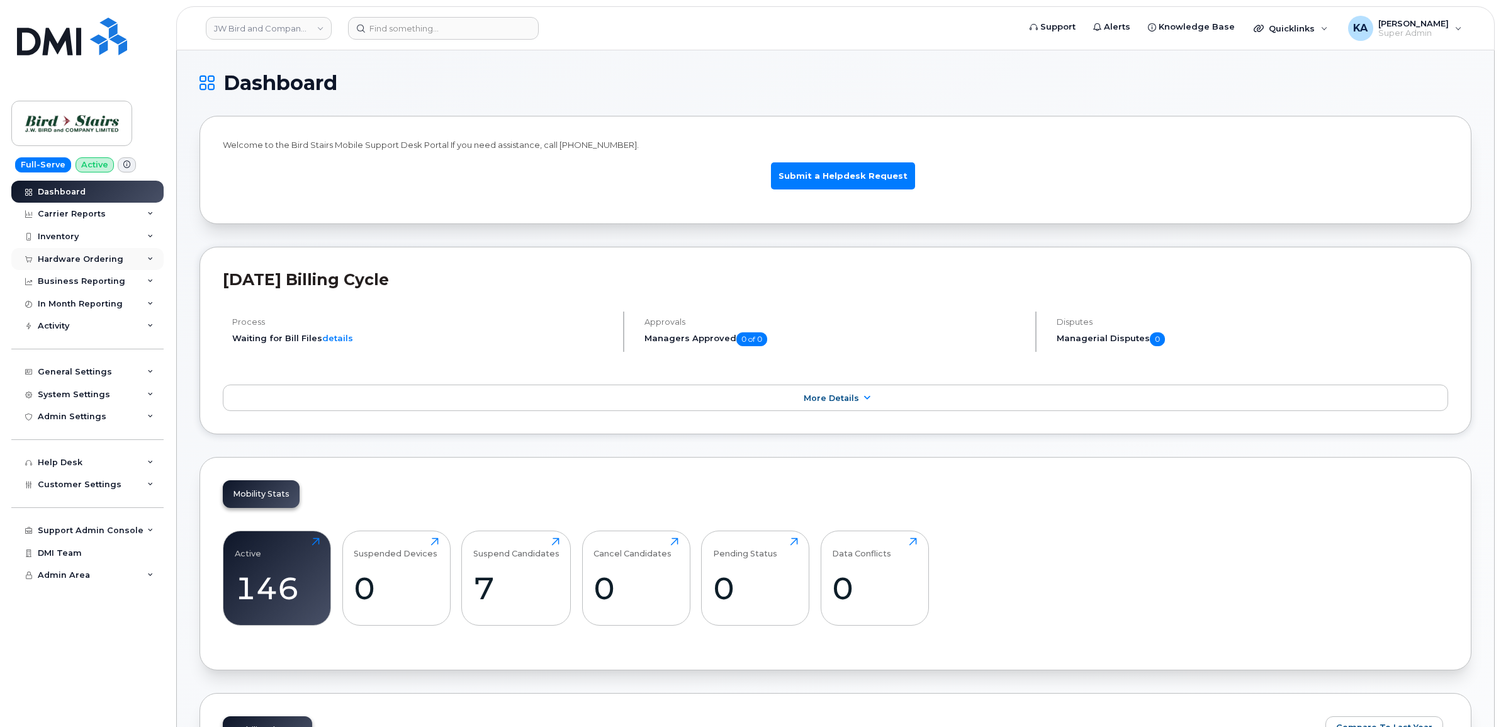
click at [68, 259] on div "Hardware Ordering" at bounding box center [81, 259] width 86 height 10
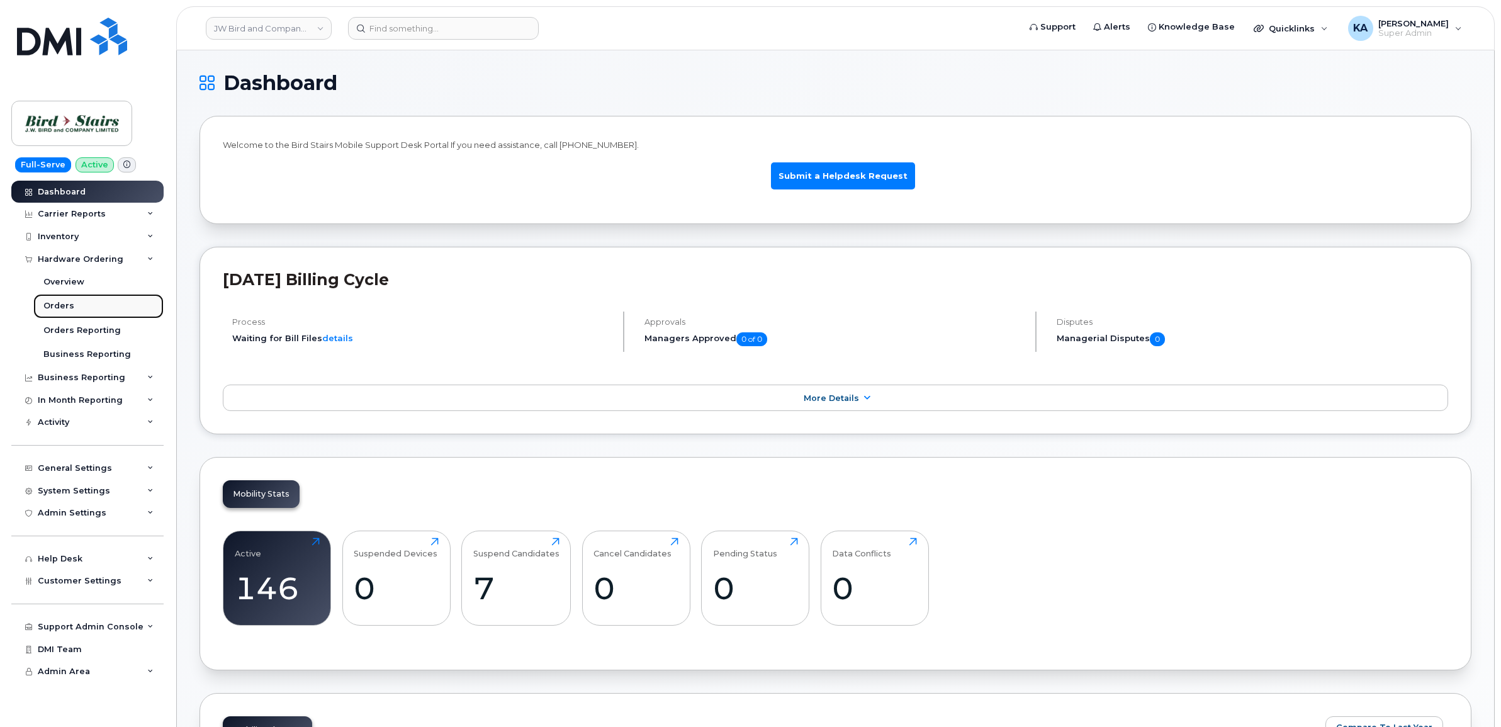
click at [59, 303] on div "Orders" at bounding box center [58, 305] width 31 height 11
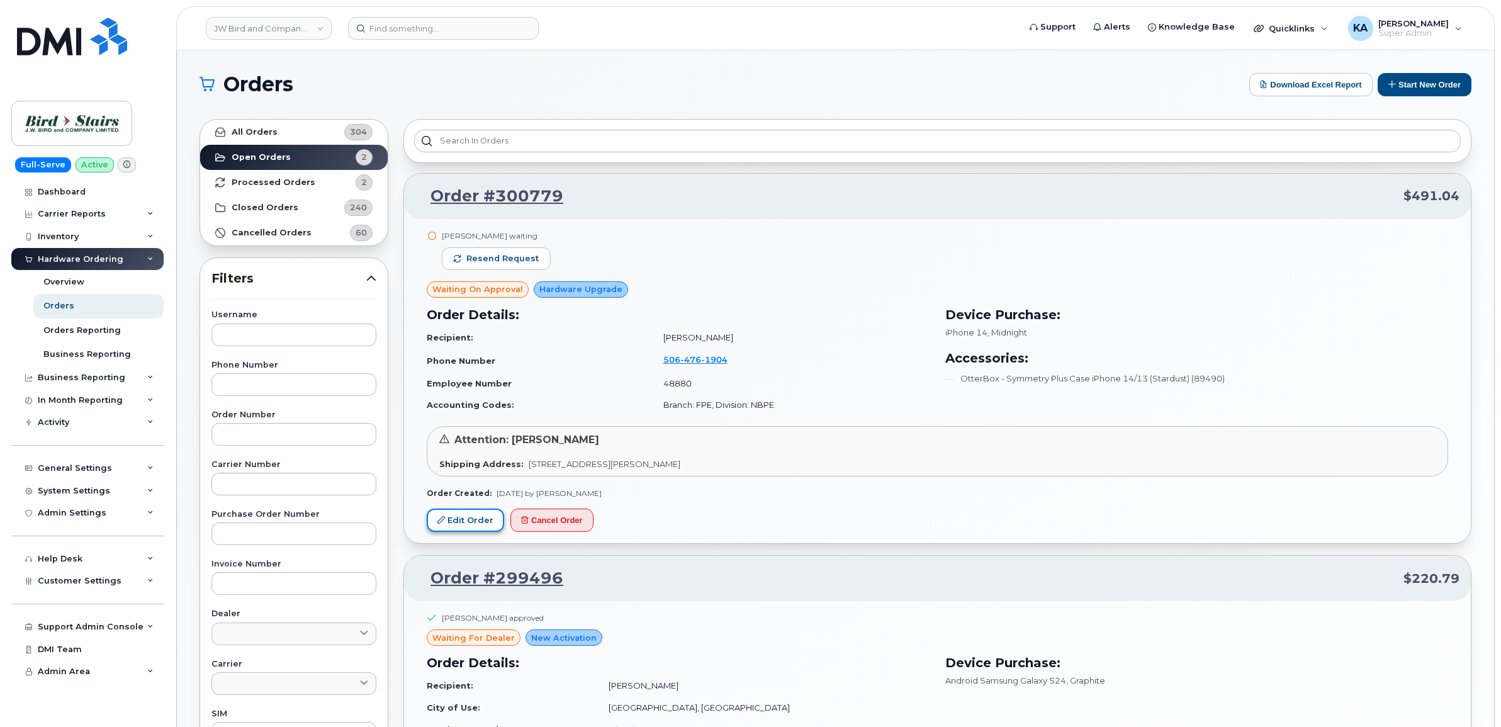
click at [473, 516] on link "Edit Order" at bounding box center [465, 519] width 77 height 23
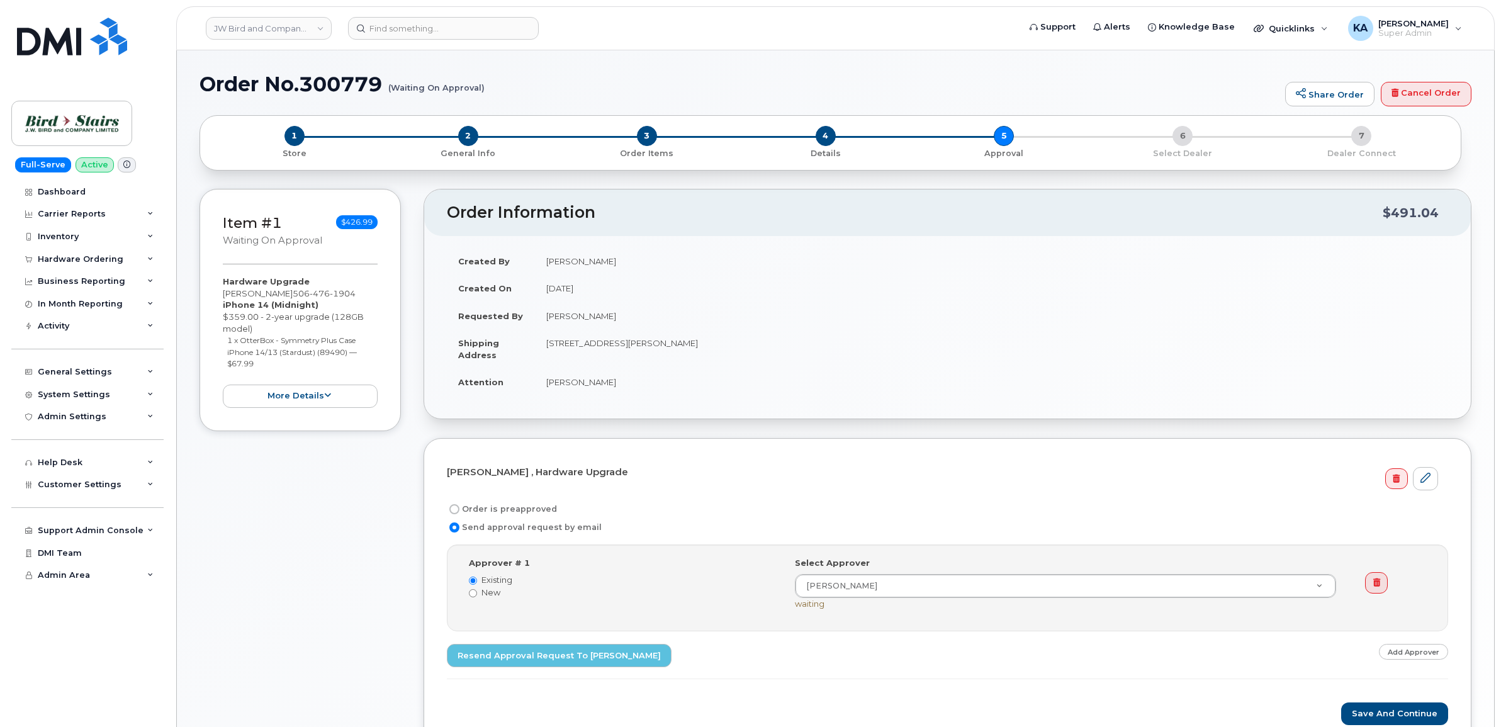
select select
click at [49, 258] on div "Hardware Ordering" at bounding box center [81, 259] width 86 height 10
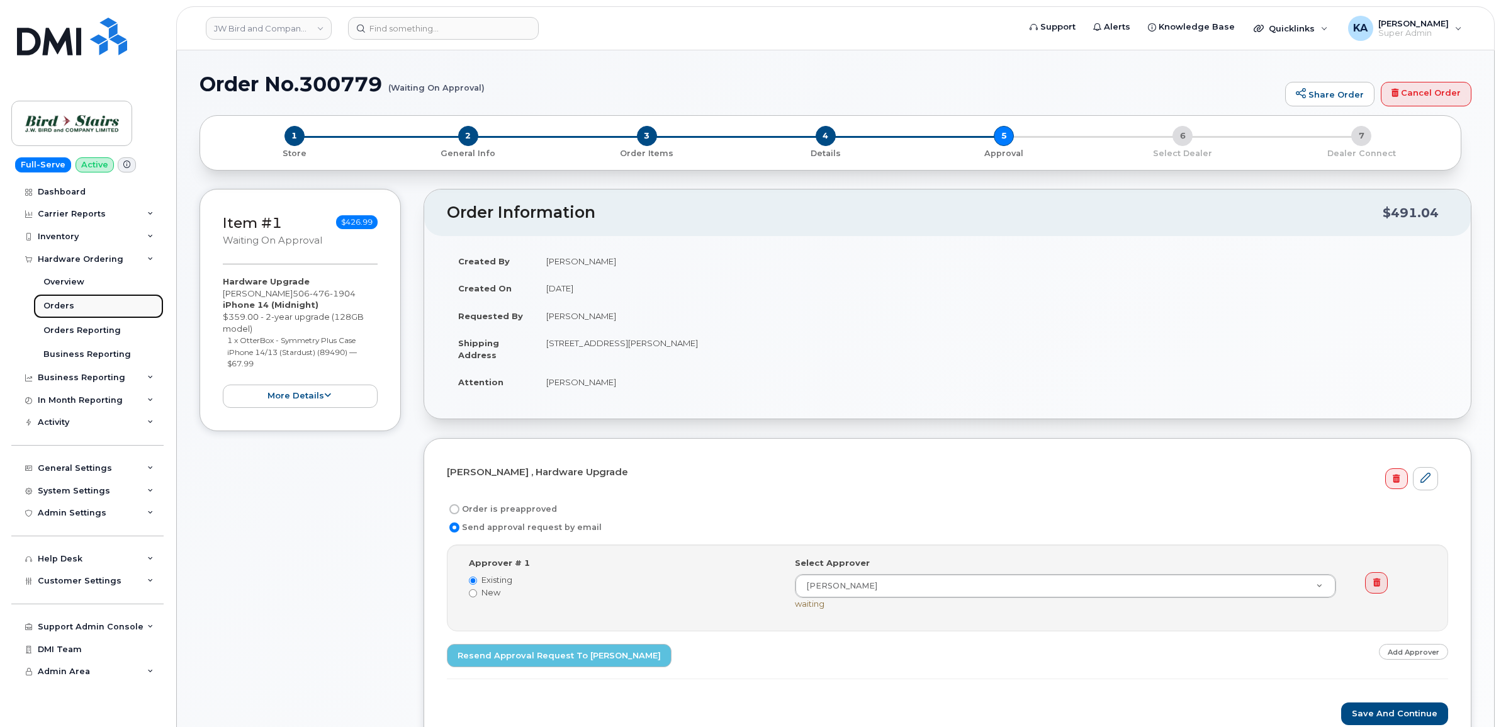
click at [48, 306] on div "Orders" at bounding box center [58, 305] width 31 height 11
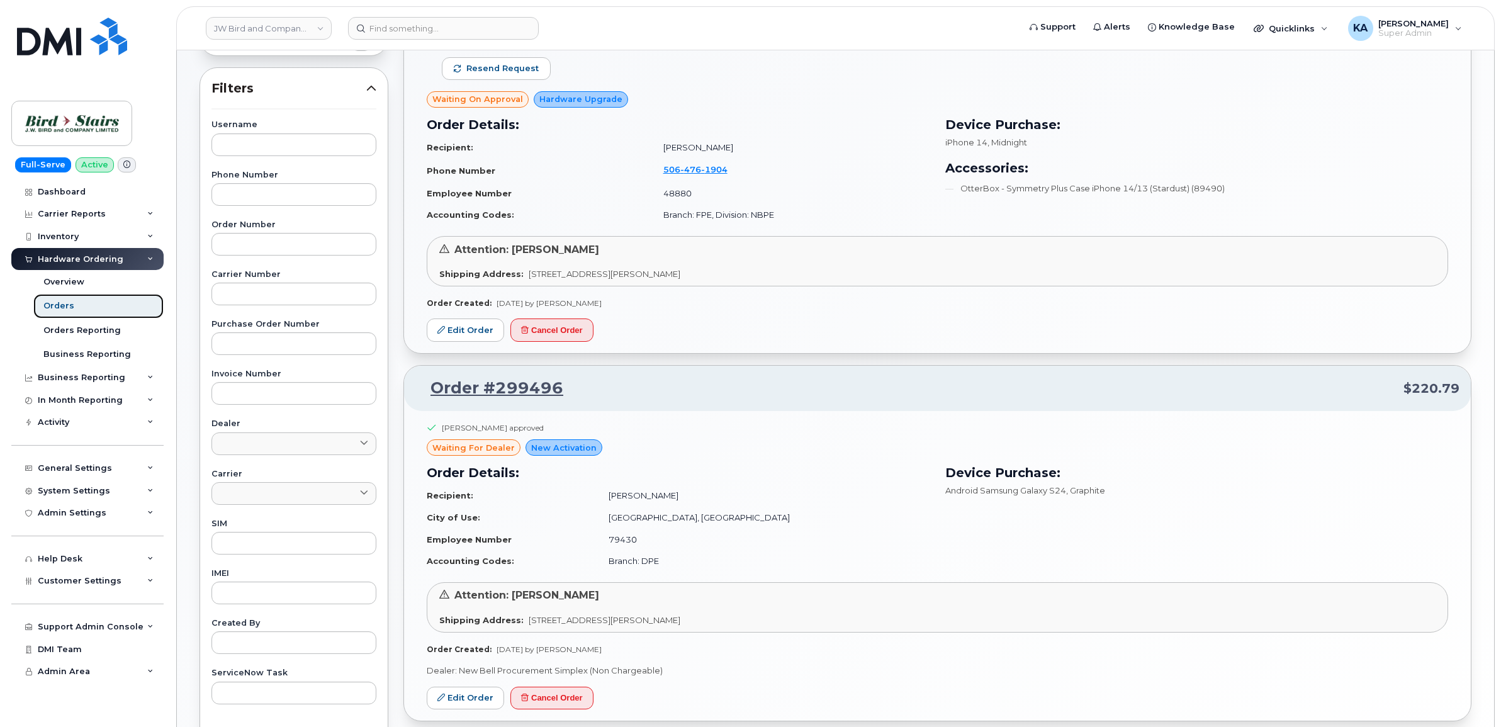
scroll to position [236, 0]
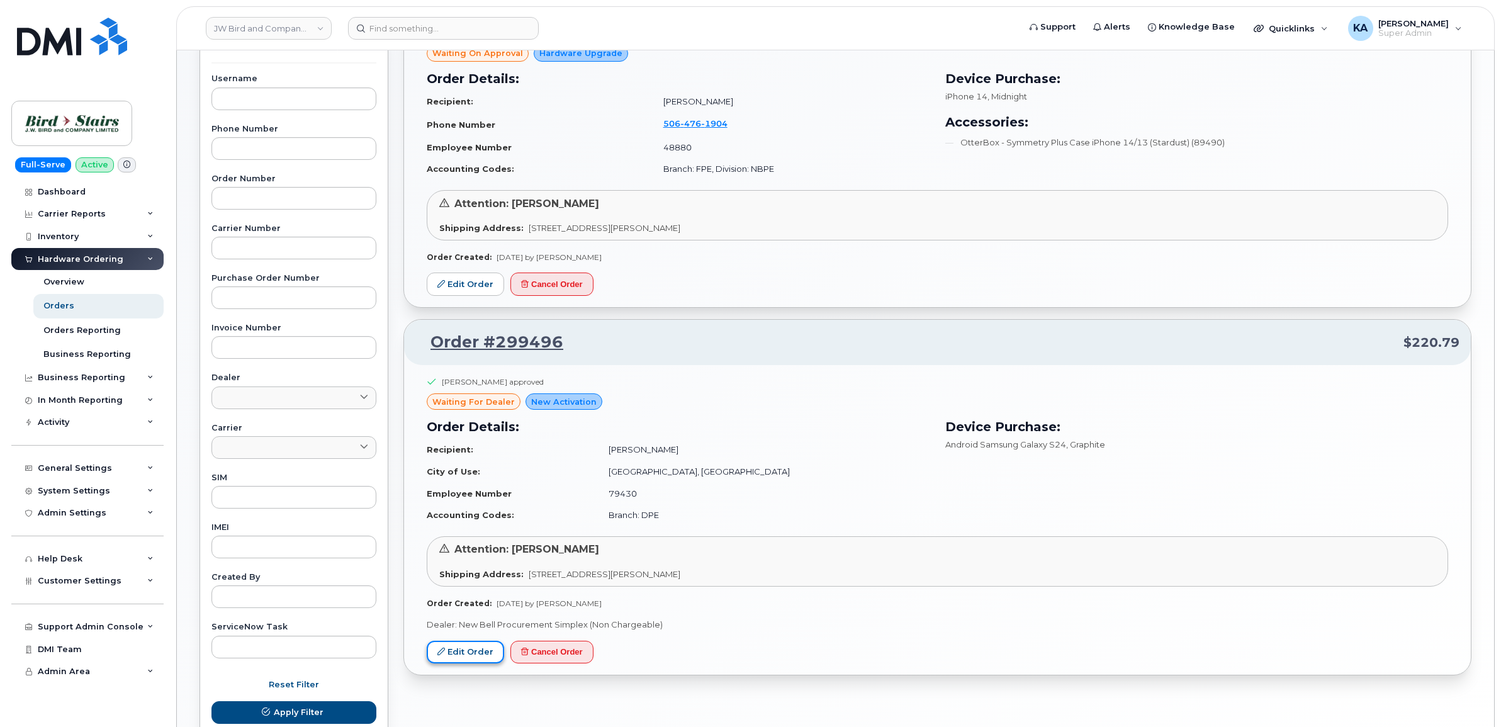
click at [446, 645] on link "Edit Order" at bounding box center [465, 652] width 77 height 23
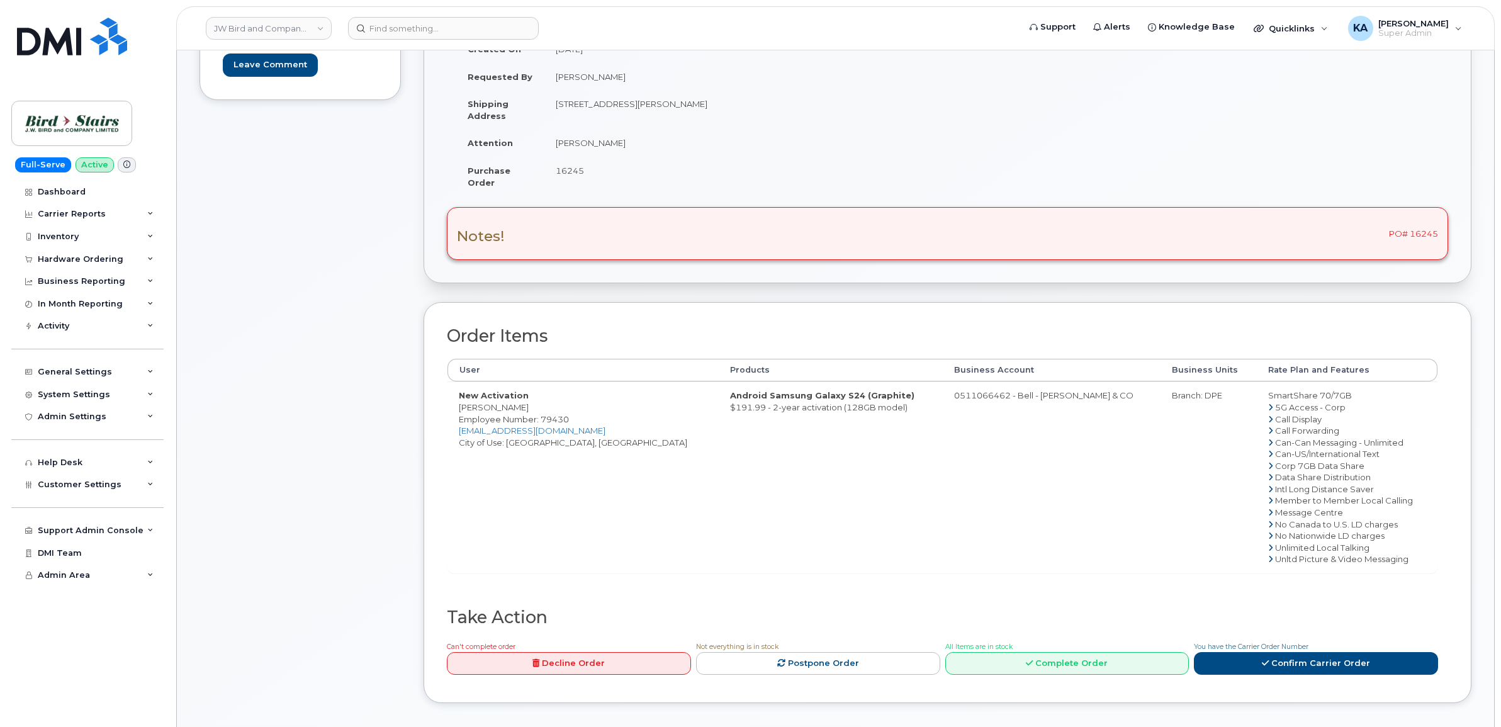
scroll to position [236, 0]
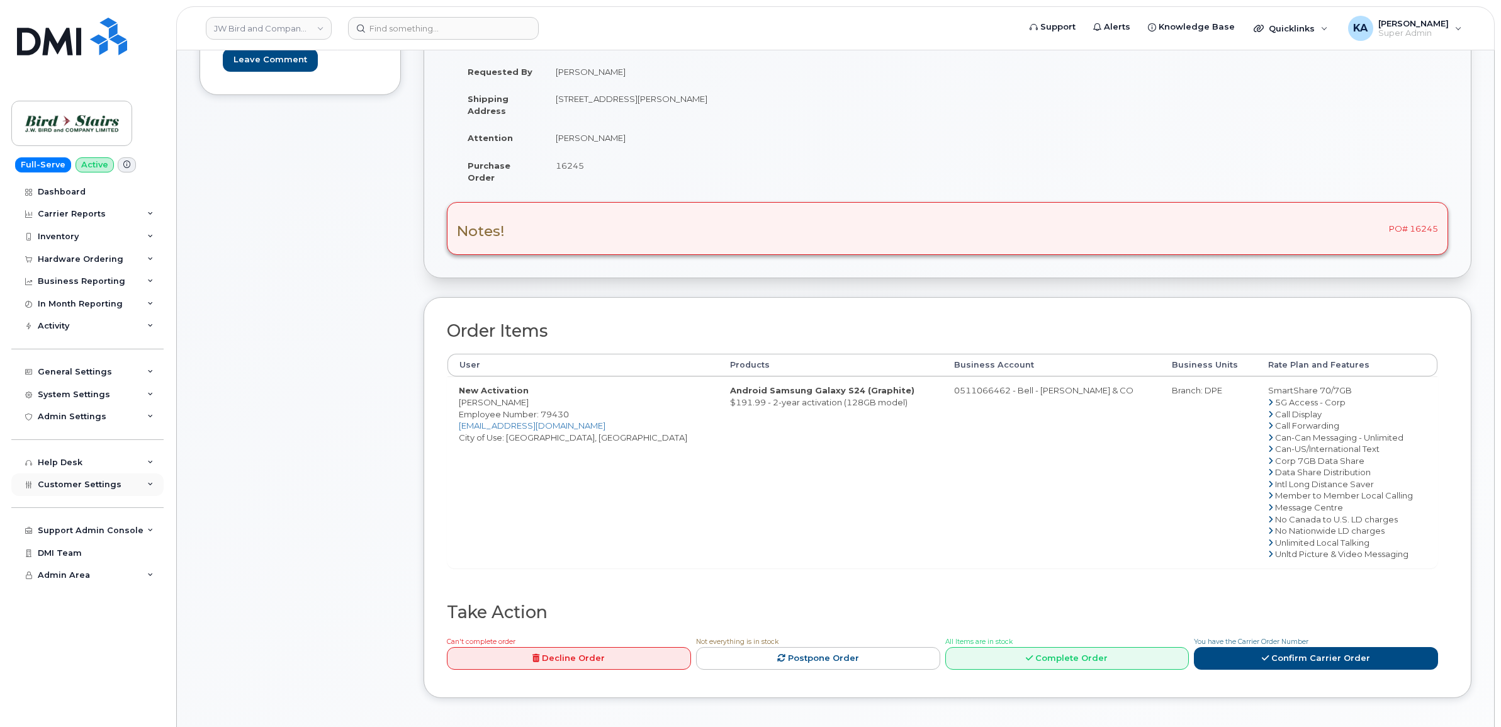
click at [81, 482] on div "Customer Settings" at bounding box center [87, 484] width 152 height 23
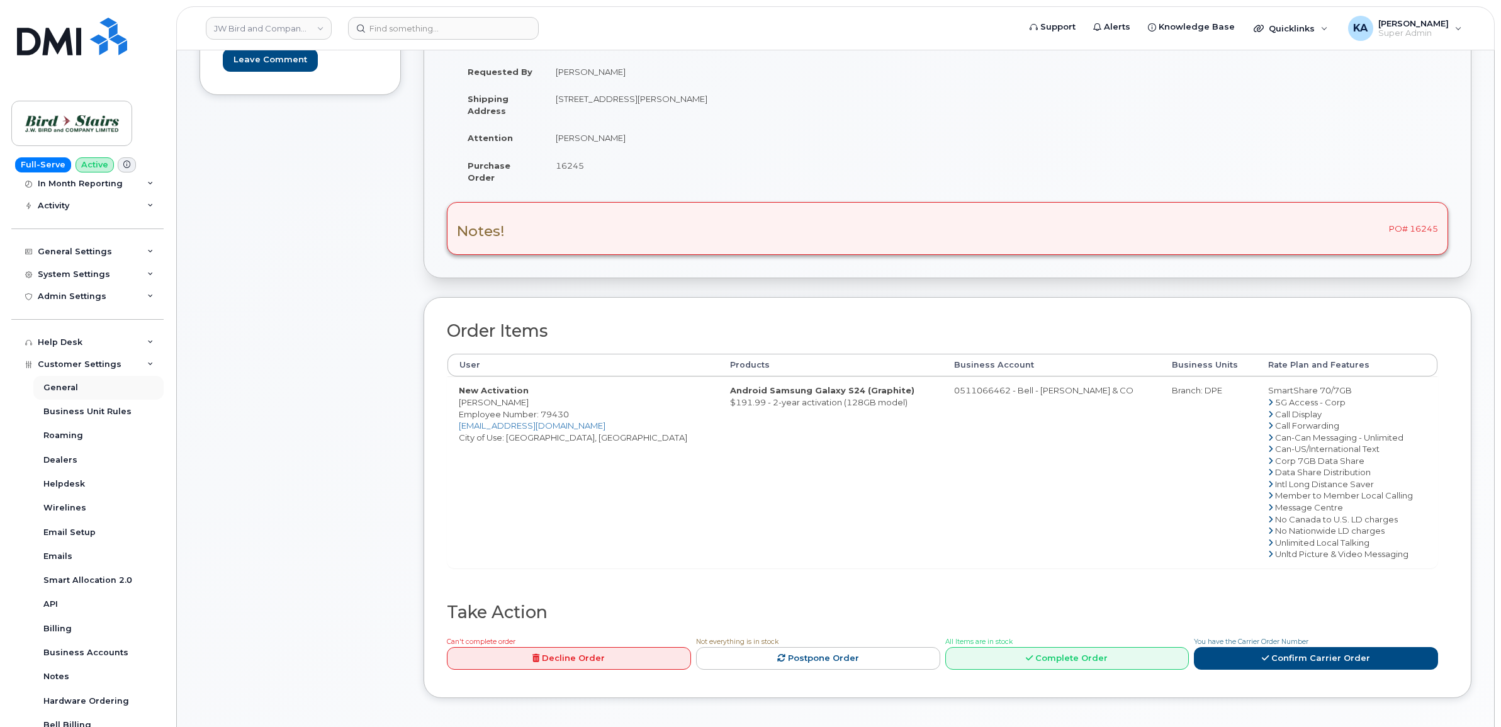
scroll to position [157, 0]
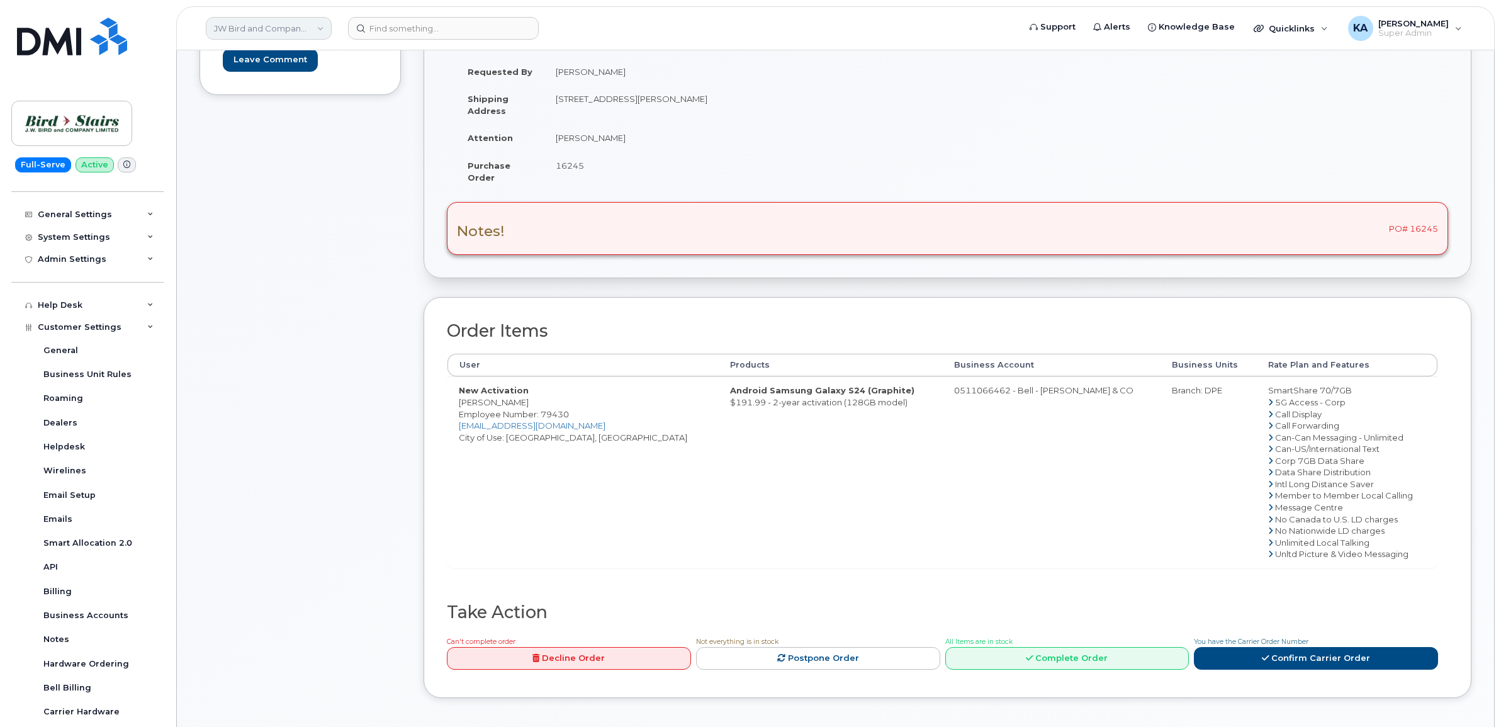
click at [254, 26] on link "JW Bird and Company (Bird Stairs)" at bounding box center [269, 28] width 126 height 23
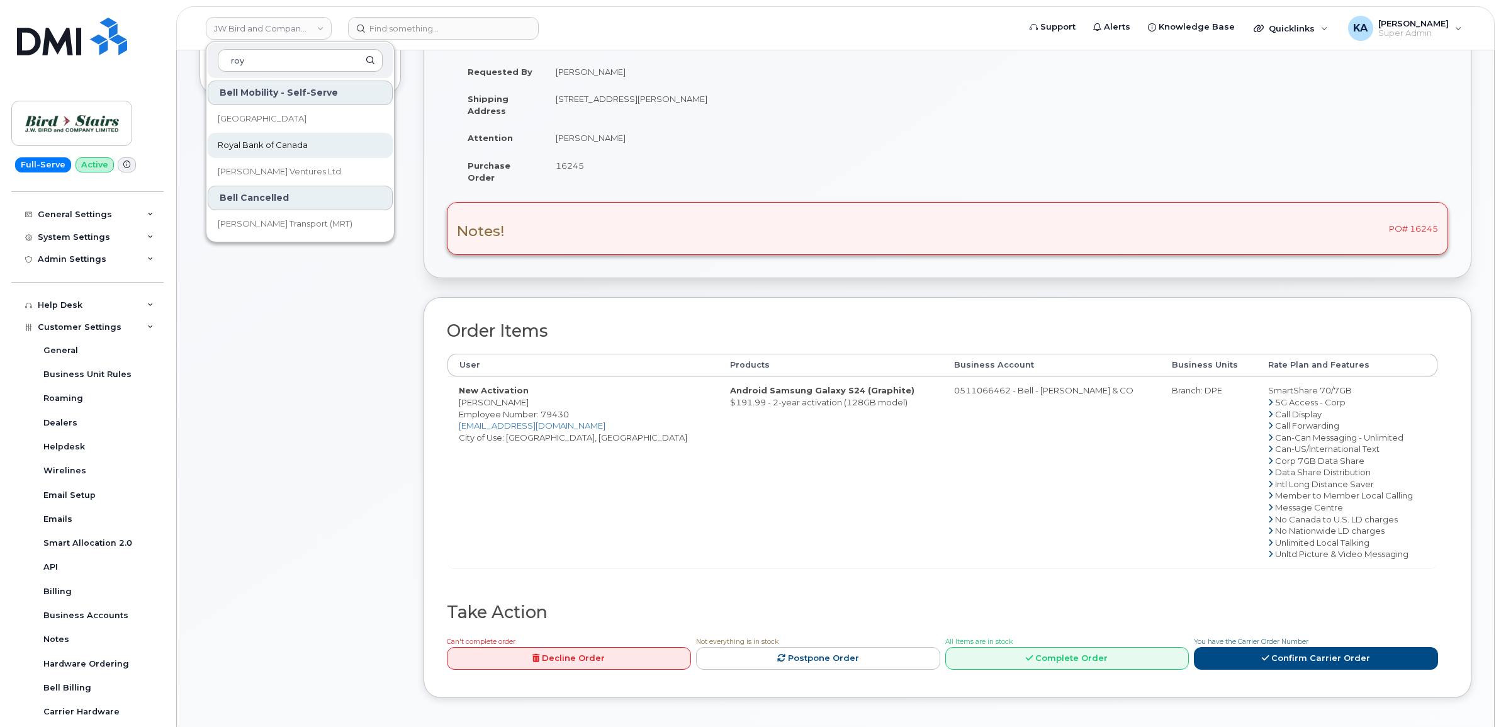
type input "roy"
click at [250, 137] on link "Royal Bank of Canada" at bounding box center [300, 145] width 185 height 25
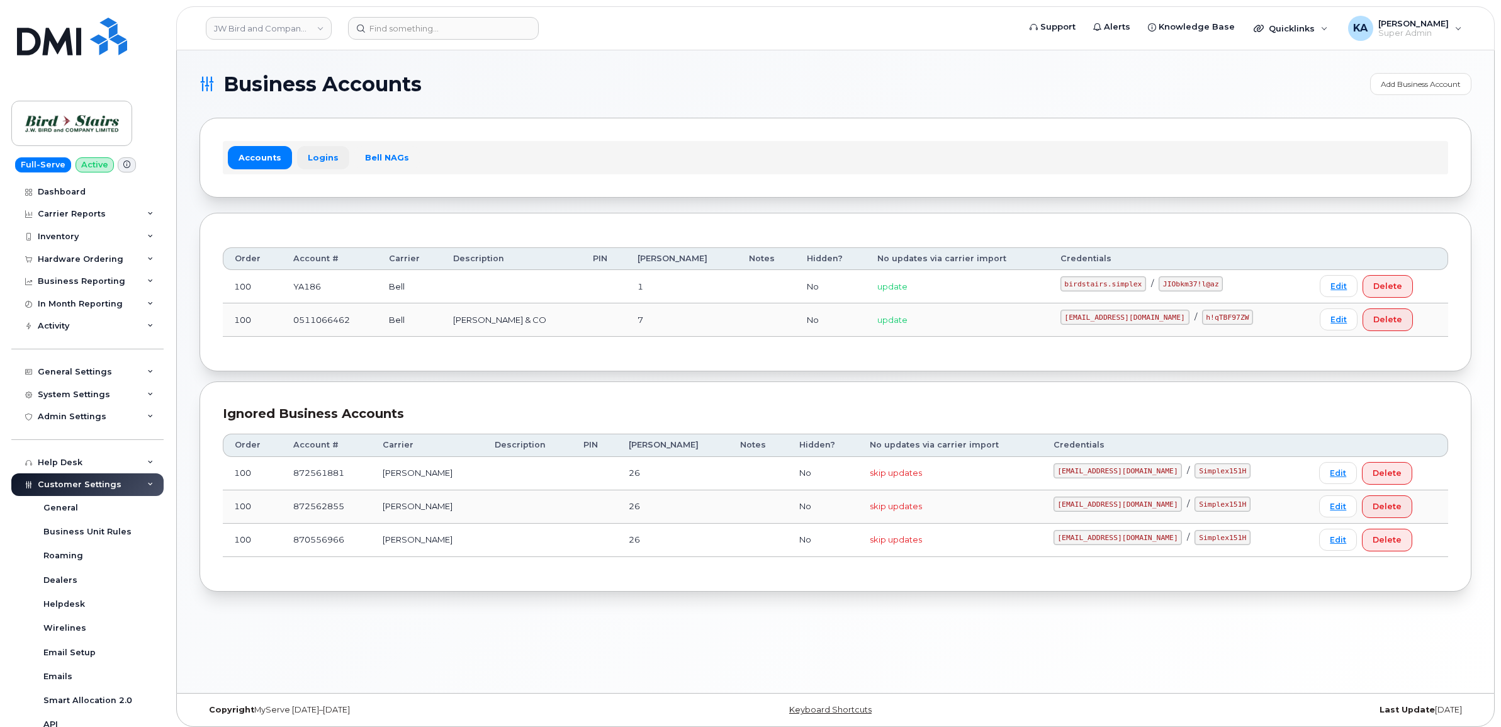
click at [319, 156] on link "Logins" at bounding box center [323, 157] width 52 height 23
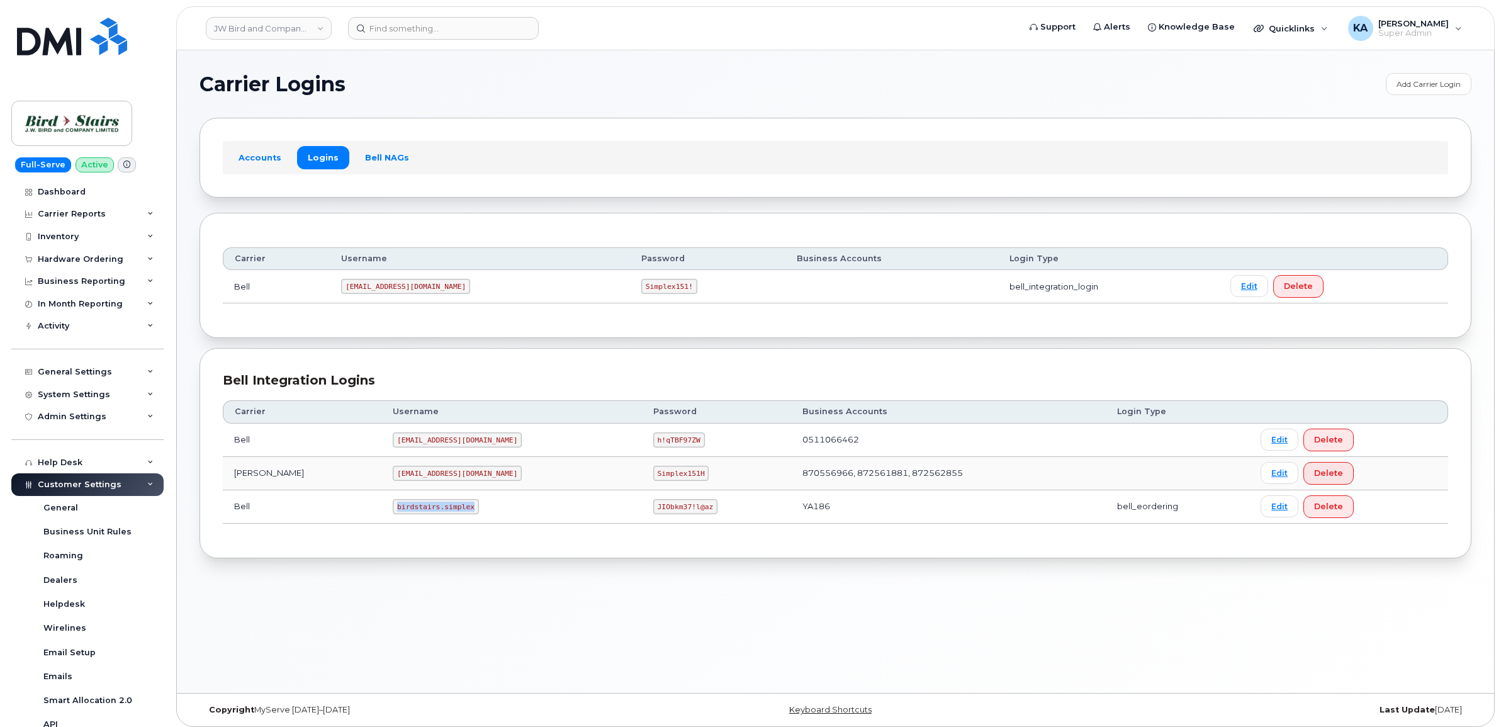
drag, startPoint x: 337, startPoint y: 508, endPoint x: 415, endPoint y: 515, distance: 78.9
click at [415, 515] on td "birdstairs.simplex" at bounding box center [511, 506] width 261 height 33
copy code "birdstairs.simplex"
drag, startPoint x: 561, startPoint y: 511, endPoint x: 627, endPoint y: 513, distance: 66.1
click at [642, 513] on td "JIObkm37!l@az" at bounding box center [716, 506] width 149 height 33
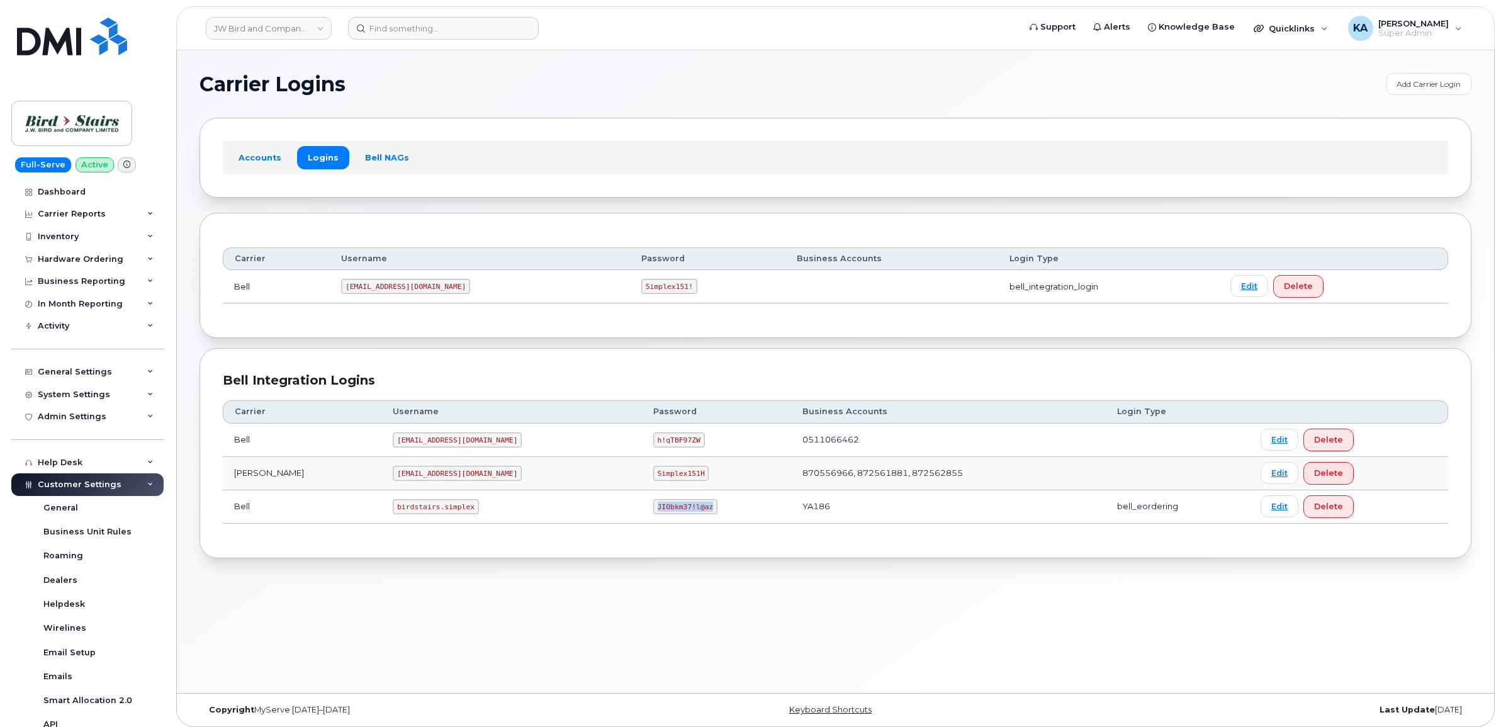
copy code "JIObkm37!l@az"
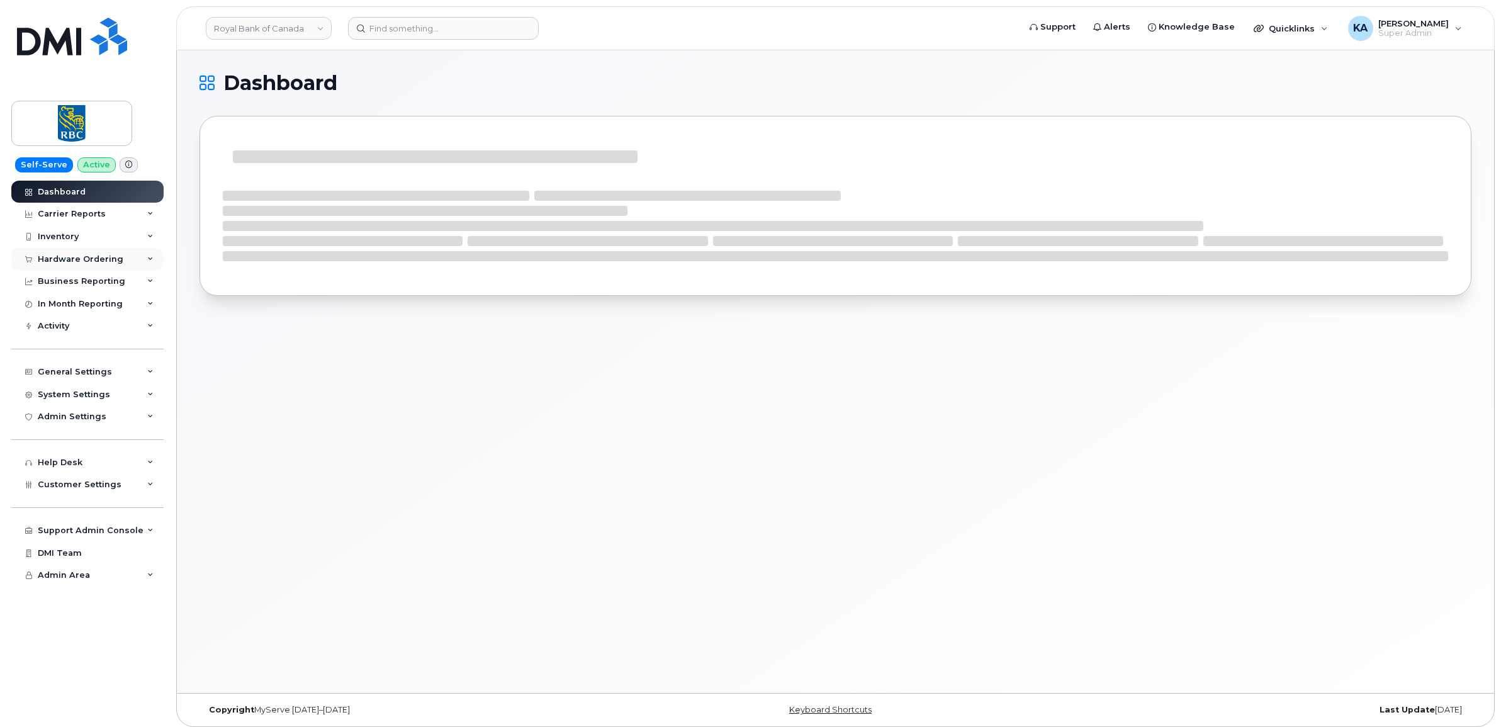
click at [94, 258] on div "Hardware Ordering" at bounding box center [81, 259] width 86 height 10
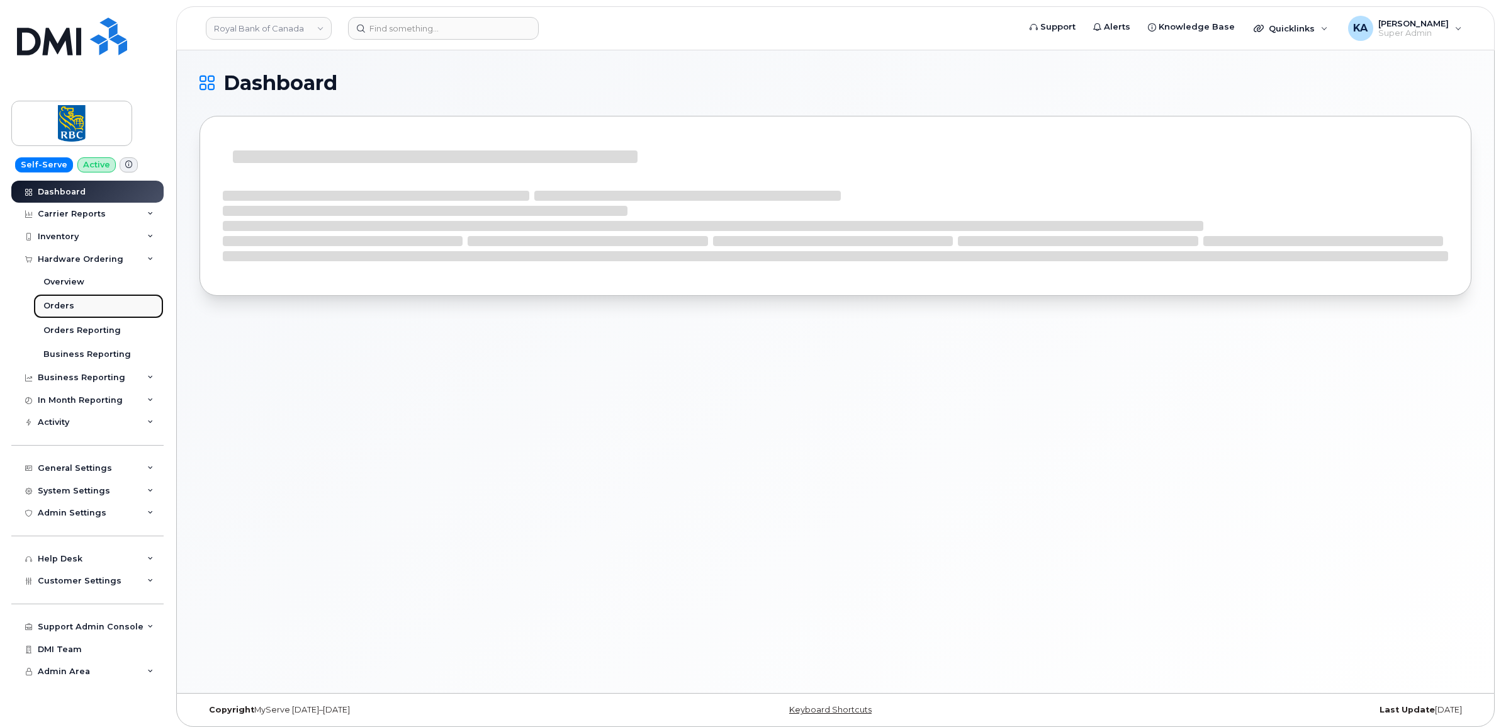
click at [57, 307] on div "Orders" at bounding box center [58, 305] width 31 height 11
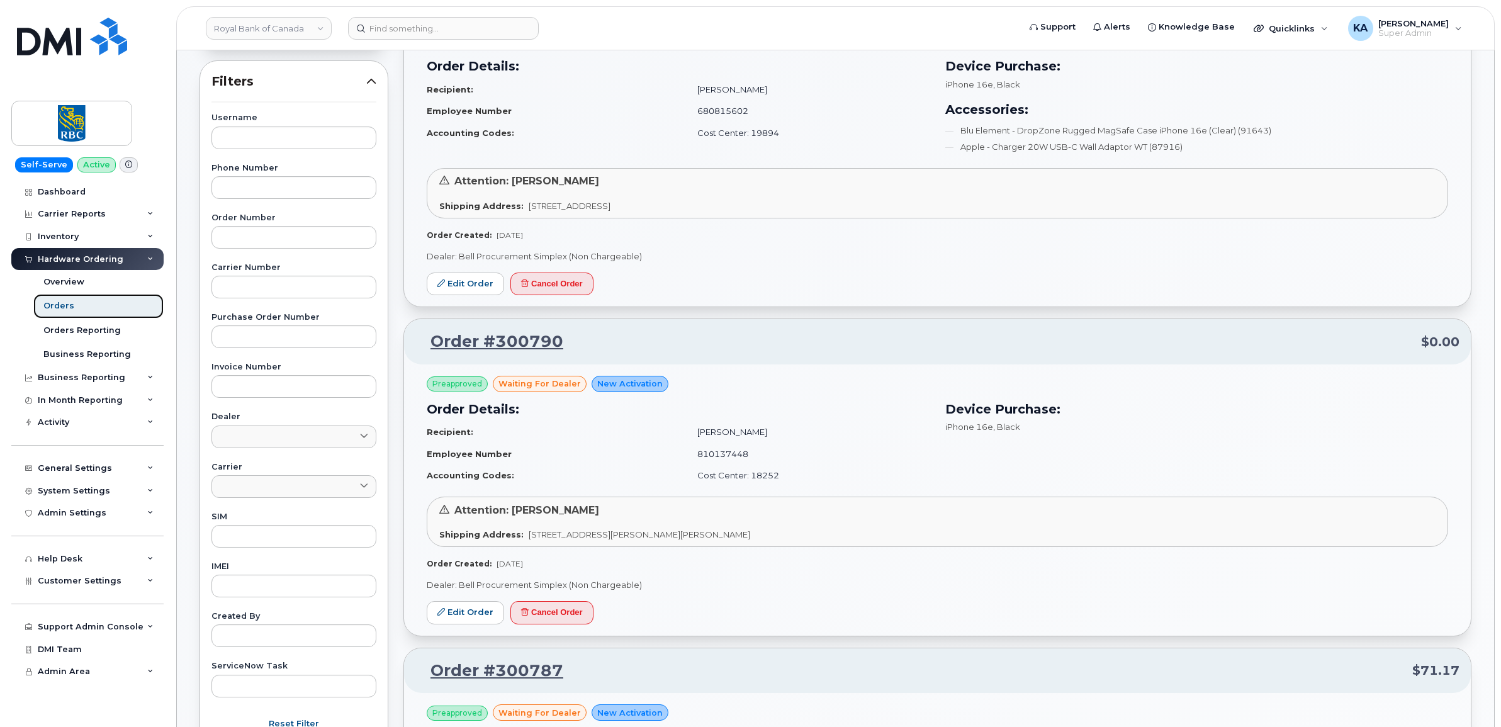
scroll to position [236, 0]
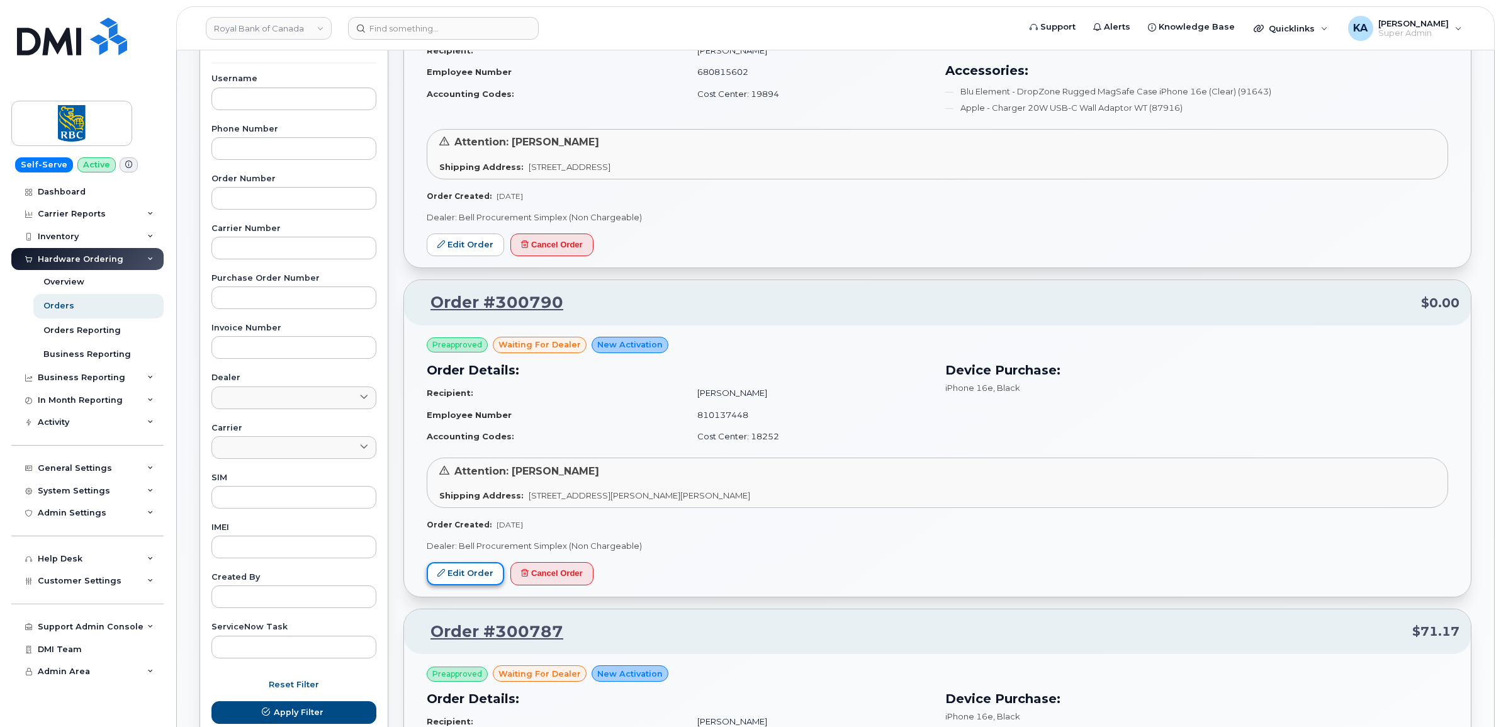
click at [457, 573] on link "Edit Order" at bounding box center [465, 573] width 77 height 23
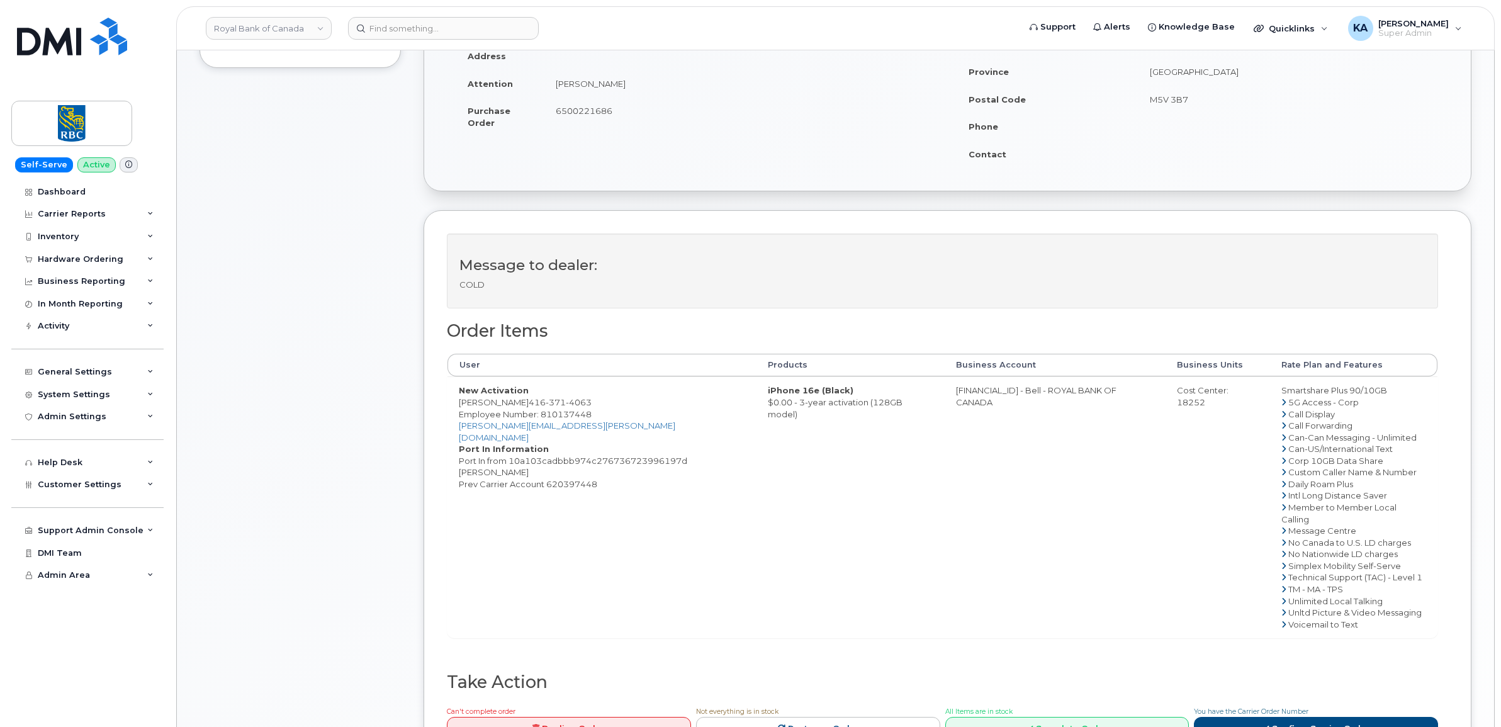
scroll to position [236, 0]
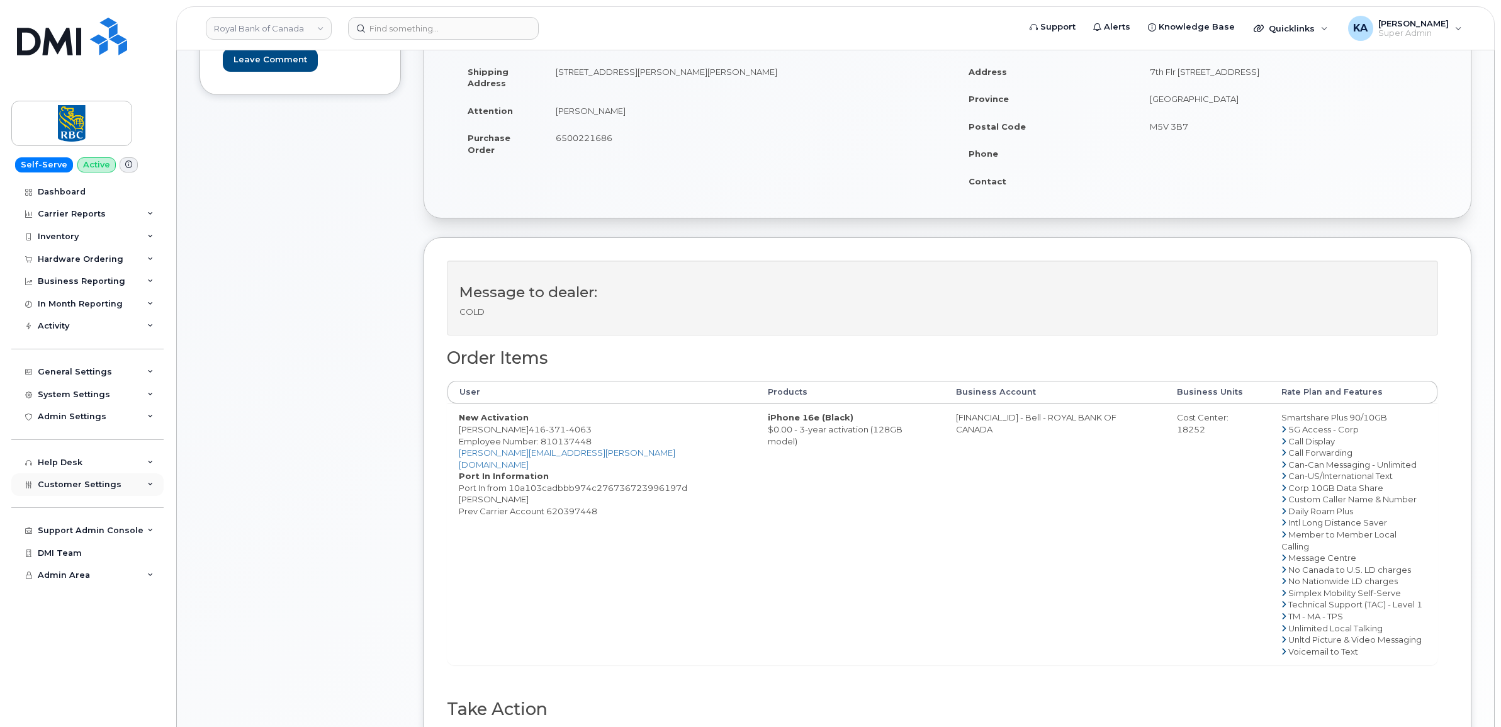
click at [58, 488] on span "Customer Settings" at bounding box center [80, 483] width 84 height 9
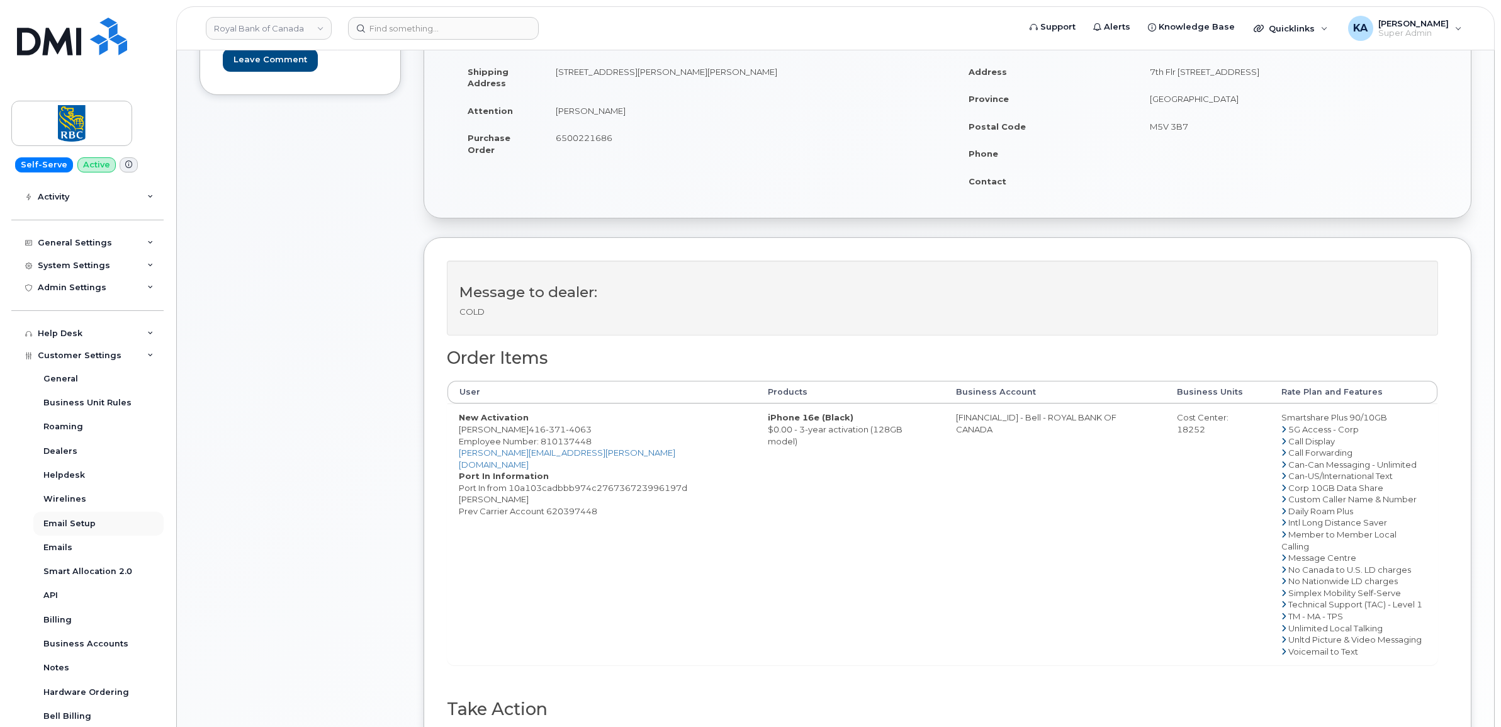
scroll to position [157, 0]
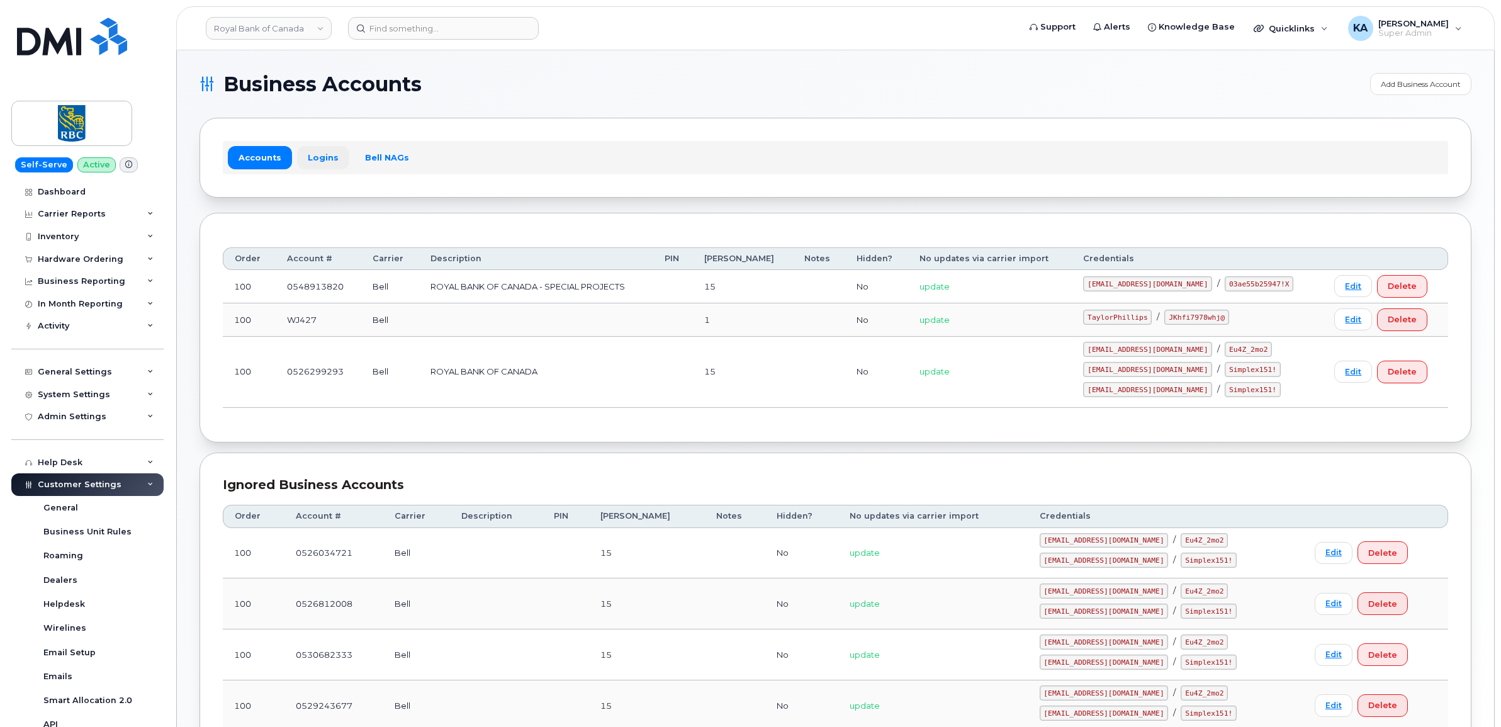
click at [322, 160] on link "Logins" at bounding box center [323, 157] width 52 height 23
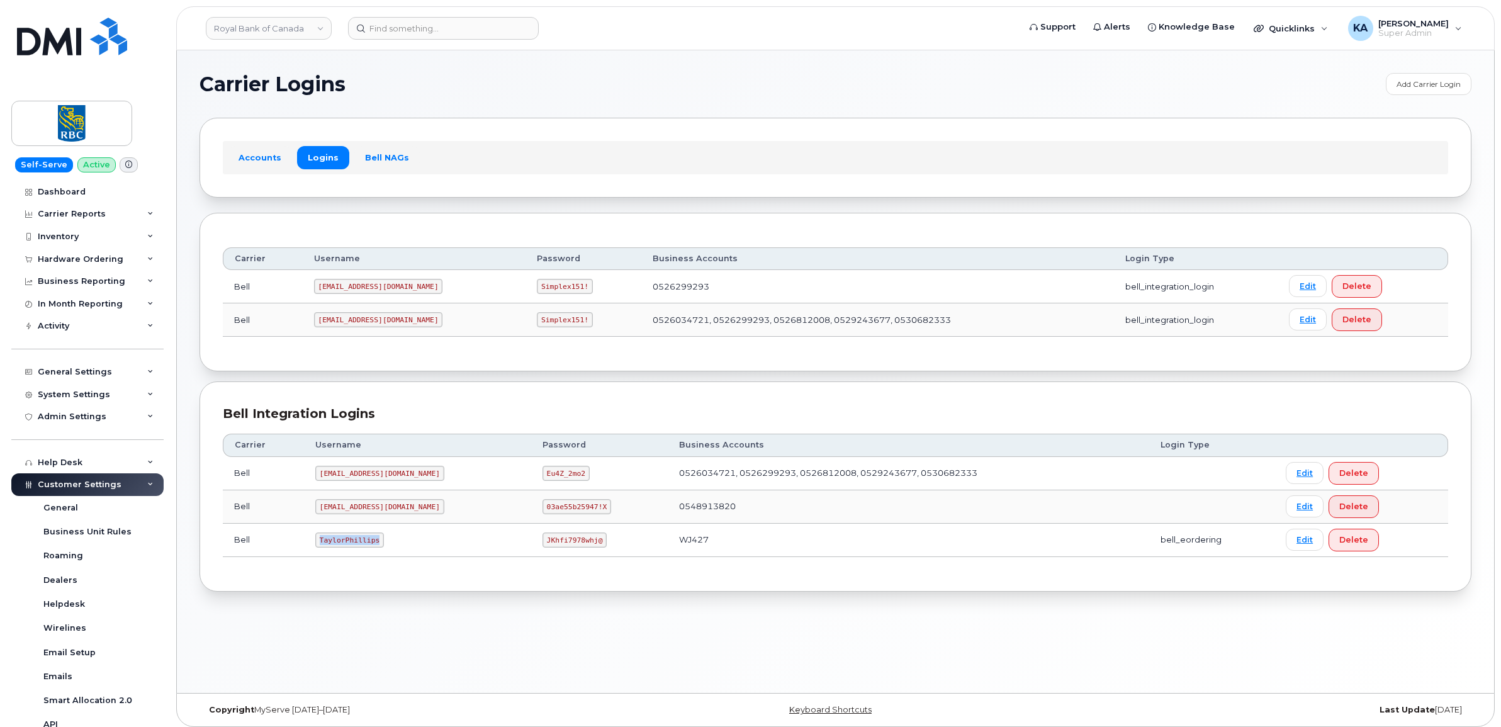
drag, startPoint x: 318, startPoint y: 542, endPoint x: 378, endPoint y: 549, distance: 60.2
click at [379, 549] on td "TaylorPhillips" at bounding box center [417, 540] width 227 height 33
copy code "TaylorPhillips"
drag, startPoint x: 507, startPoint y: 542, endPoint x: 573, endPoint y: 546, distance: 66.8
click at [574, 546] on td "JKhfi7978whj@" at bounding box center [599, 540] width 137 height 33
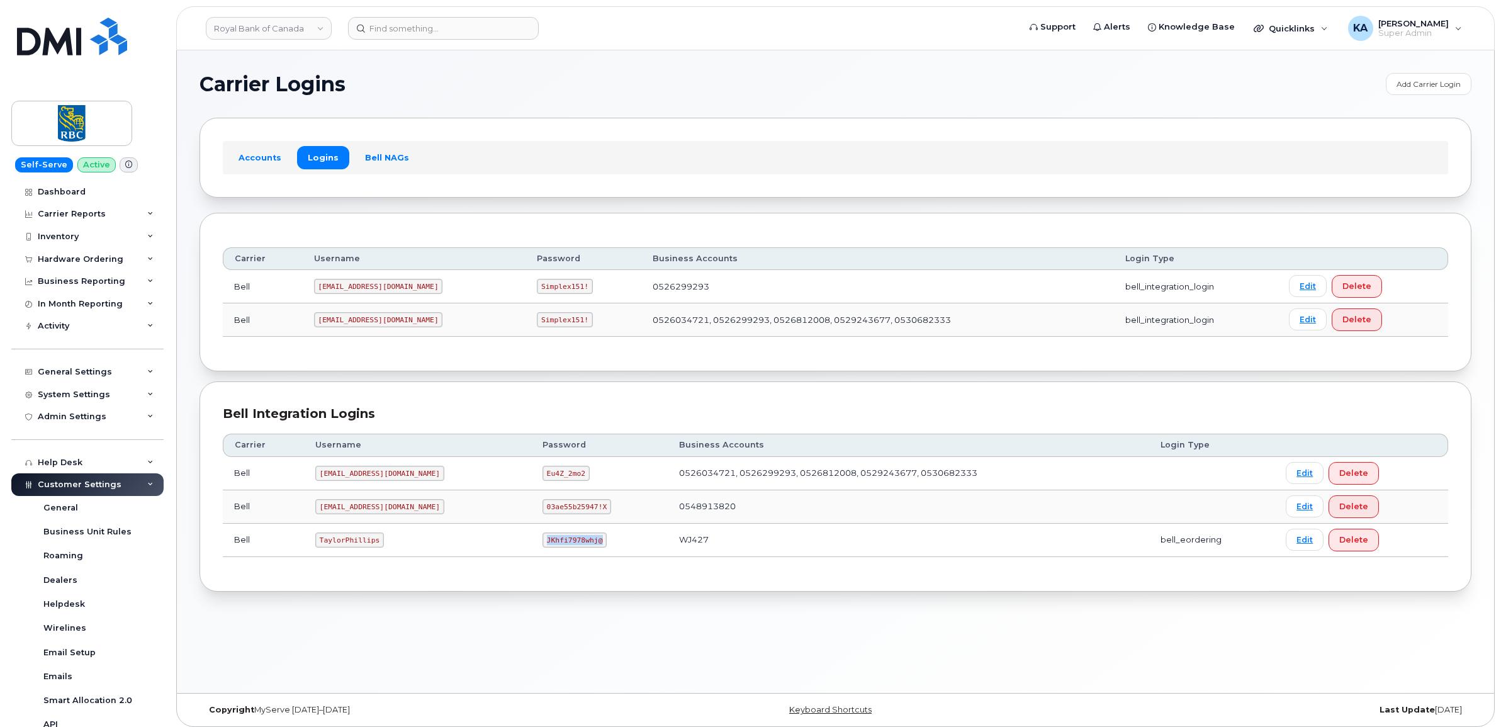
copy code "JKhfi7978whj@"
drag, startPoint x: 316, startPoint y: 542, endPoint x: 391, endPoint y: 558, distance: 77.1
click at [391, 557] on td "TaylorPhillips" at bounding box center [417, 540] width 227 height 33
copy code "TaylorPhillips"
drag, startPoint x: 502, startPoint y: 544, endPoint x: 588, endPoint y: 556, distance: 86.9
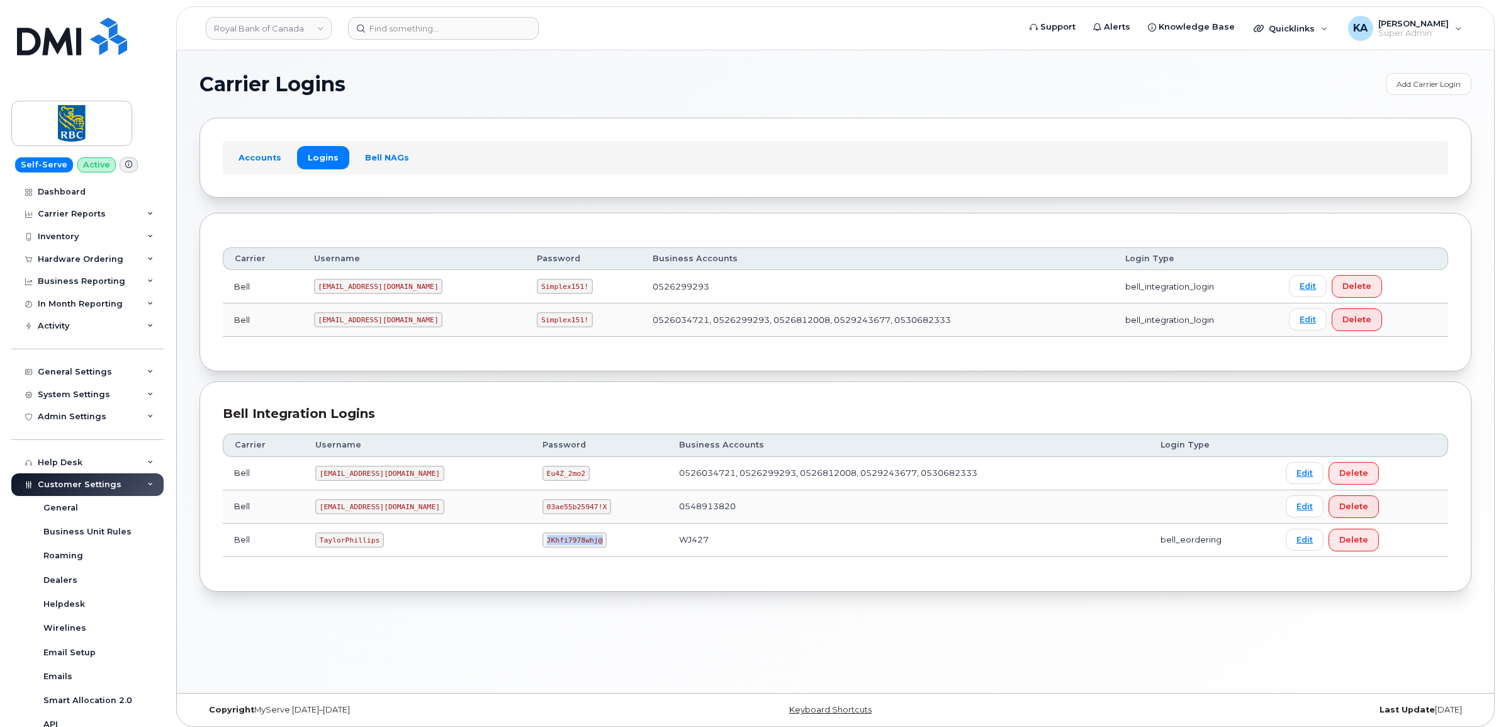
click at [588, 556] on td "JKhfi7978whj@" at bounding box center [599, 540] width 137 height 33
copy code "JKhfi7978whj@"
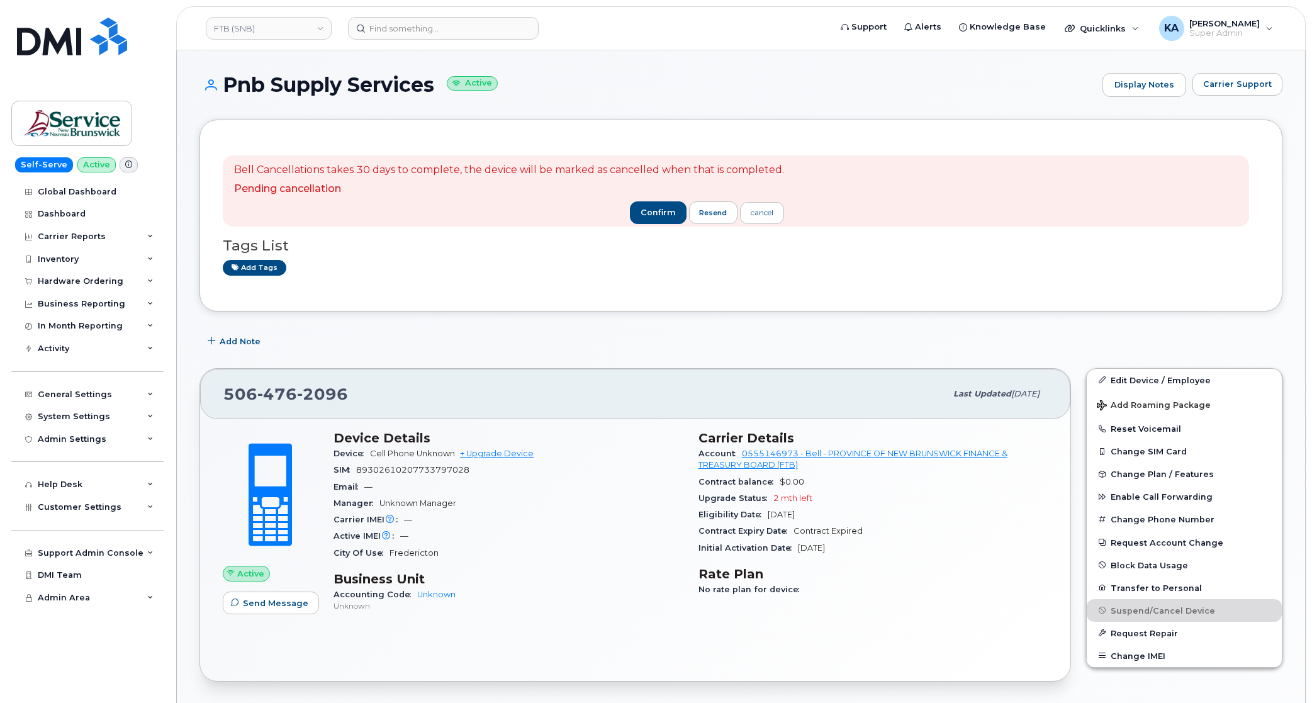
scroll to position [757, 0]
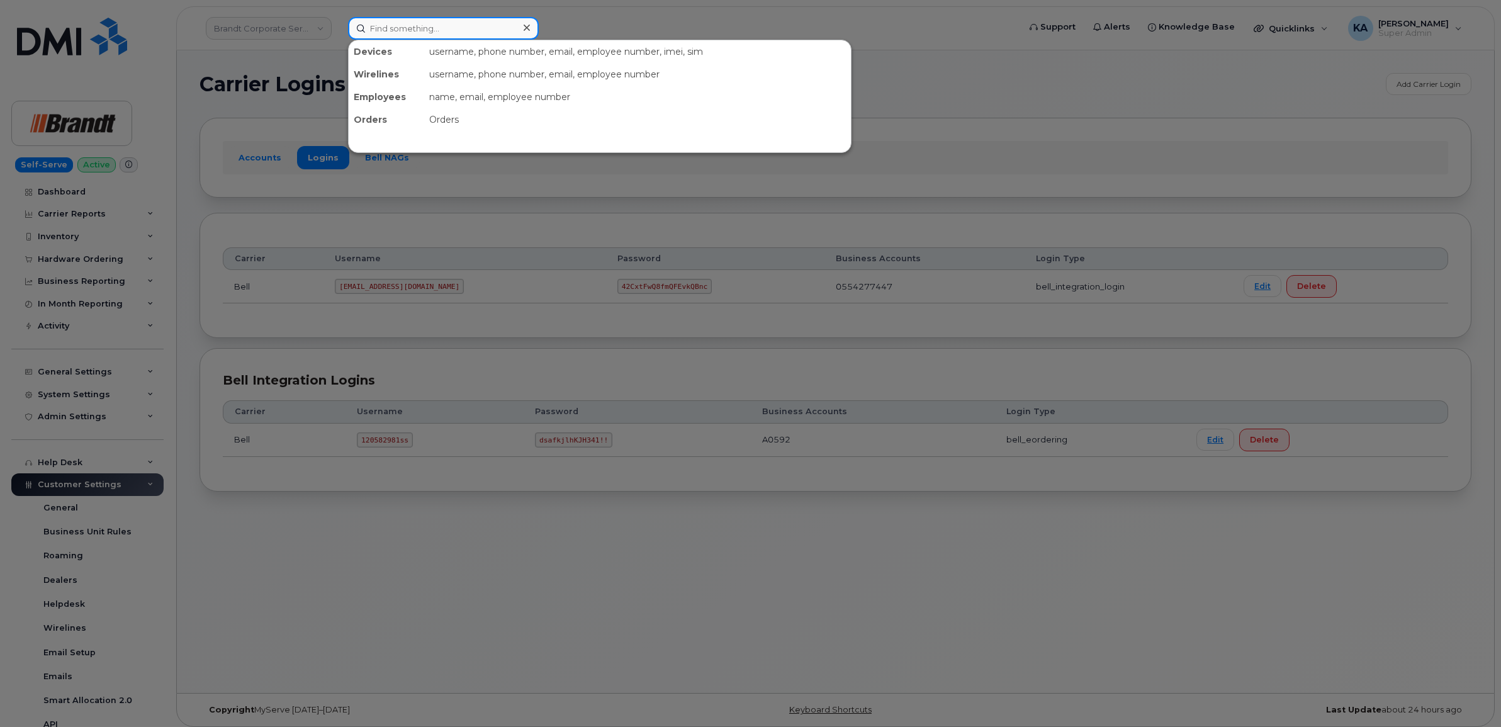
drag, startPoint x: 400, startPoint y: 23, endPoint x: 416, endPoint y: 22, distance: 15.7
click at [400, 23] on input at bounding box center [443, 28] width 191 height 23
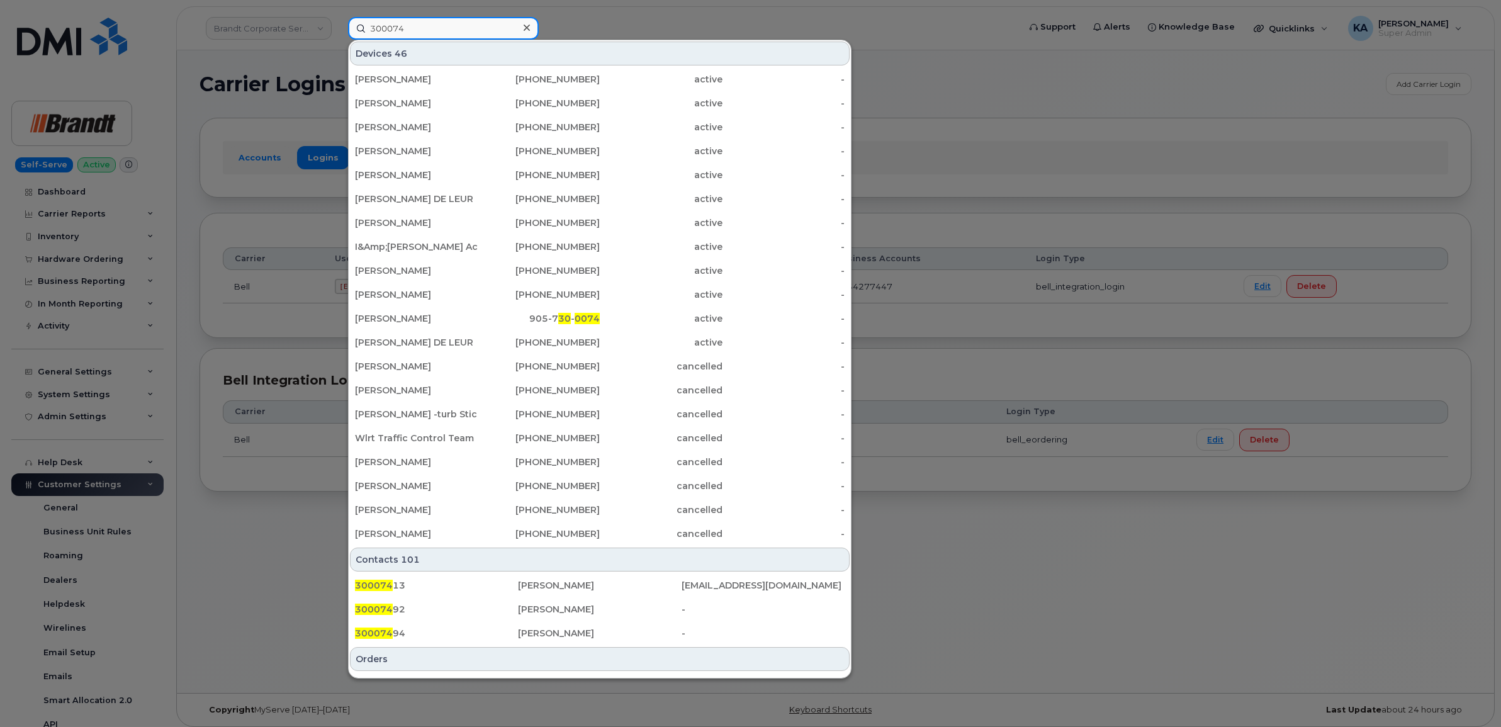
click at [388, 27] on input "300074" at bounding box center [443, 28] width 191 height 23
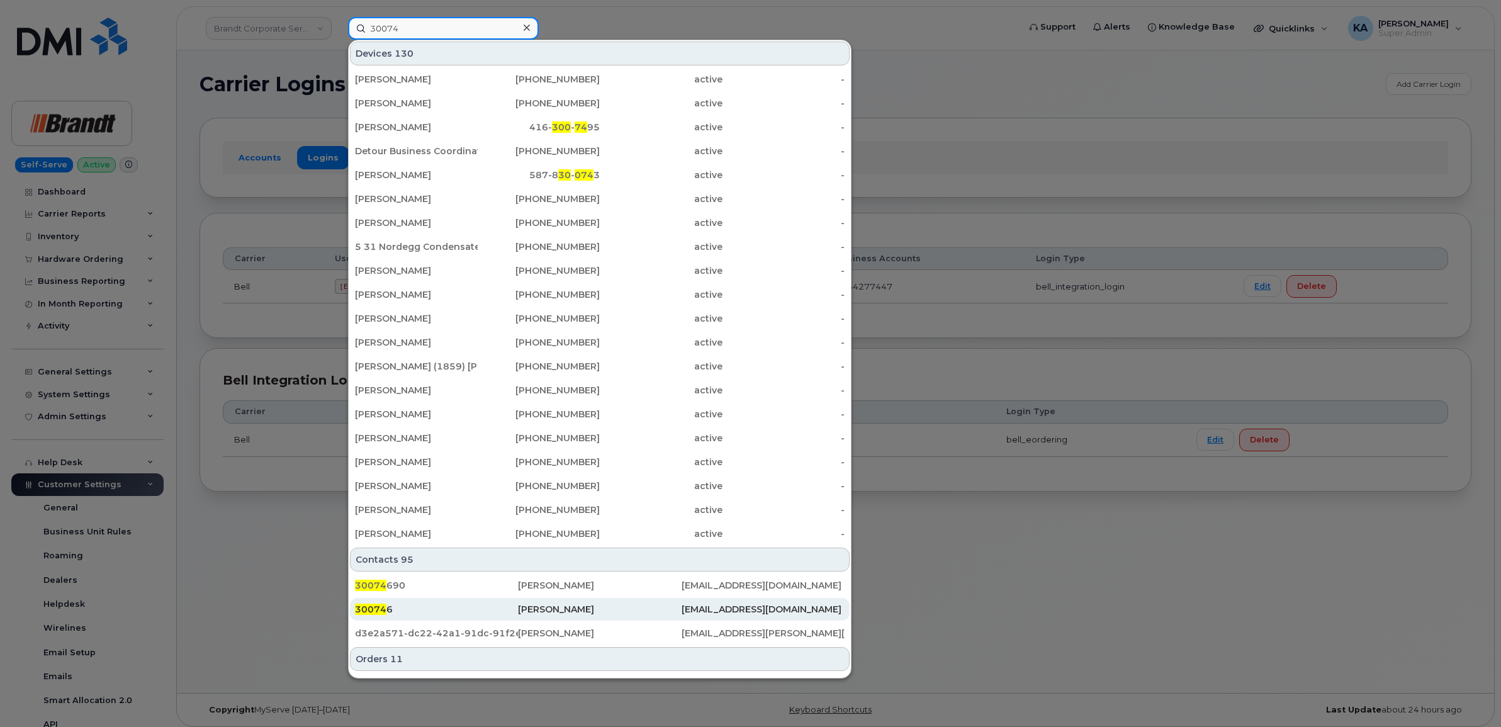
type input "300074"
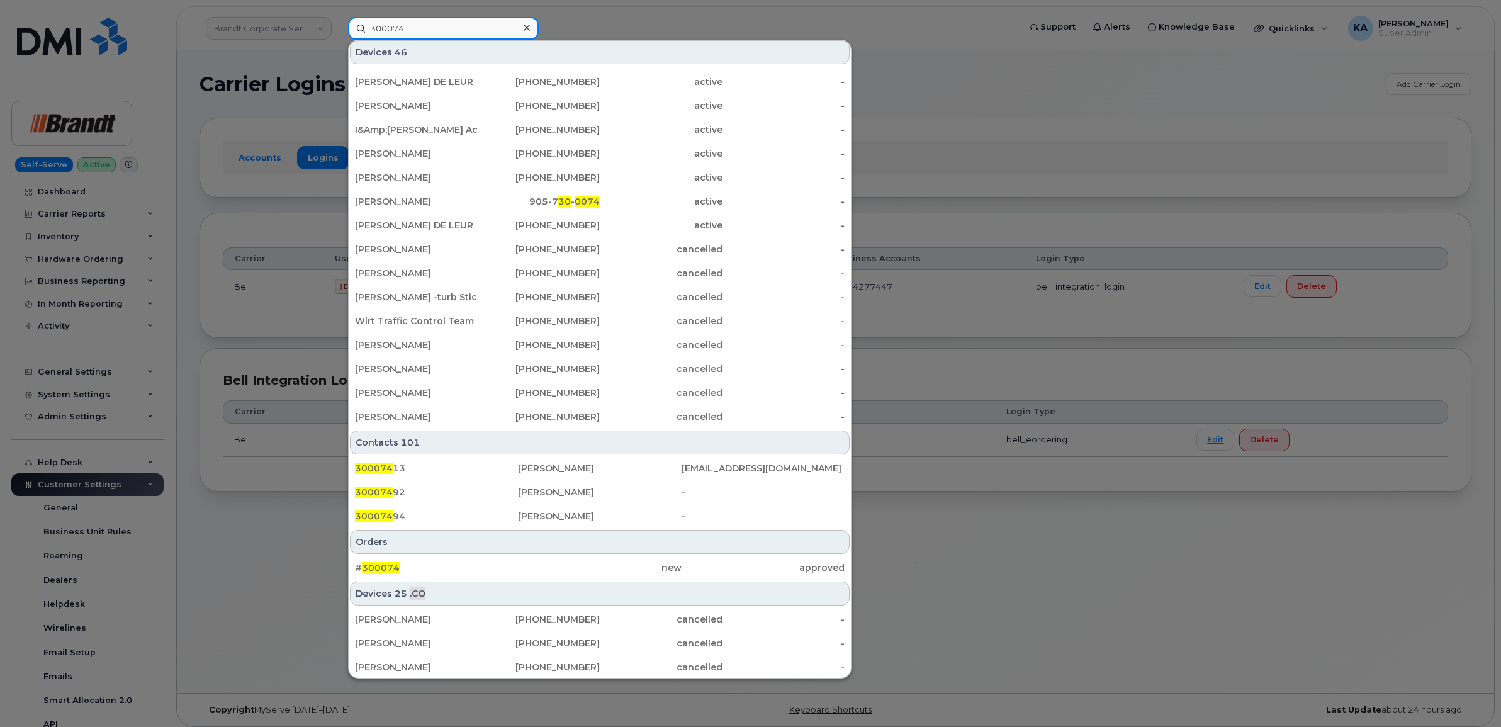
scroll to position [157, 0]
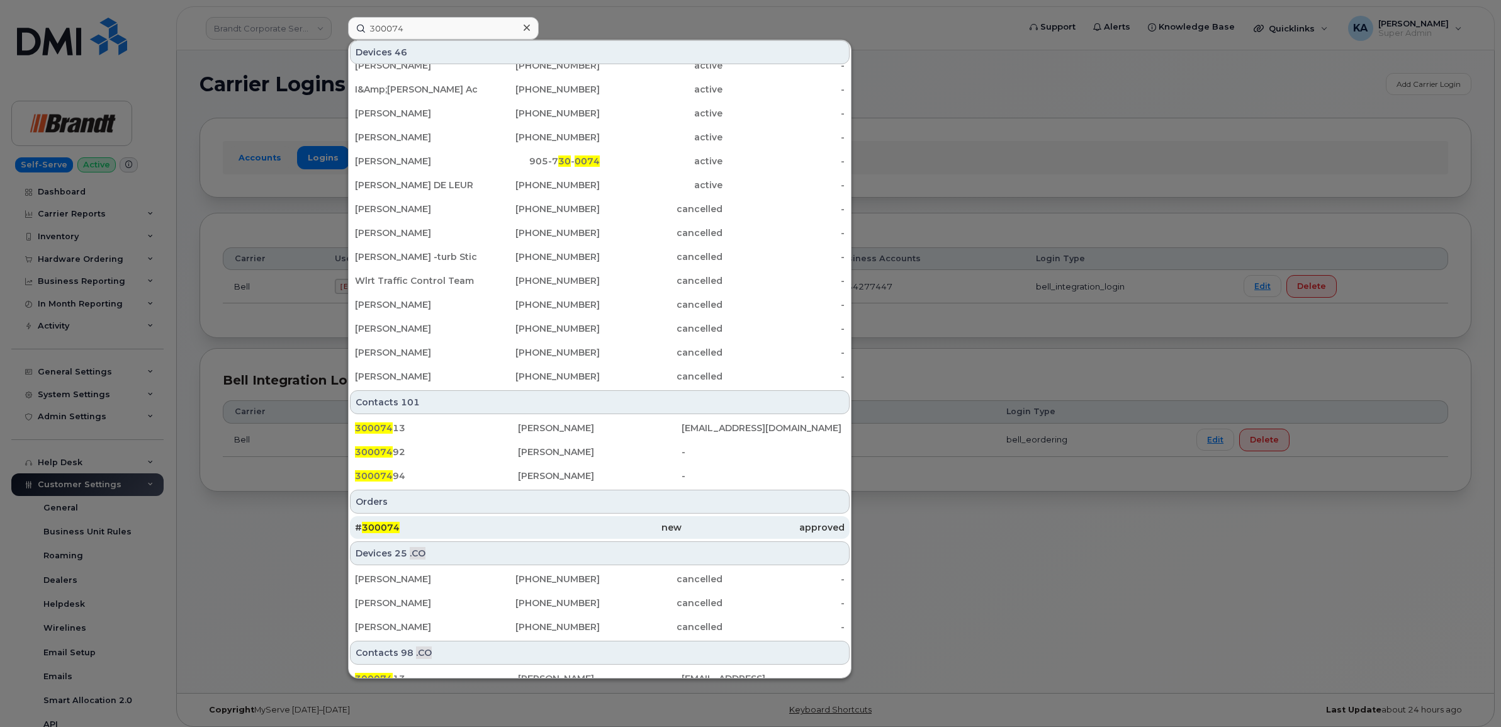
click at [388, 527] on span "300074" at bounding box center [381, 527] width 38 height 11
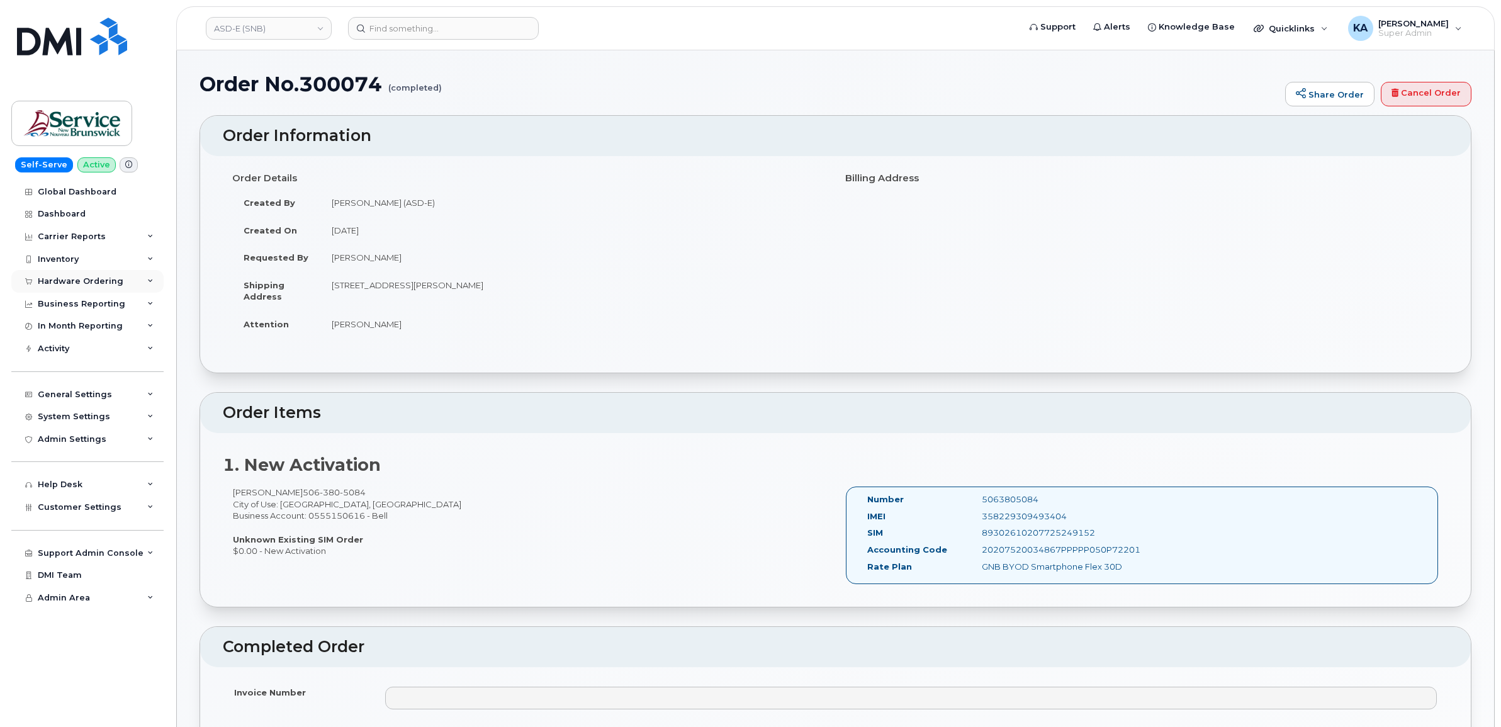
click at [61, 281] on div "Hardware Ordering" at bounding box center [81, 281] width 86 height 10
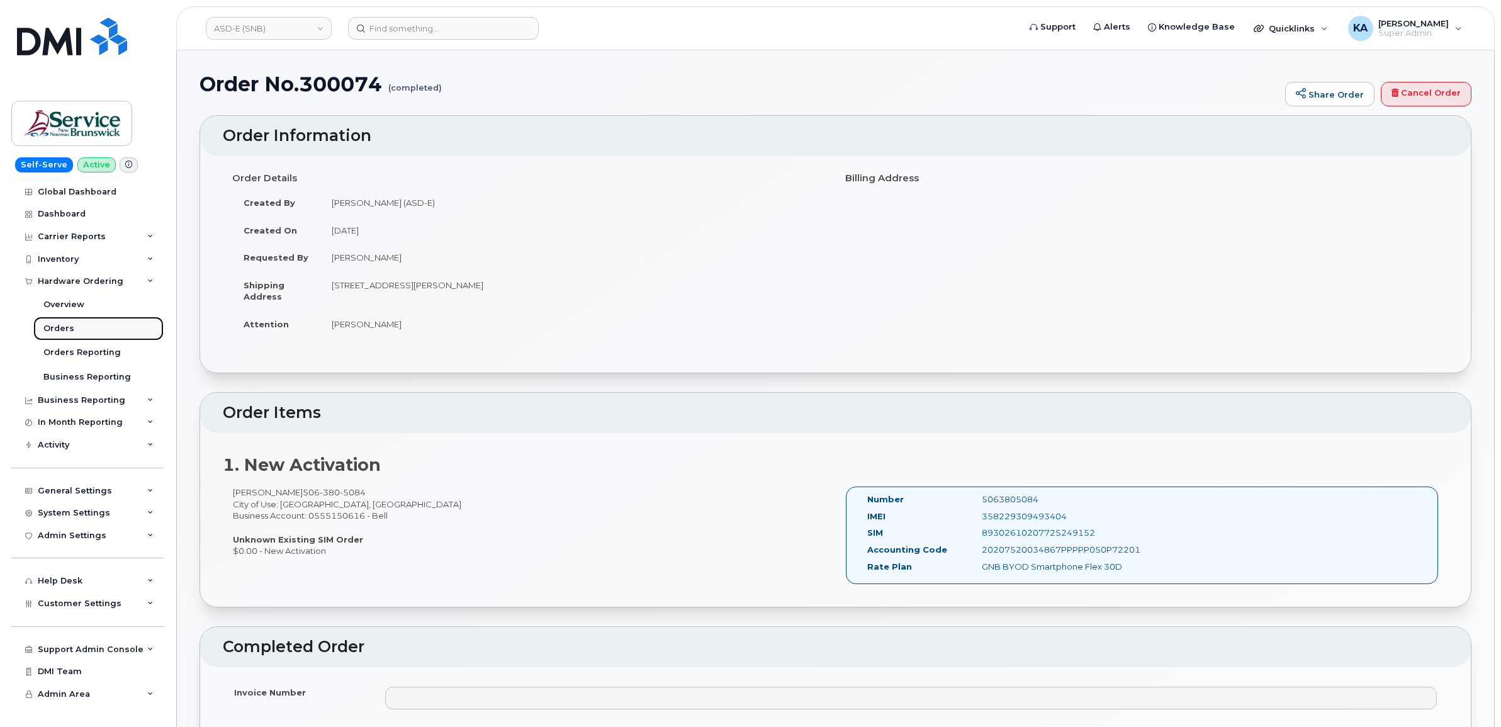
click at [52, 325] on div "Orders" at bounding box center [58, 328] width 31 height 11
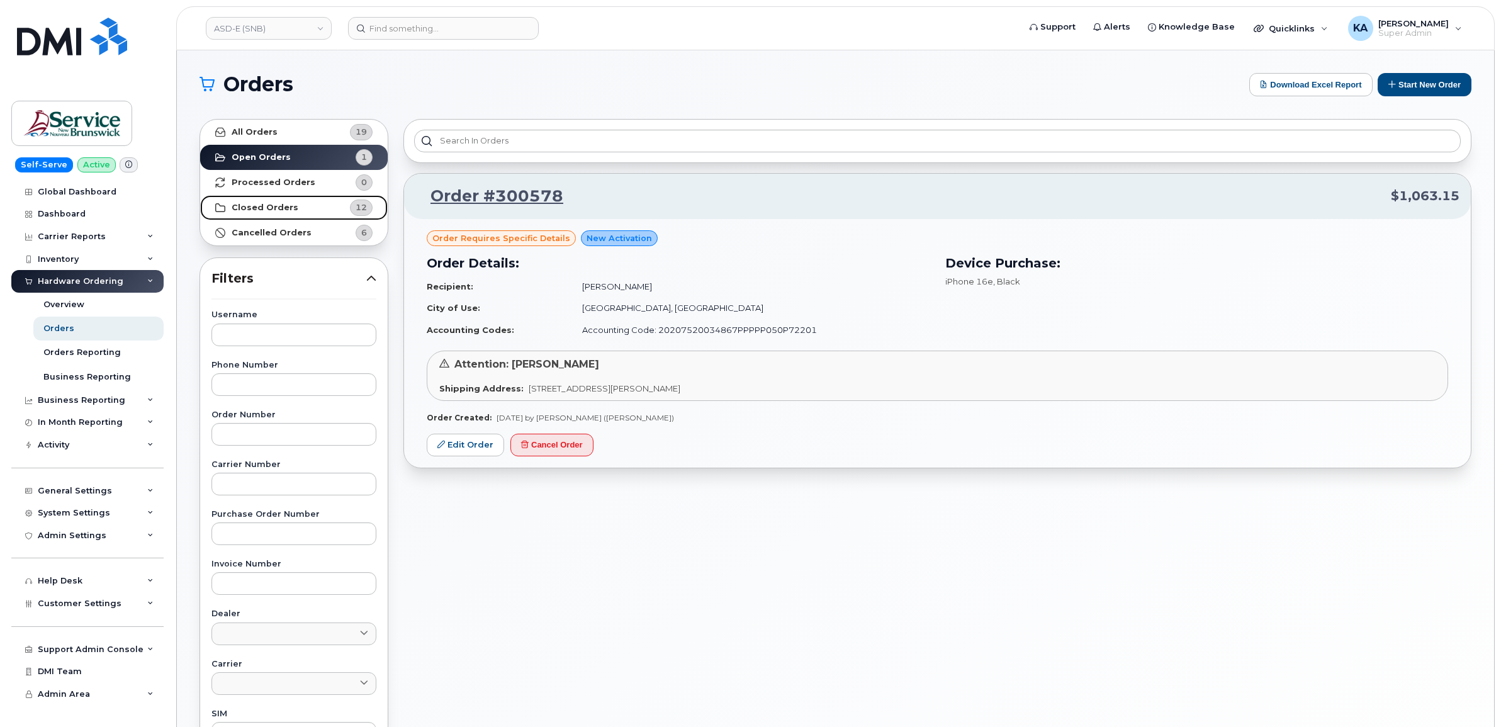
click at [252, 206] on strong "Closed Orders" at bounding box center [265, 208] width 67 height 10
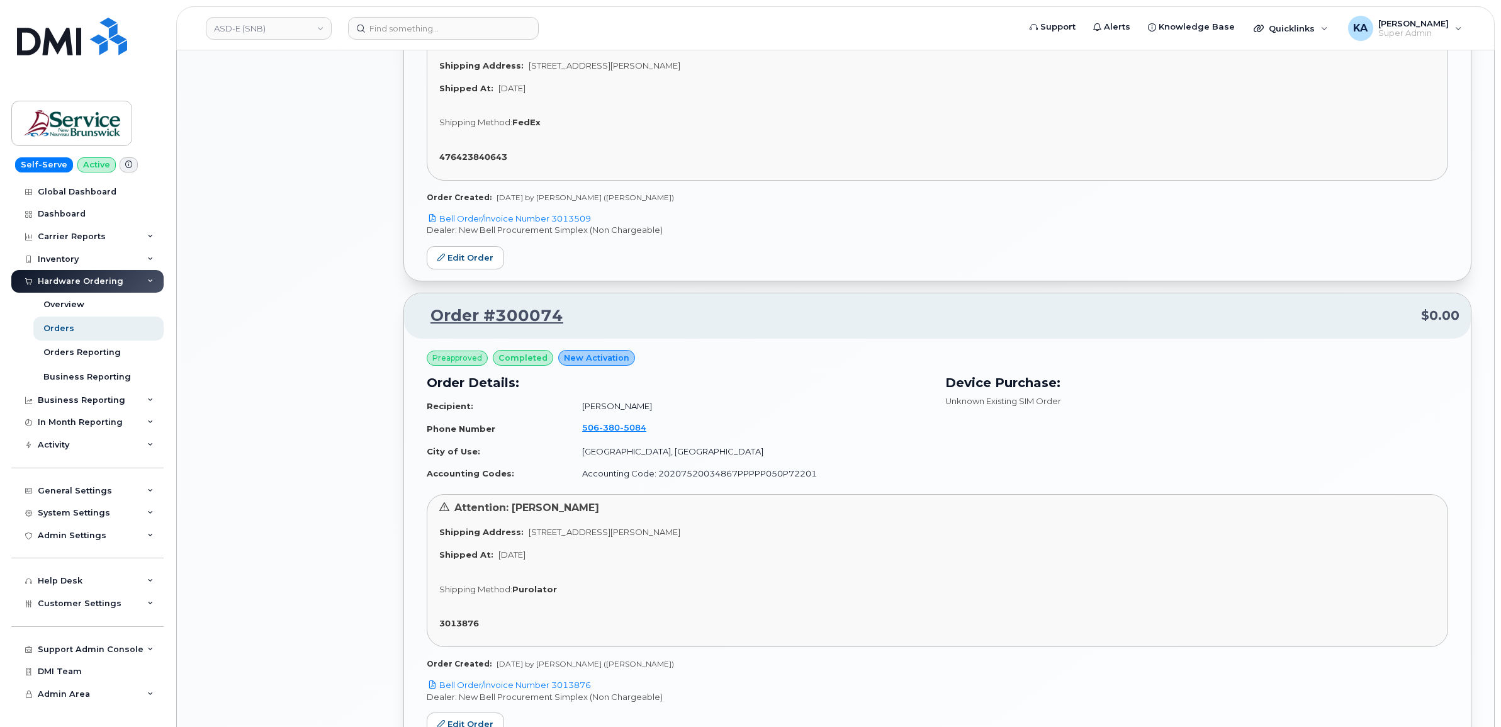
scroll to position [1966, 0]
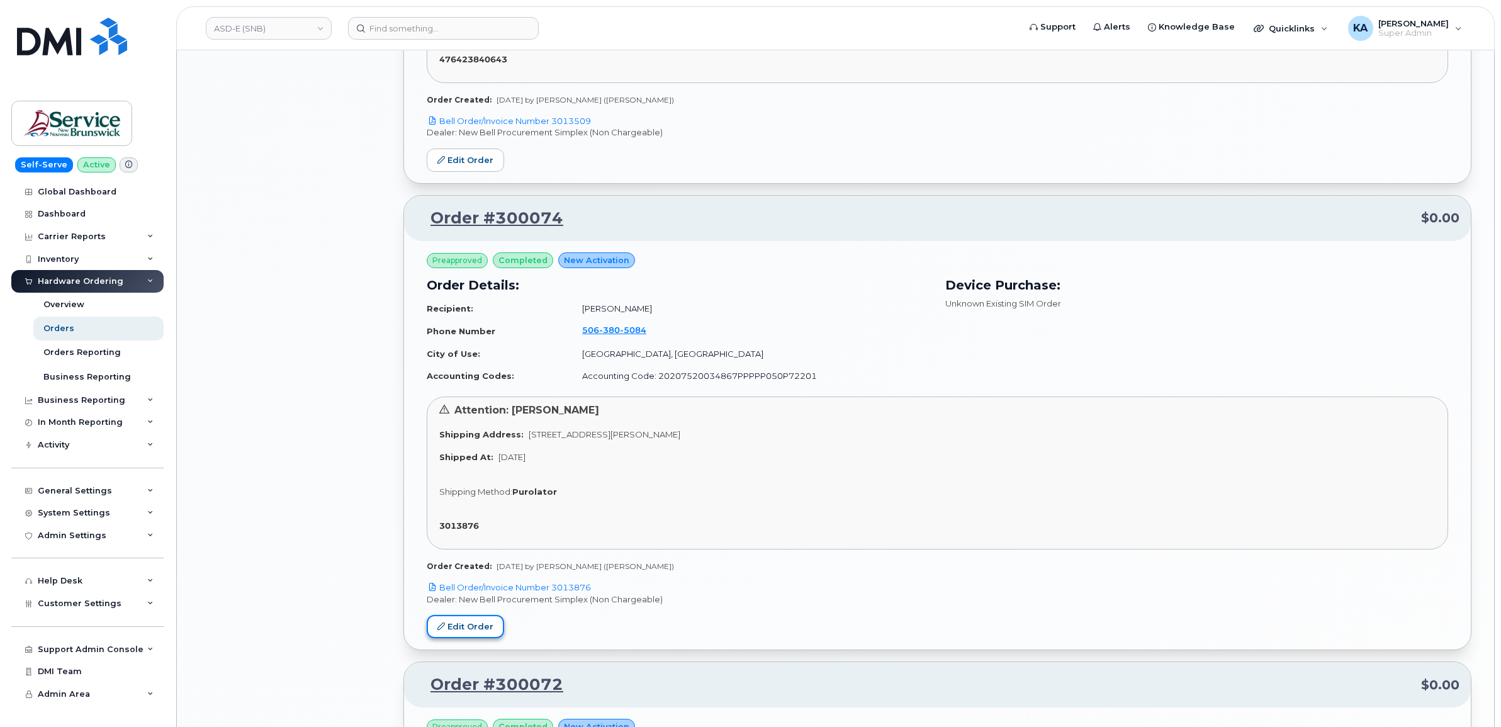
click at [456, 625] on link "Edit Order" at bounding box center [465, 626] width 77 height 23
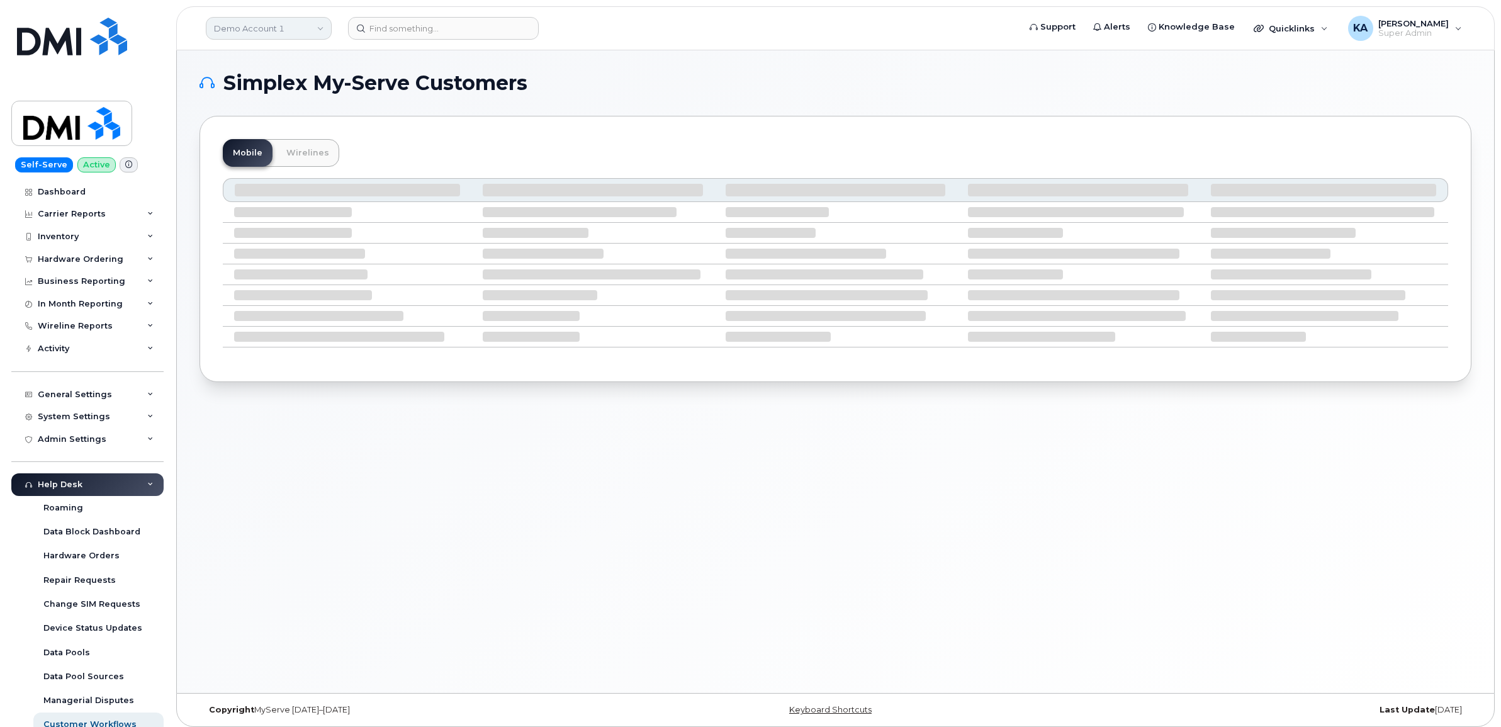
click at [237, 28] on link "Demo Account 1" at bounding box center [269, 28] width 126 height 23
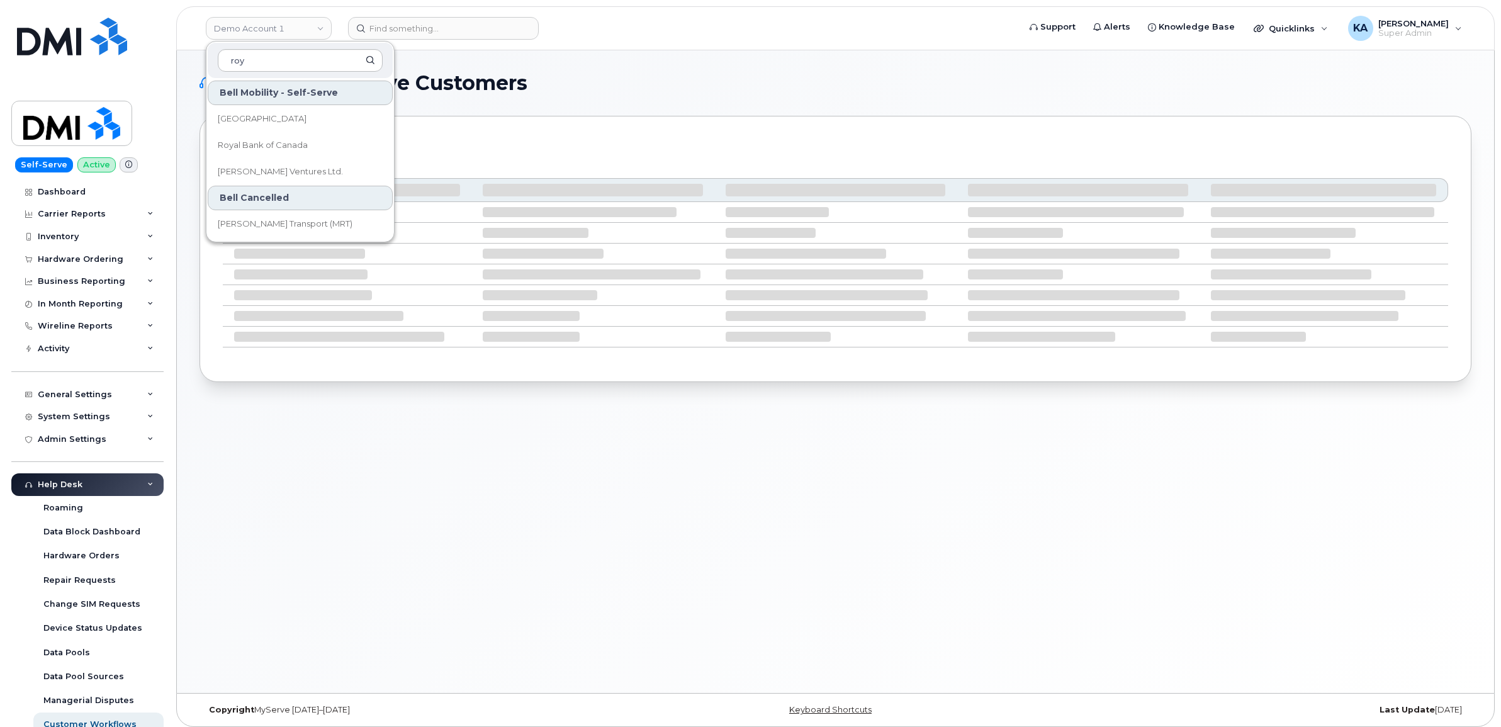
type input "roy"
click at [261, 146] on span "Royal Bank of Canada" at bounding box center [263, 145] width 90 height 13
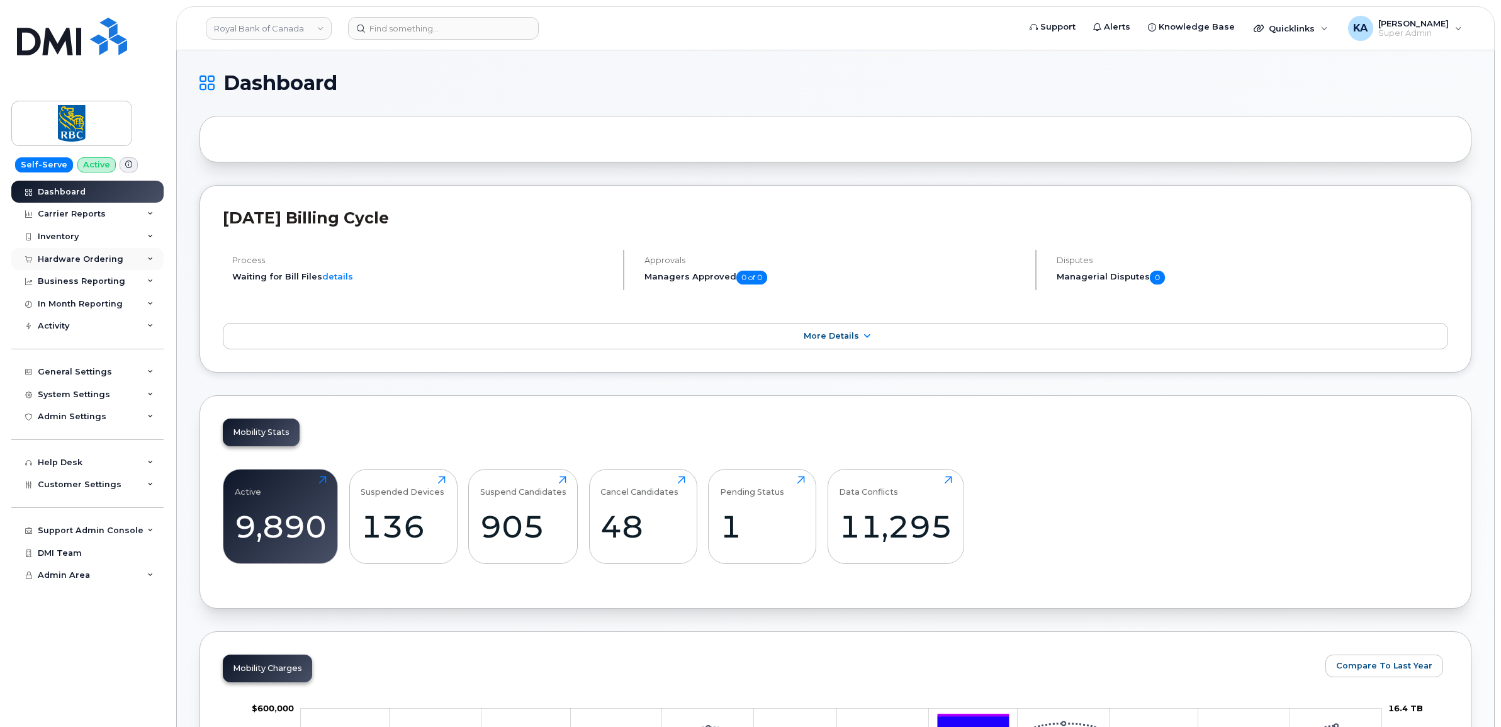
click at [68, 258] on div "Hardware Ordering" at bounding box center [81, 259] width 86 height 10
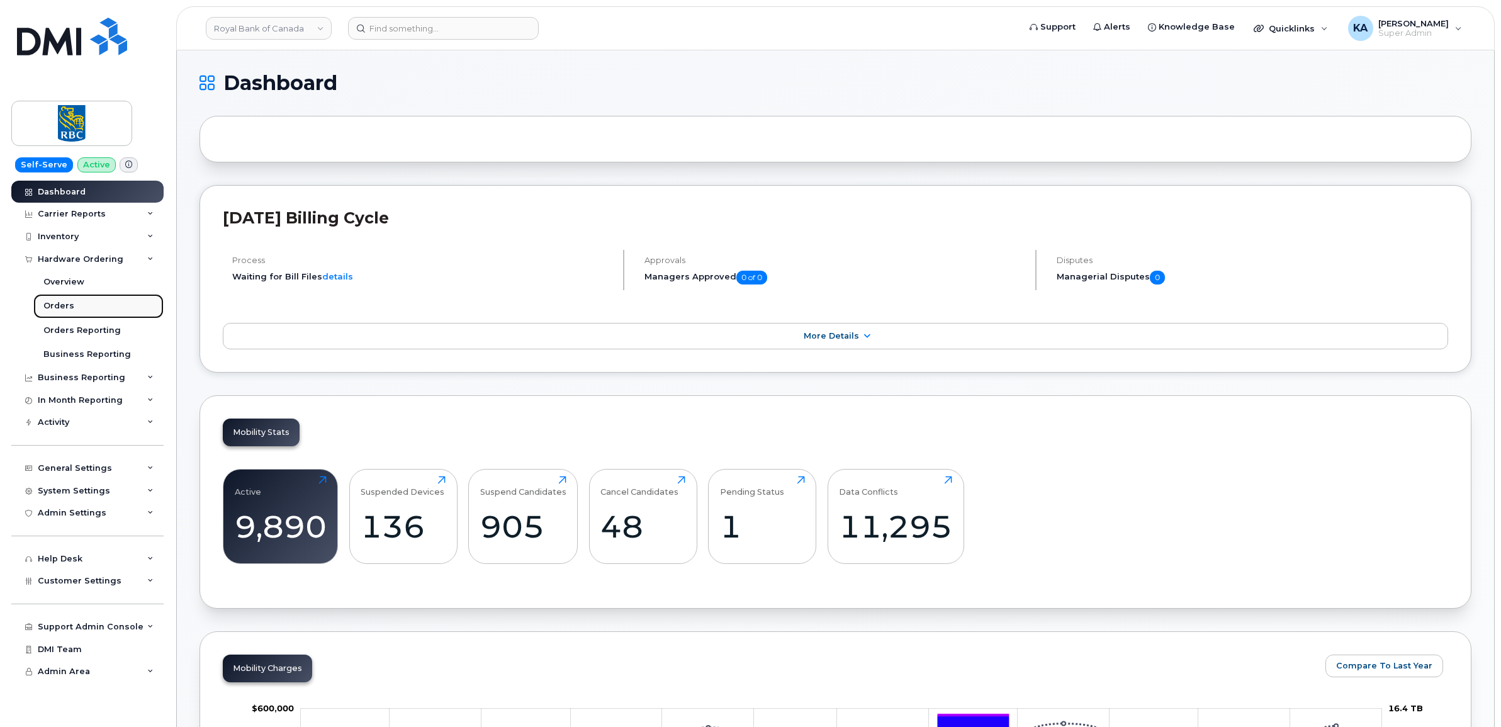
click at [54, 301] on link "Orders" at bounding box center [98, 306] width 130 height 24
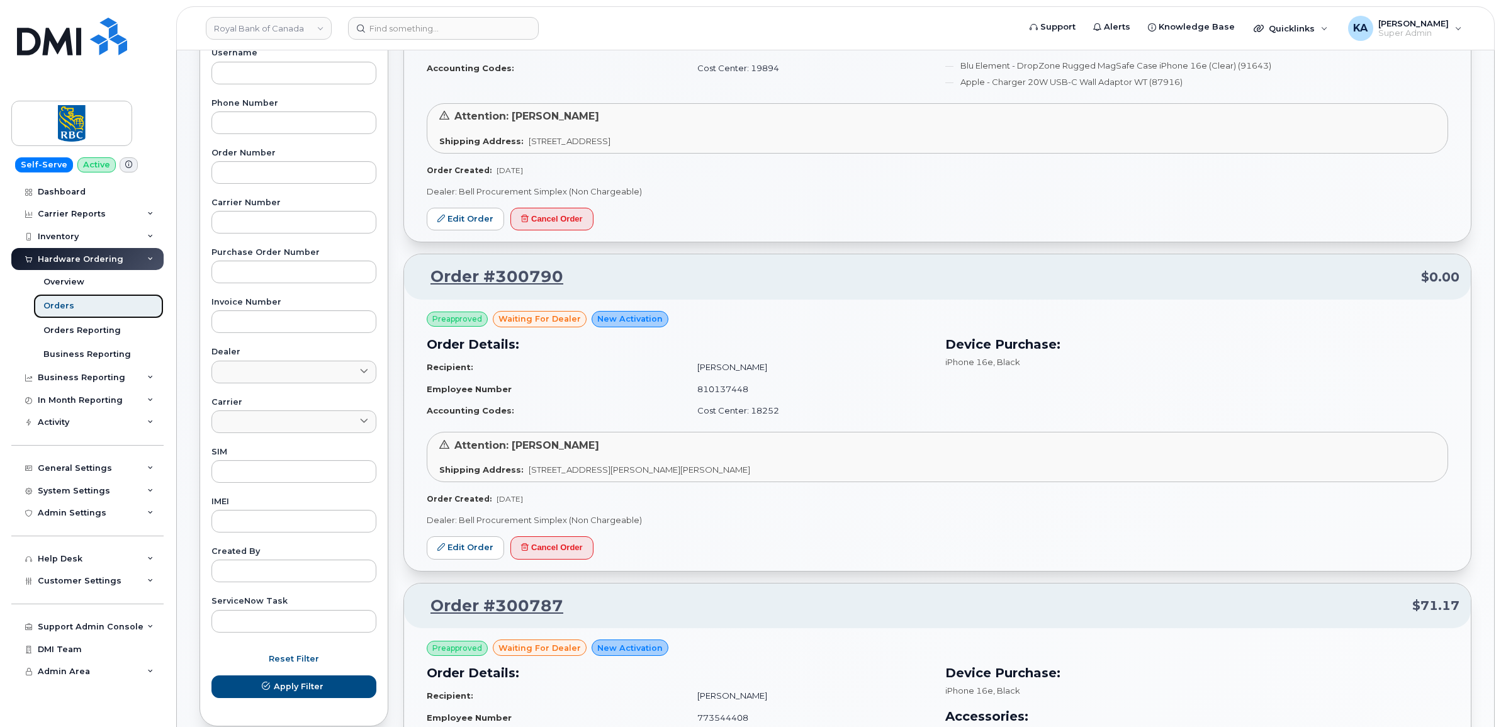
scroll to position [236, 0]
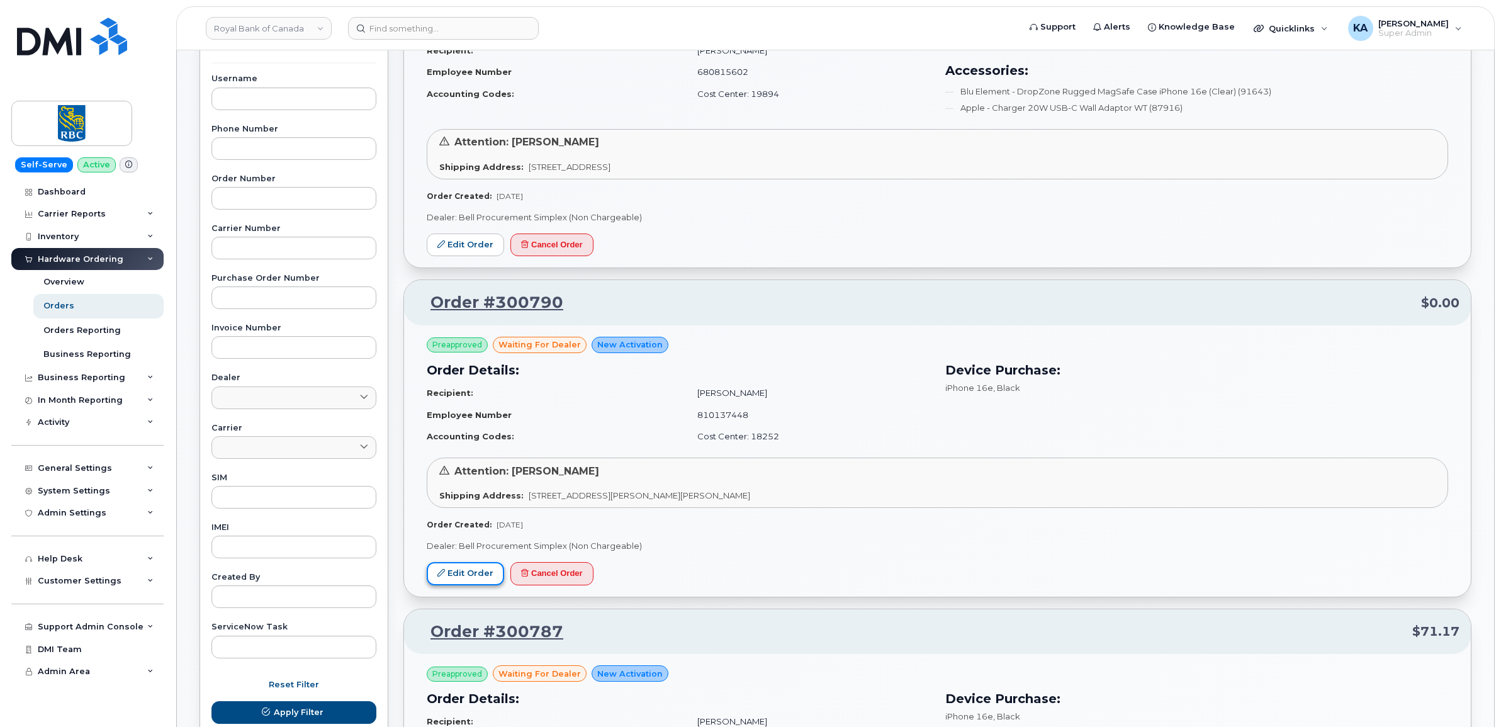
click at [444, 573] on icon at bounding box center [441, 573] width 8 height 8
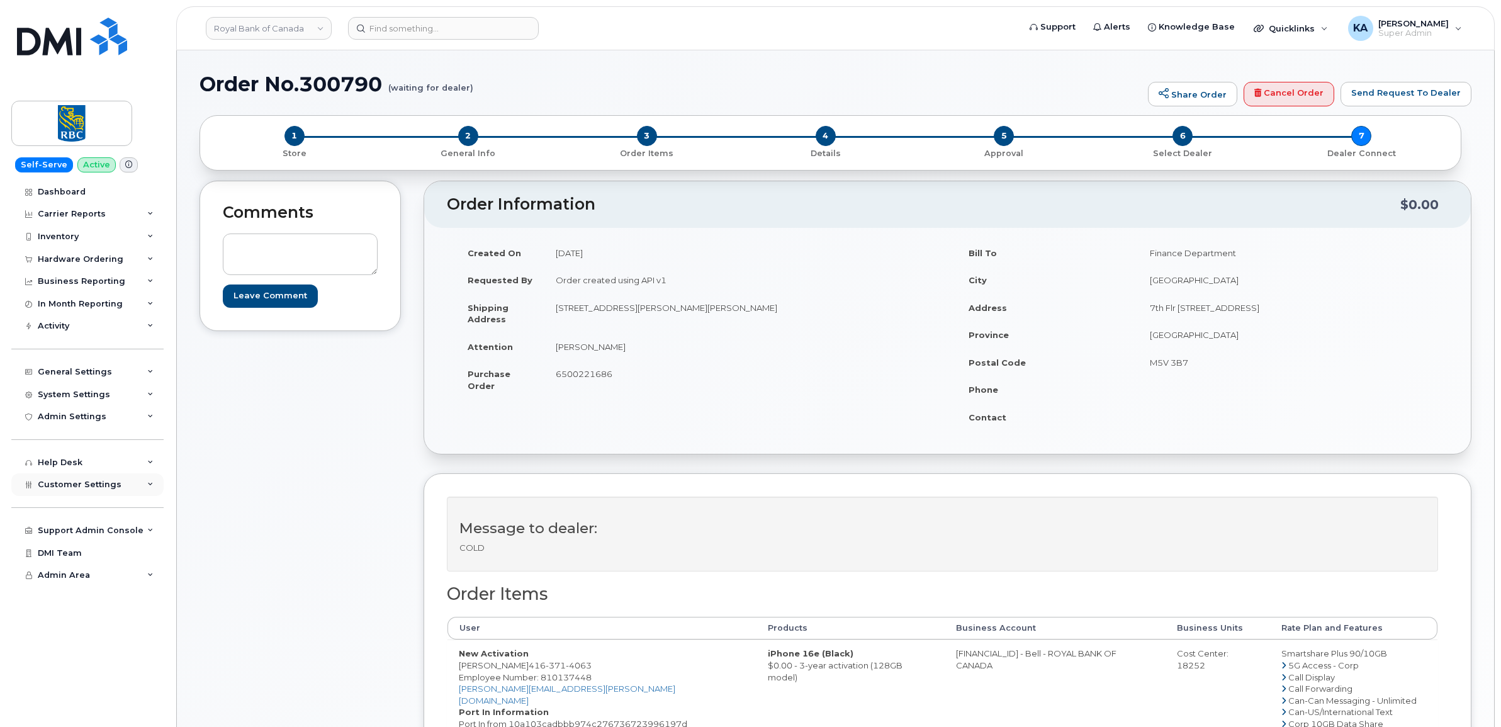
click at [58, 489] on span "Customer Settings" at bounding box center [80, 483] width 84 height 9
click at [384, 20] on input at bounding box center [443, 28] width 191 height 23
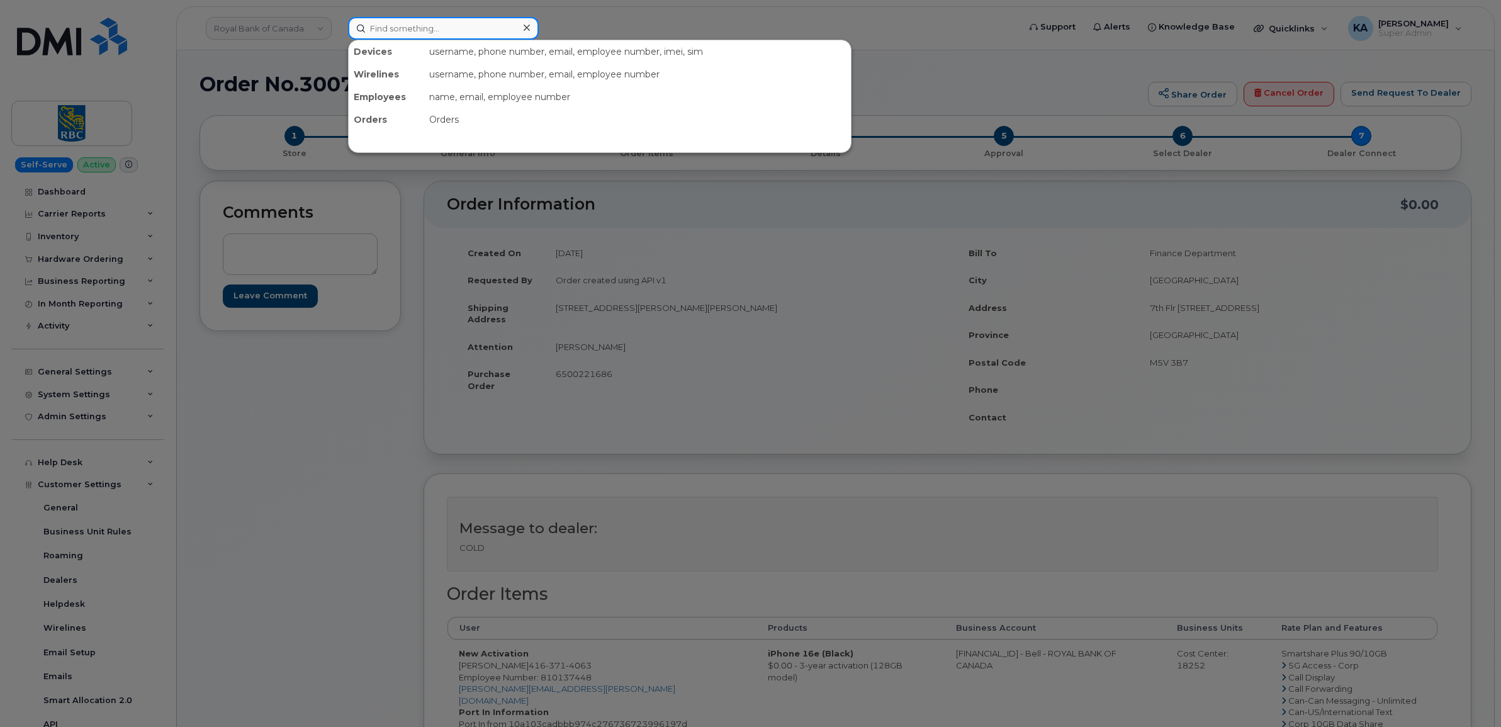
paste input "5064787865"
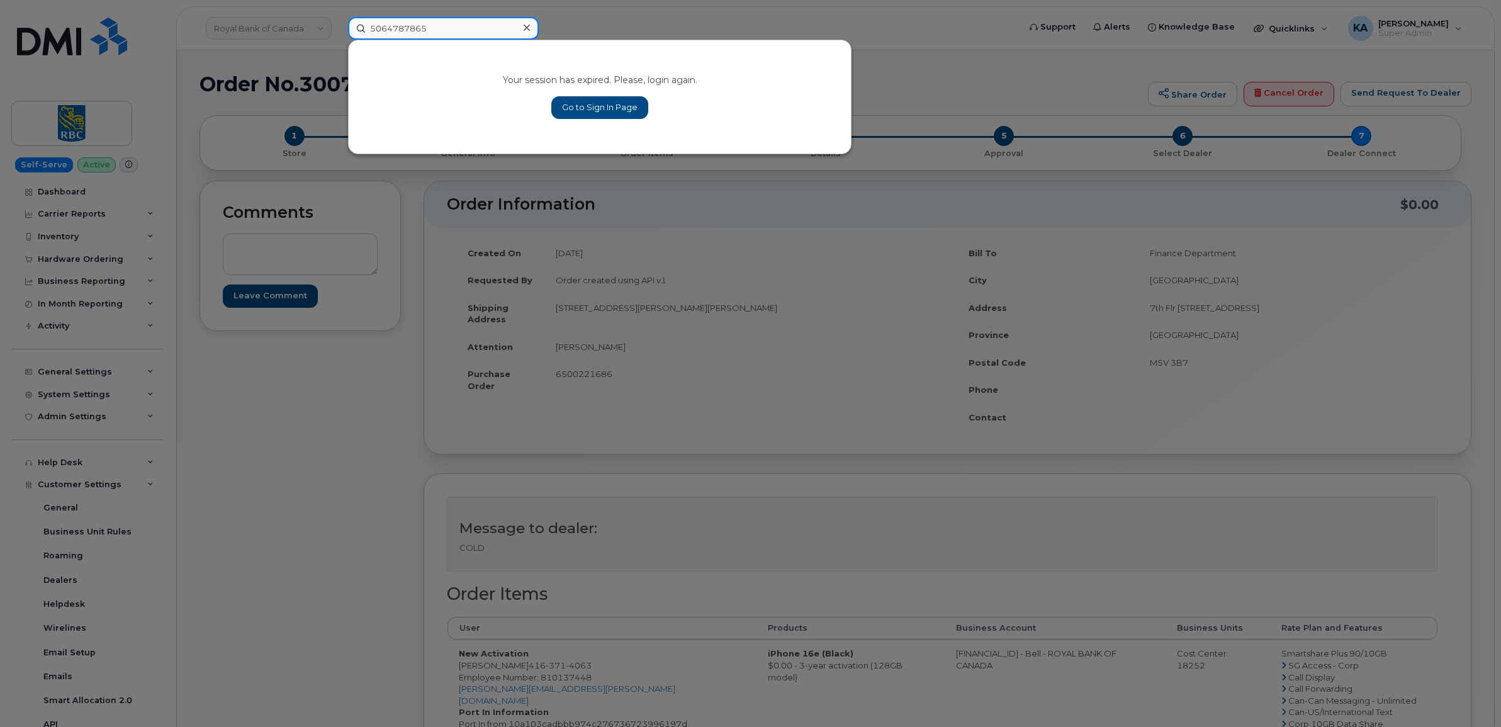
type input "5064787865"
click at [598, 106] on link "Go to Sign In Page" at bounding box center [599, 107] width 97 height 23
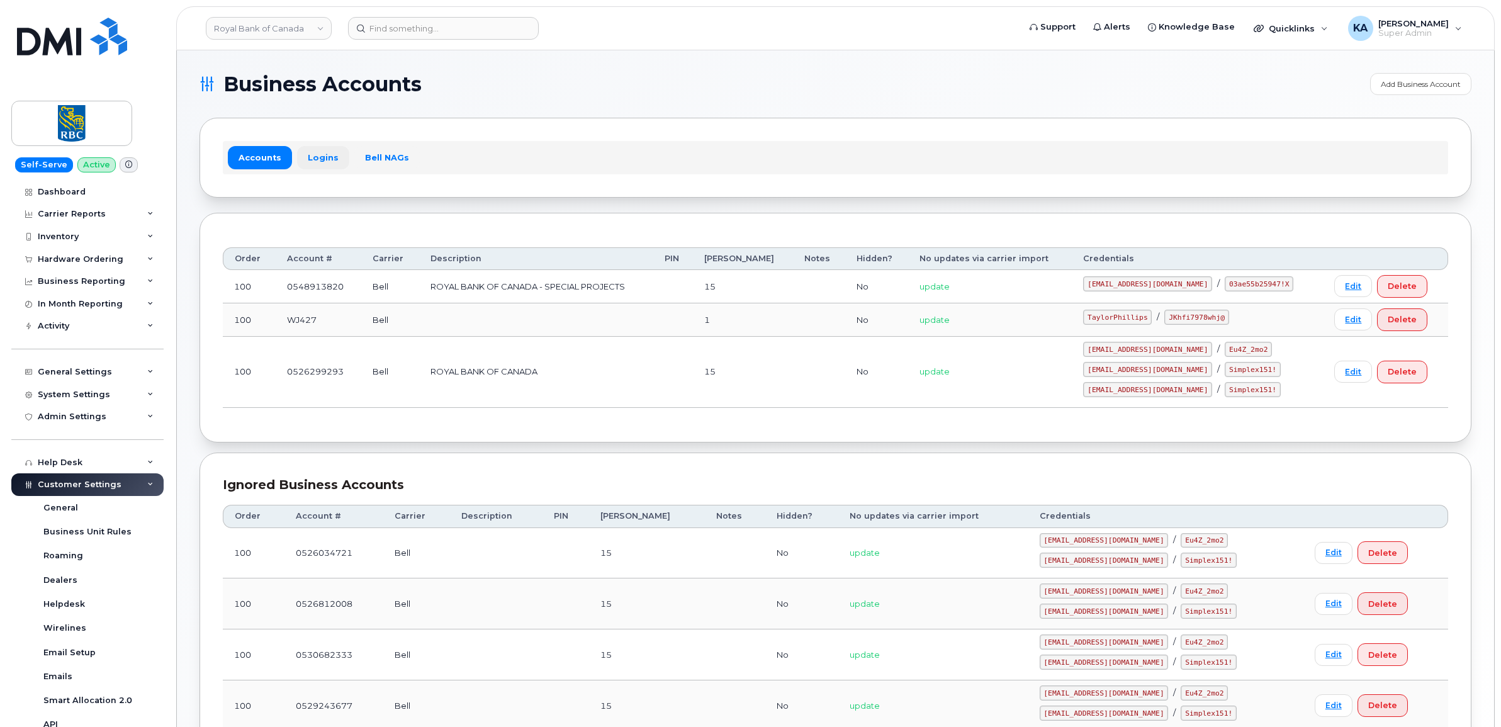
click at [311, 151] on link "Logins" at bounding box center [323, 157] width 52 height 23
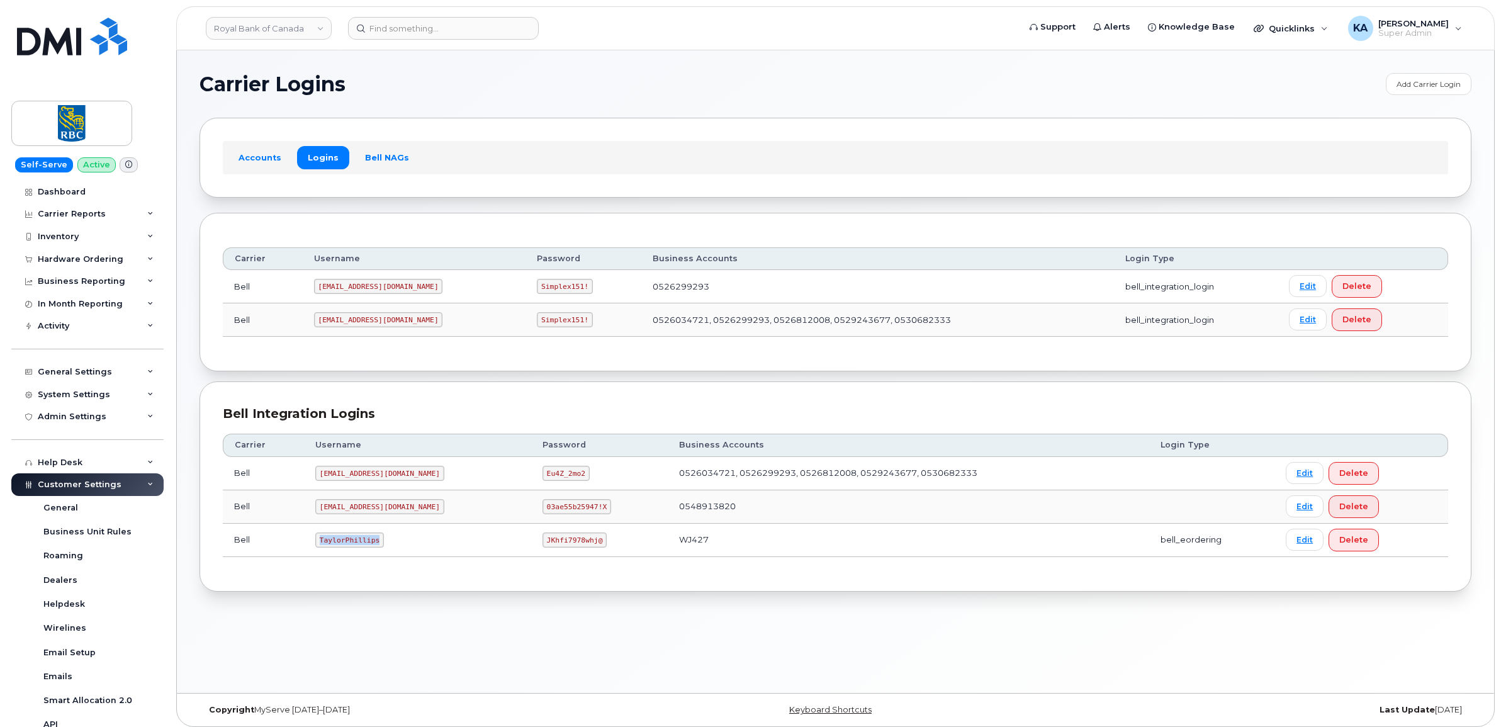
drag, startPoint x: 318, startPoint y: 546, endPoint x: 383, endPoint y: 547, distance: 64.8
click at [383, 547] on td "TaylorPhillips" at bounding box center [417, 540] width 227 height 33
copy code "TaylorPhillips"
drag, startPoint x: 504, startPoint y: 541, endPoint x: 576, endPoint y: 549, distance: 72.8
click at [576, 549] on td "JKhfi7978whj@" at bounding box center [599, 540] width 137 height 33
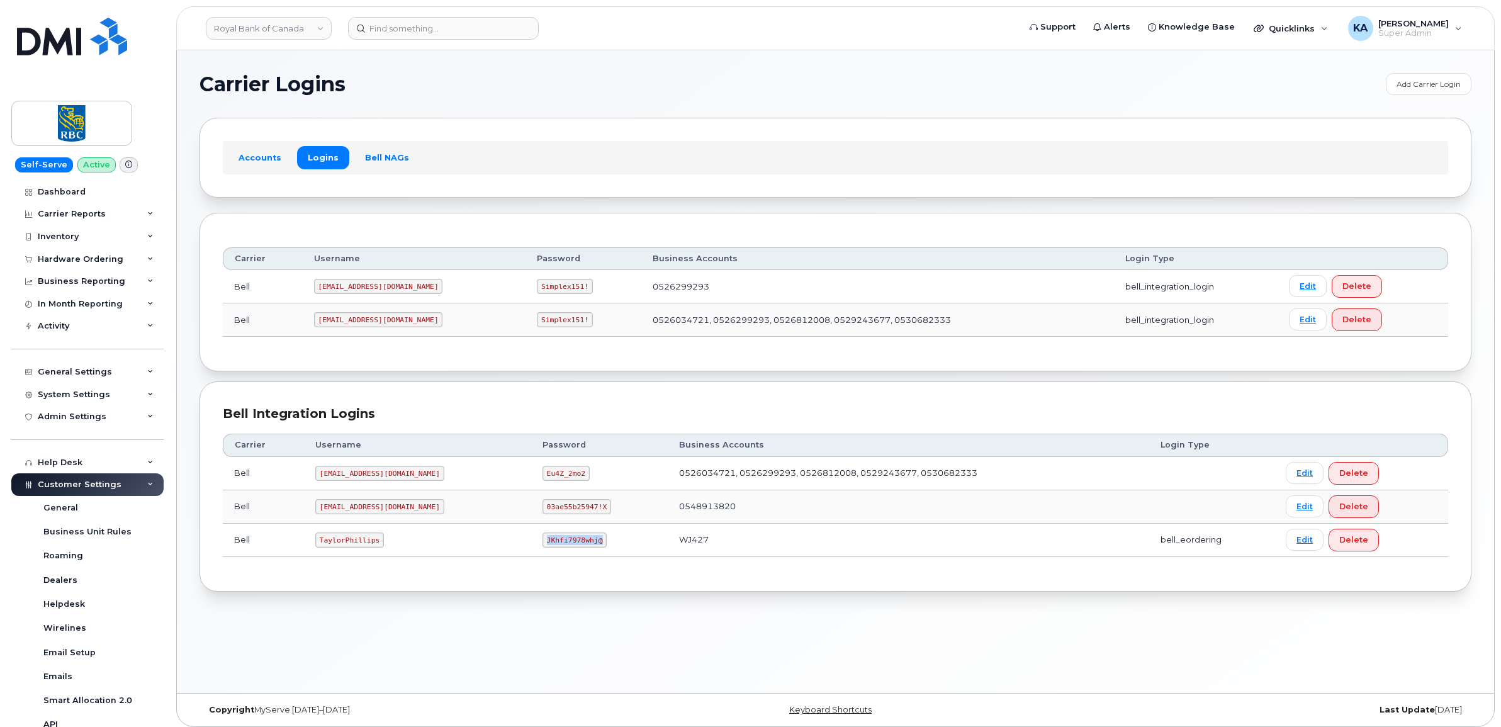
copy code "JKhfi7978whj@"
